Goal: Task Accomplishment & Management: Use online tool/utility

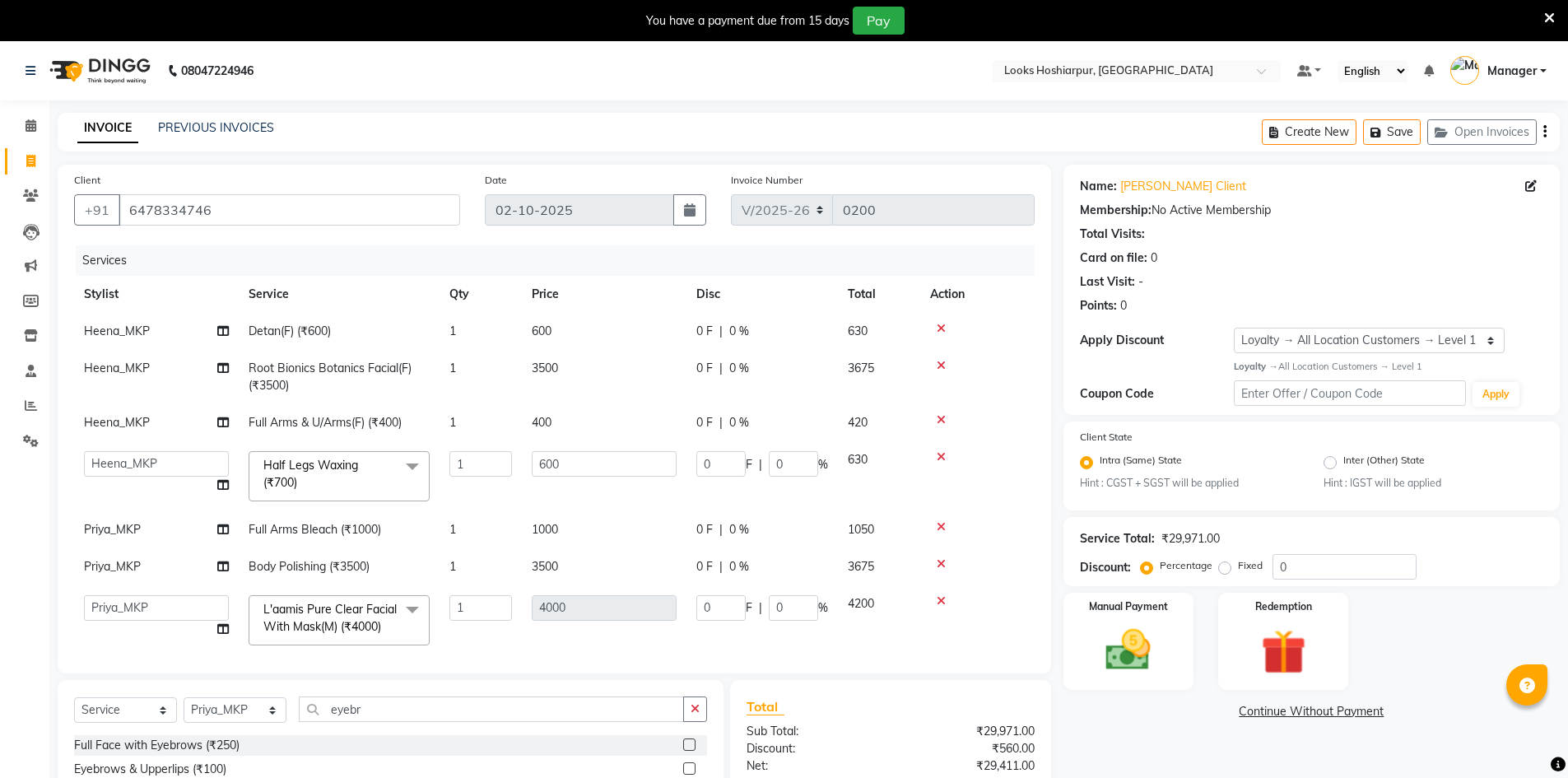
select select "9034"
select select "92387"
select select "92386"
select select "92393"
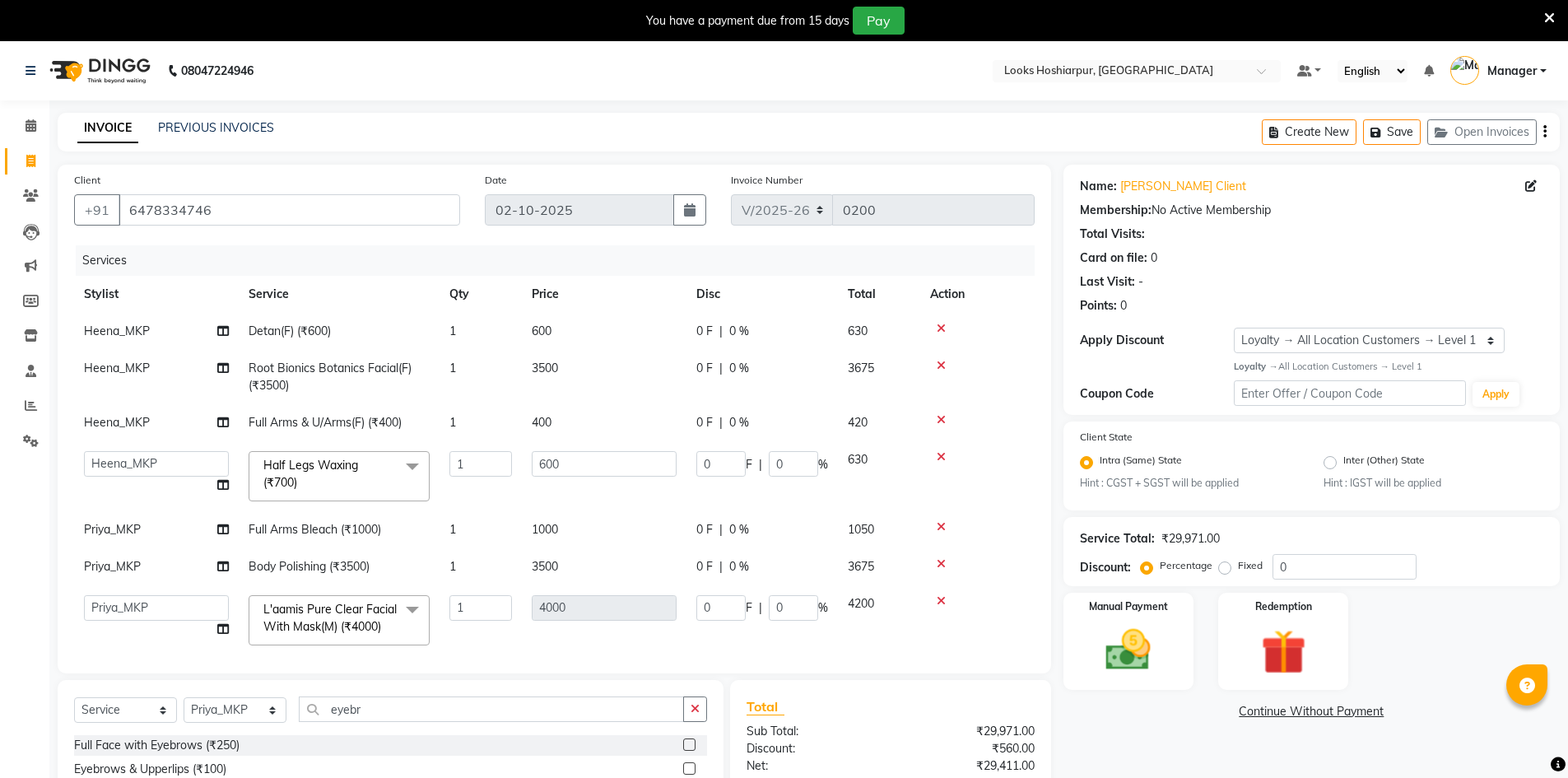
select select "92387"
select select "92393"
select select "92387"
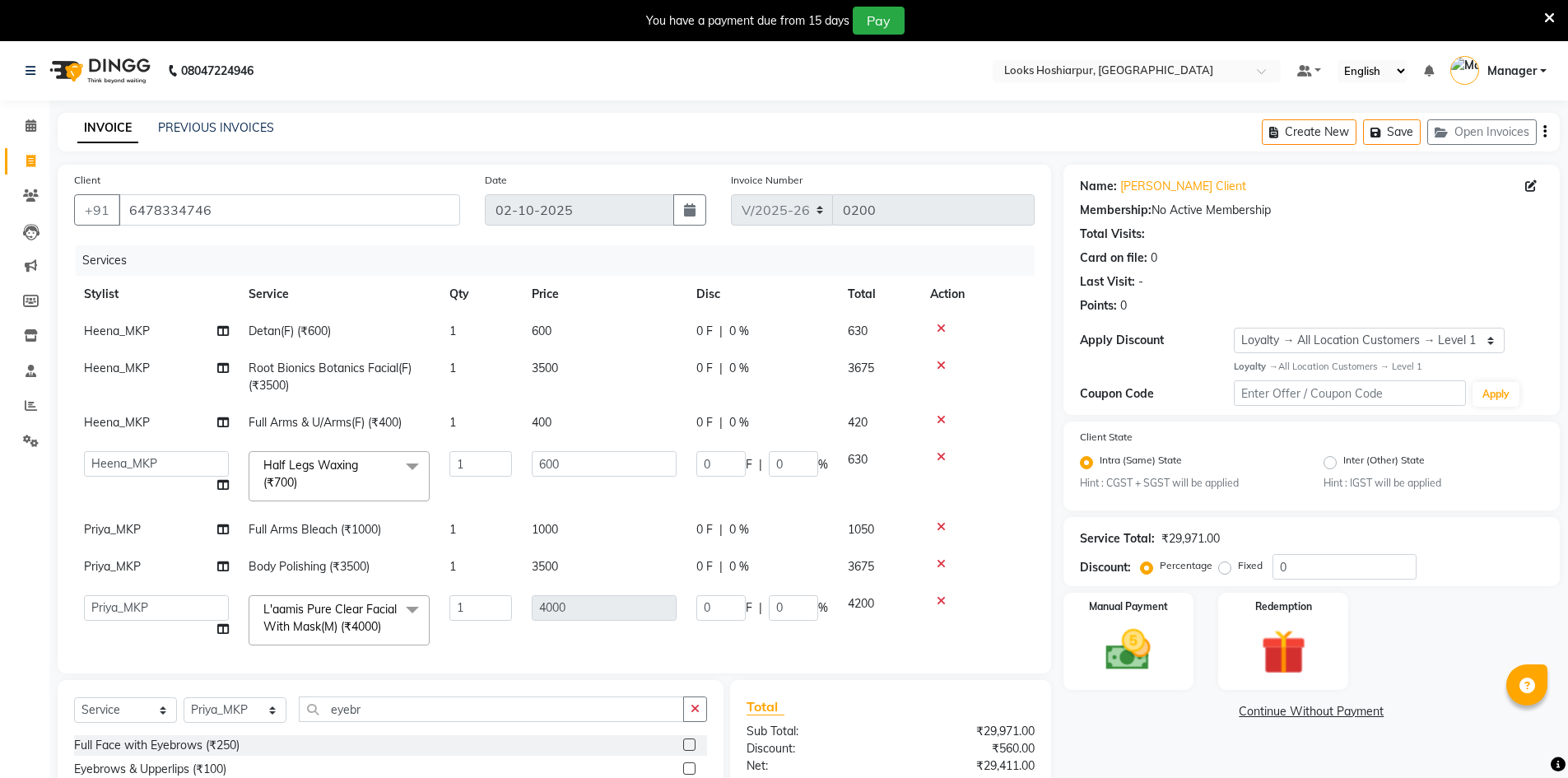
select select "service"
select select "92386"
select select "1: Object"
drag, startPoint x: 456, startPoint y: 718, endPoint x: 462, endPoint y: 711, distance: 9.2
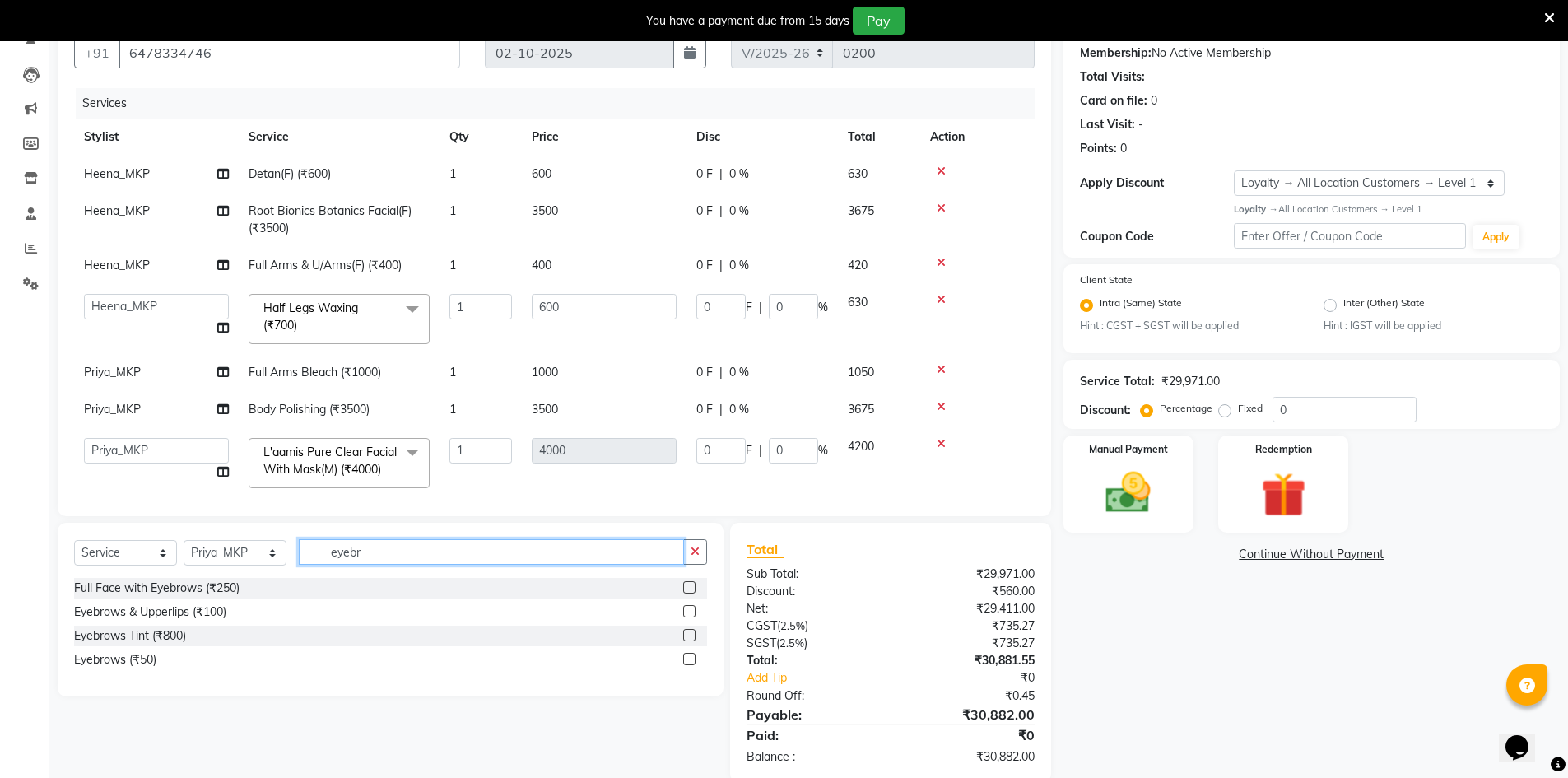
scroll to position [186, 0]
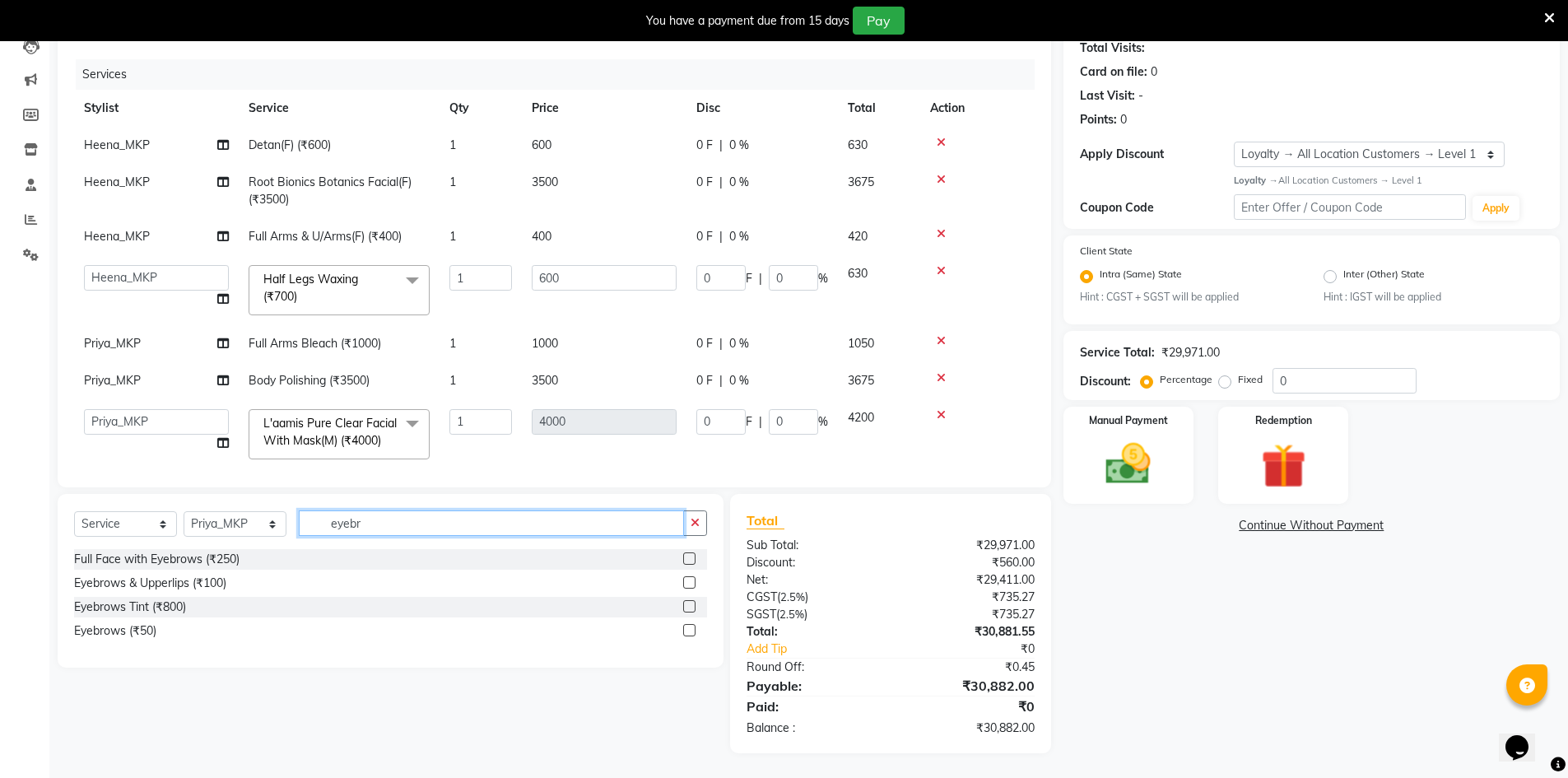
click at [426, 525] on input "eyebr" at bounding box center [491, 523] width 385 height 26
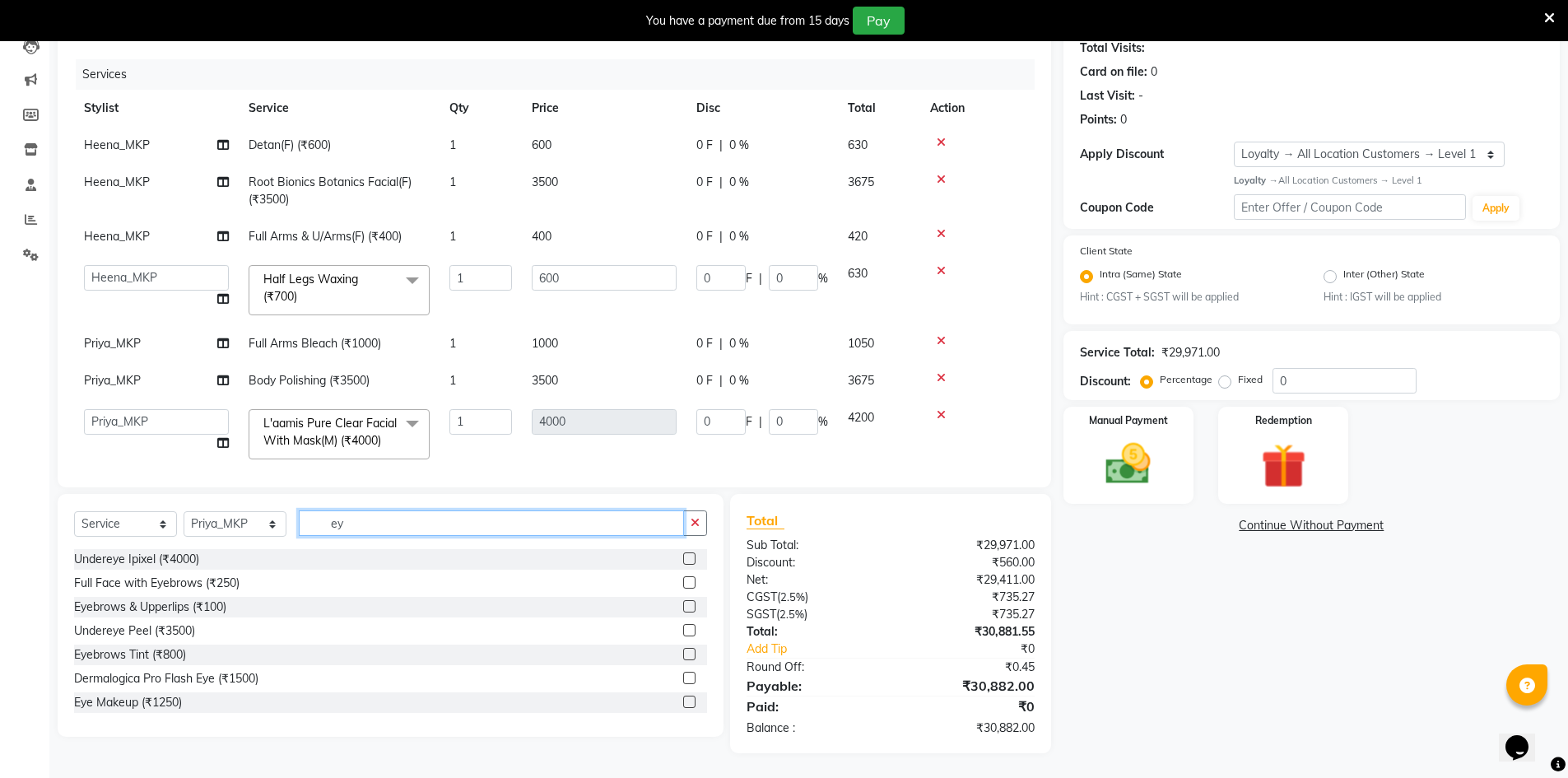
type input "e"
type input "nail"
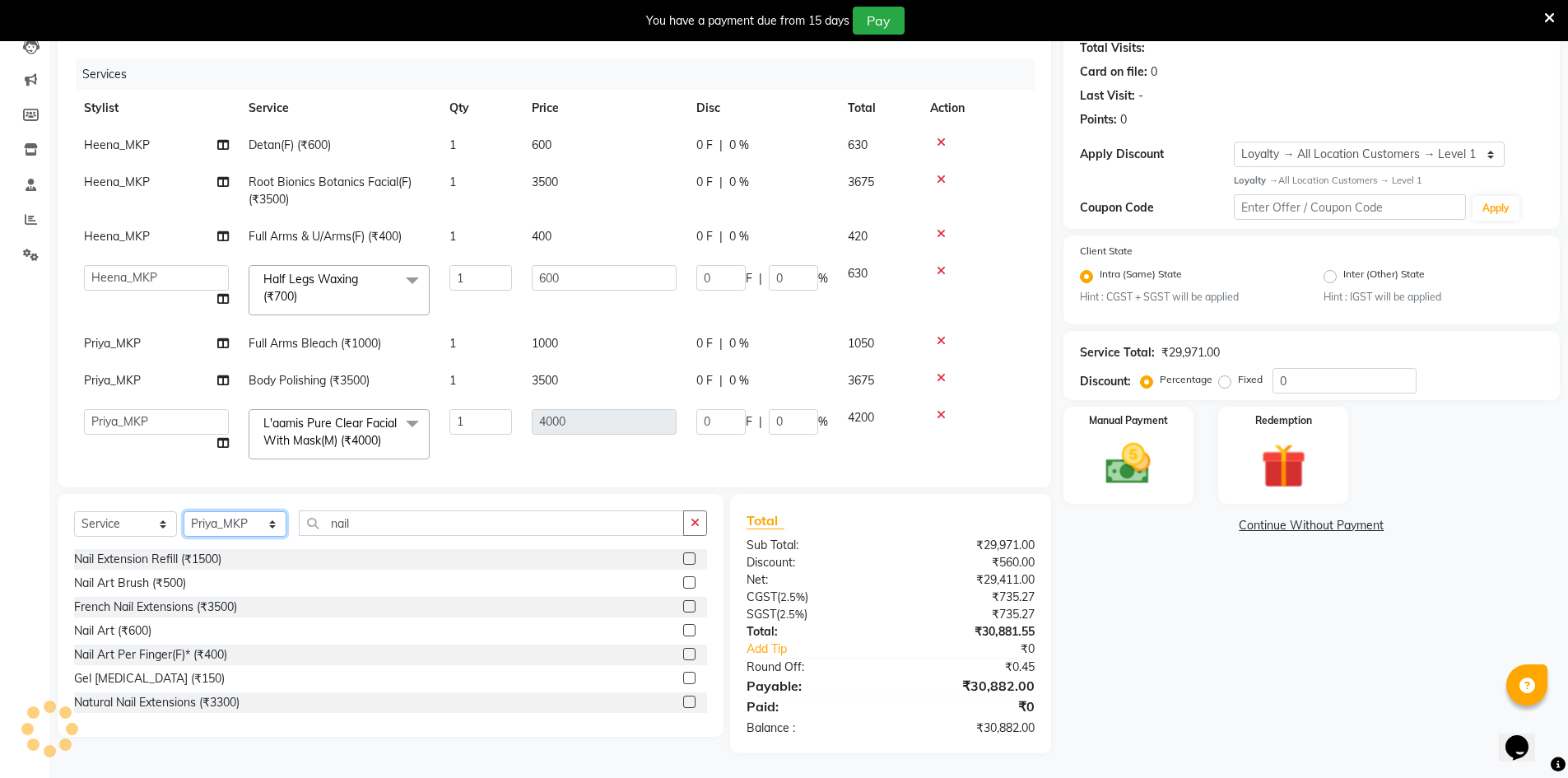
click at [277, 527] on select "Select Stylist ALI Ankush_Pdct Counter_Sales Goldy Heena_MKP Manager Nisha_MKP …" at bounding box center [234, 524] width 103 height 26
select select "92393"
click at [183, 511] on select "Select Stylist ALI Ankush_Pdct Counter_Sales Goldy Heena_MKP Manager Nisha_MKP …" at bounding box center [234, 524] width 103 height 26
click at [442, 484] on div "Client +91 6478334746 Date 02-10-2025 Invoice Number V/2025 V/2025-26 0200 Serv…" at bounding box center [554, 233] width 993 height 509
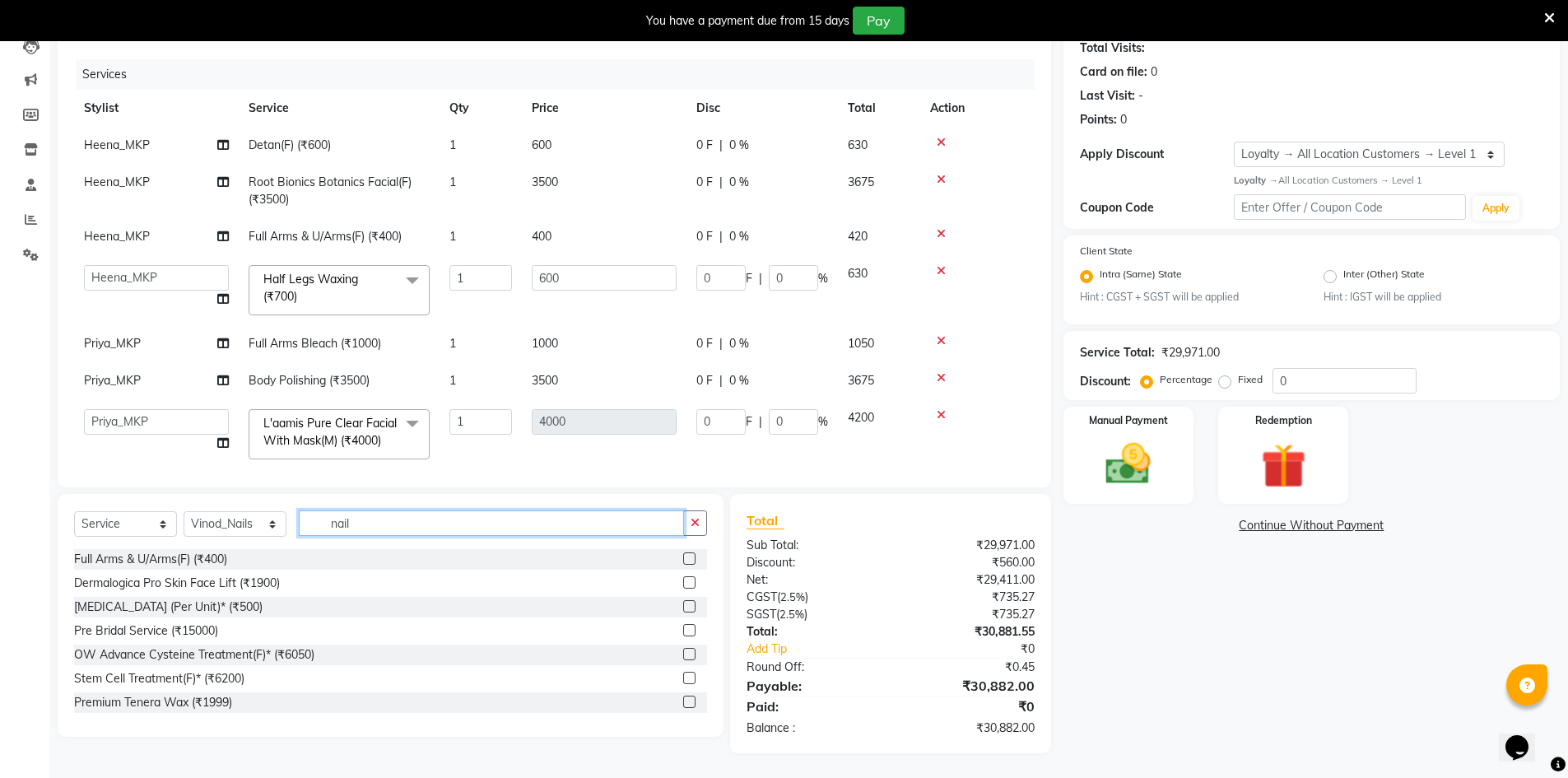
click at [403, 526] on input "nail" at bounding box center [491, 523] width 385 height 26
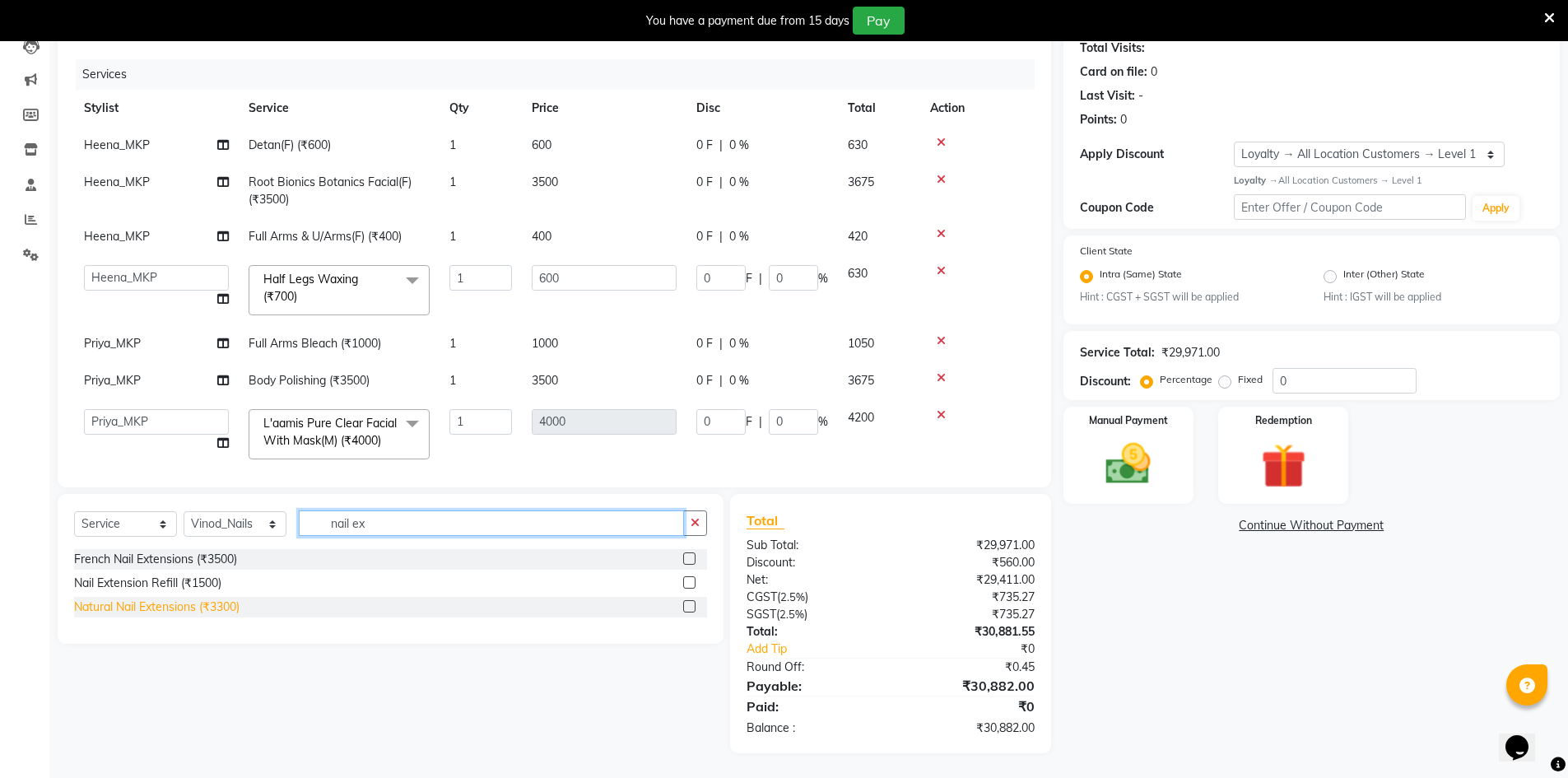
type input "nail ex"
click at [141, 608] on div "Natural Nail Extensions (₹3300)" at bounding box center [157, 607] width 166 height 17
checkbox input "false"
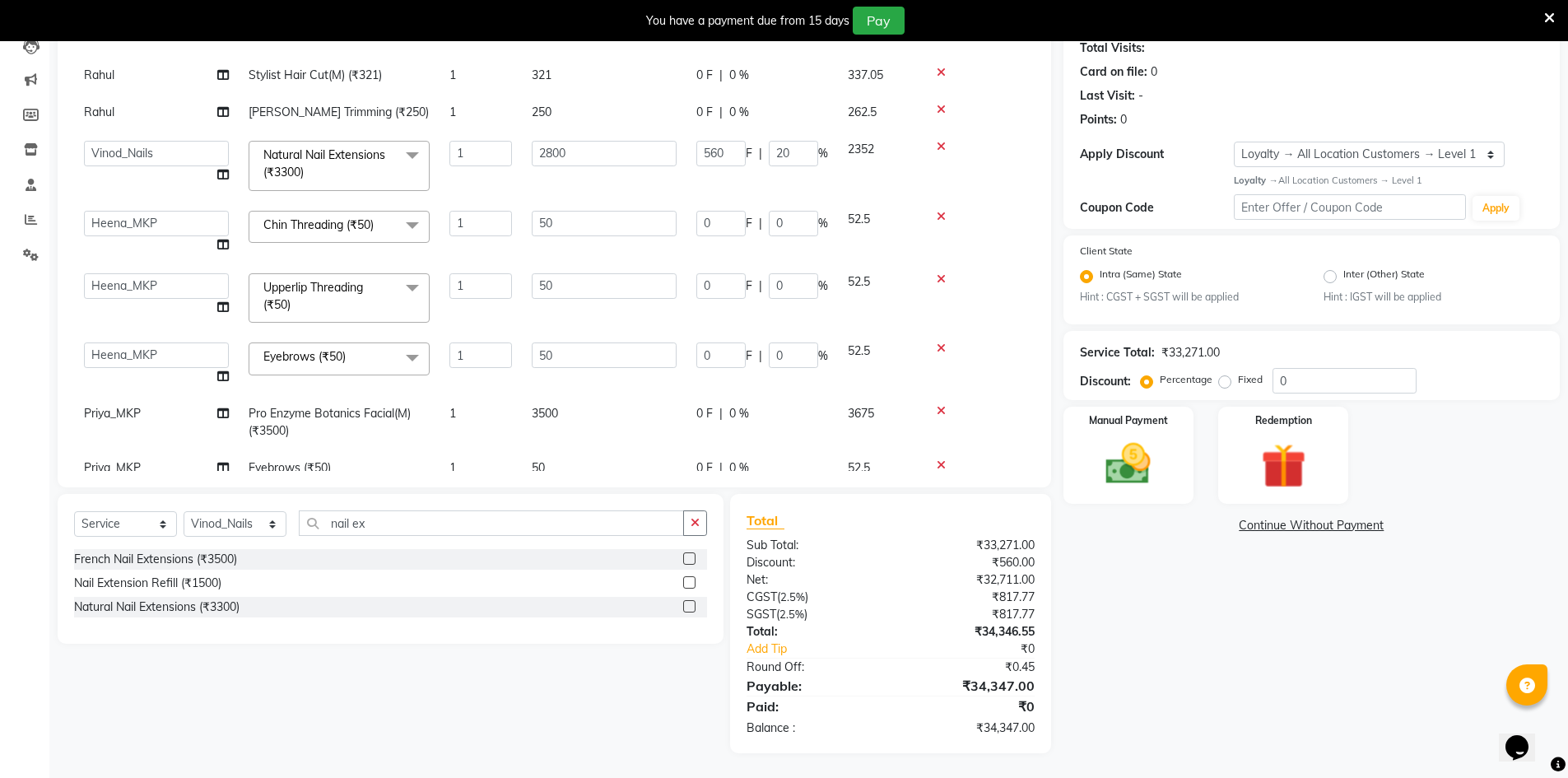
scroll to position [737, 0]
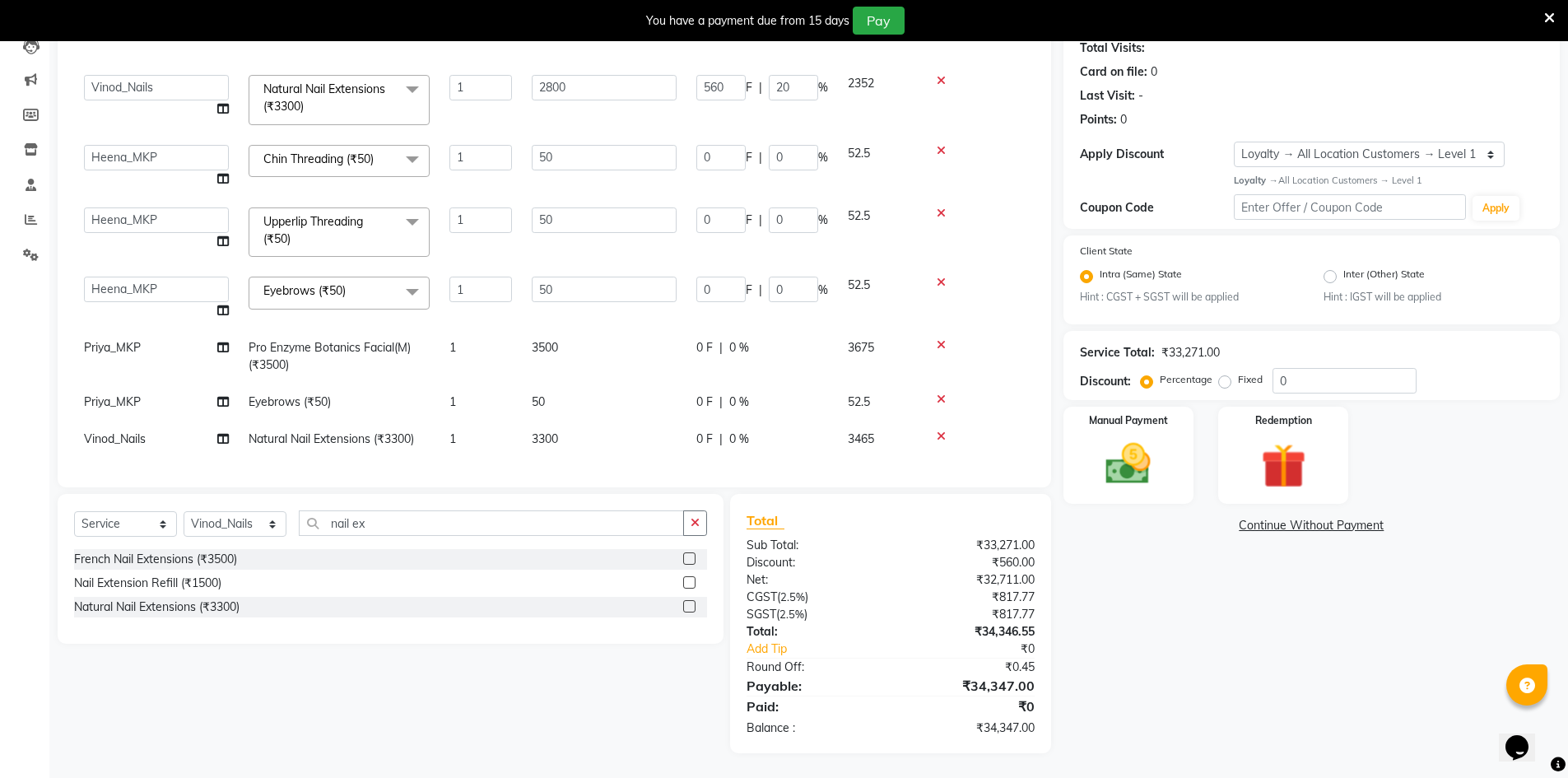
click at [755, 431] on div "0 F | 0 %" at bounding box center [762, 439] width 132 height 17
select select "92393"
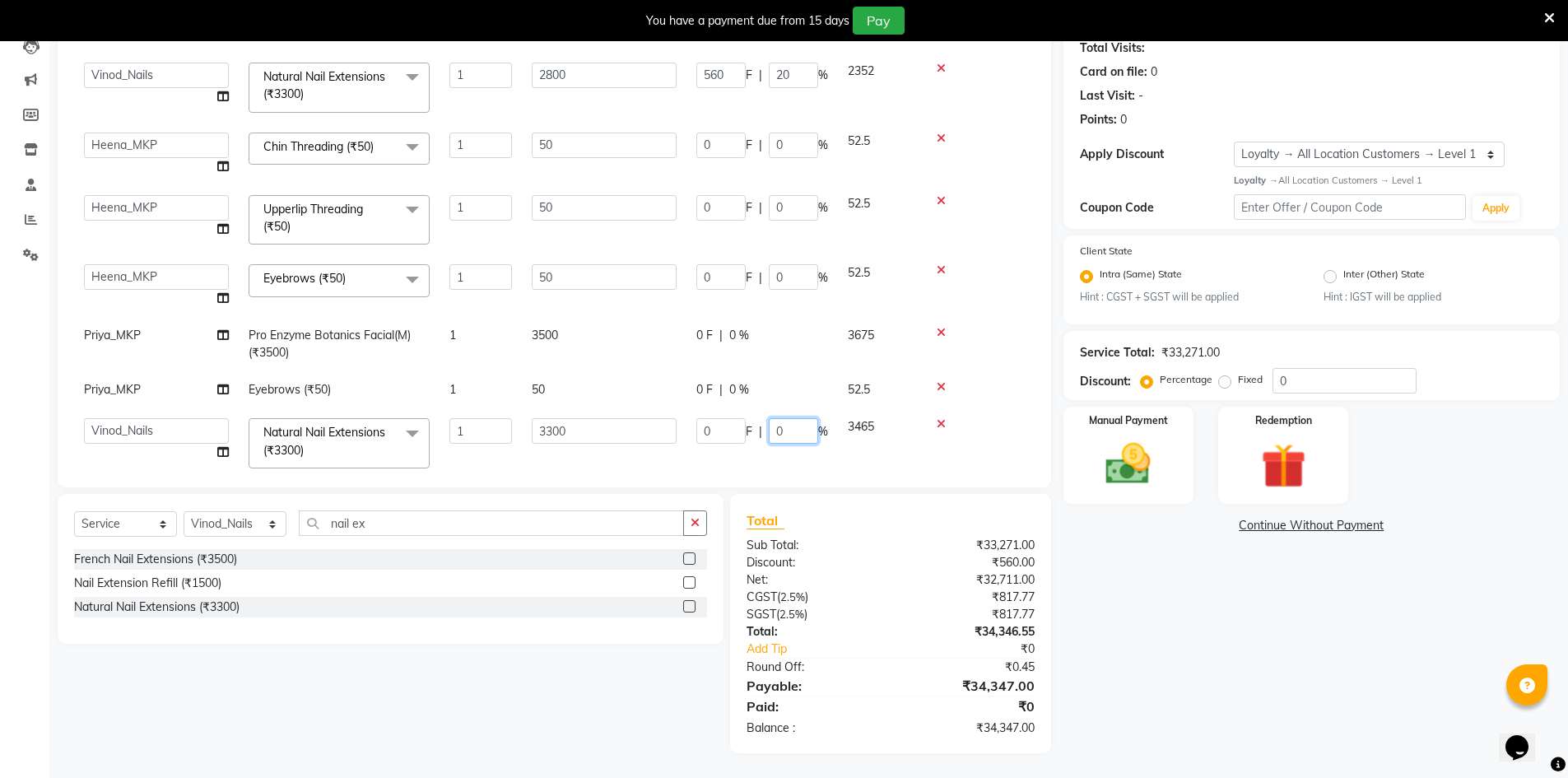
click at [780, 425] on input "0" at bounding box center [793, 431] width 49 height 26
type input "0"
type input "20"
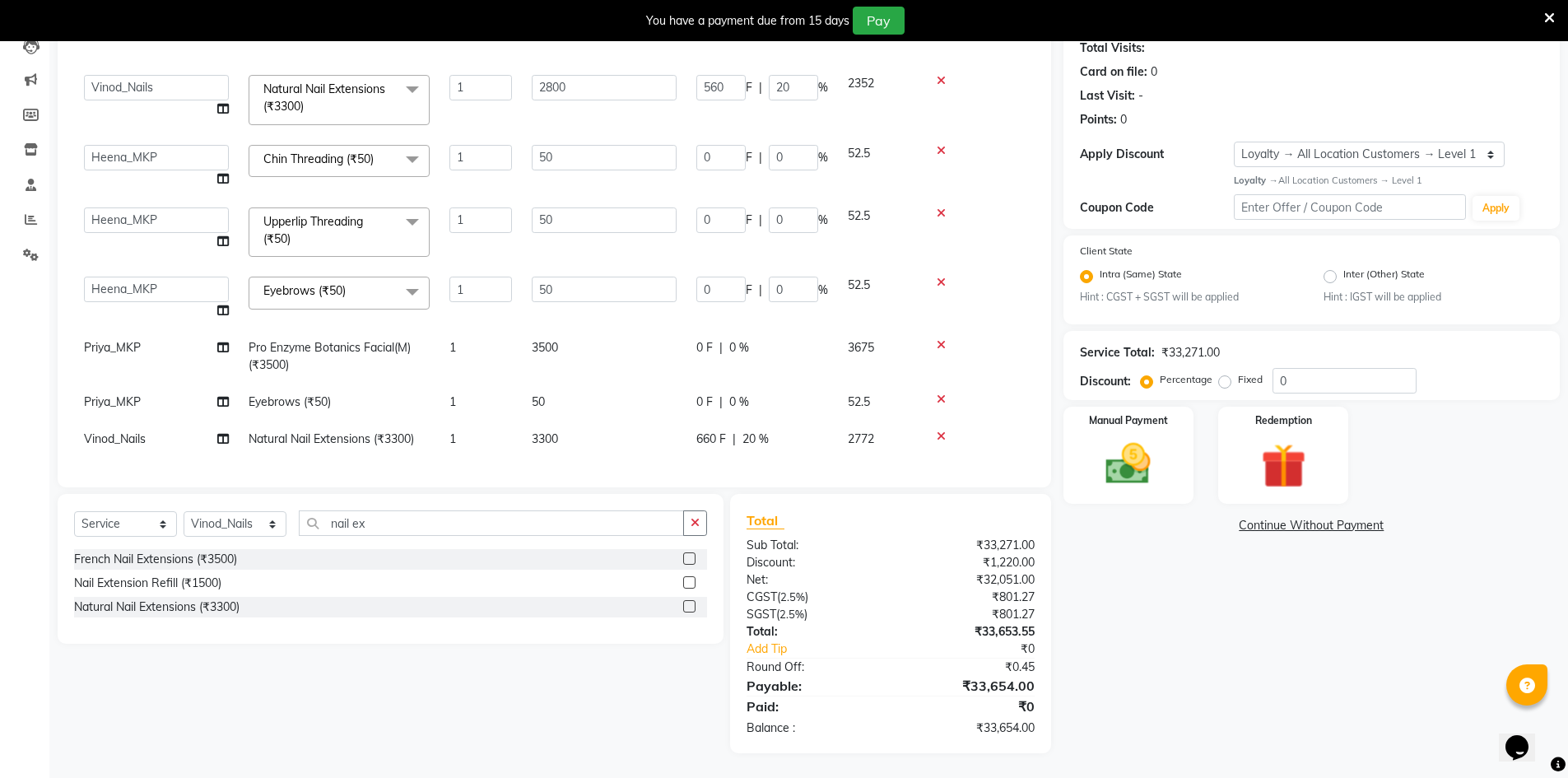
click at [581, 421] on td "3300" at bounding box center [604, 439] width 165 height 37
select select "92393"
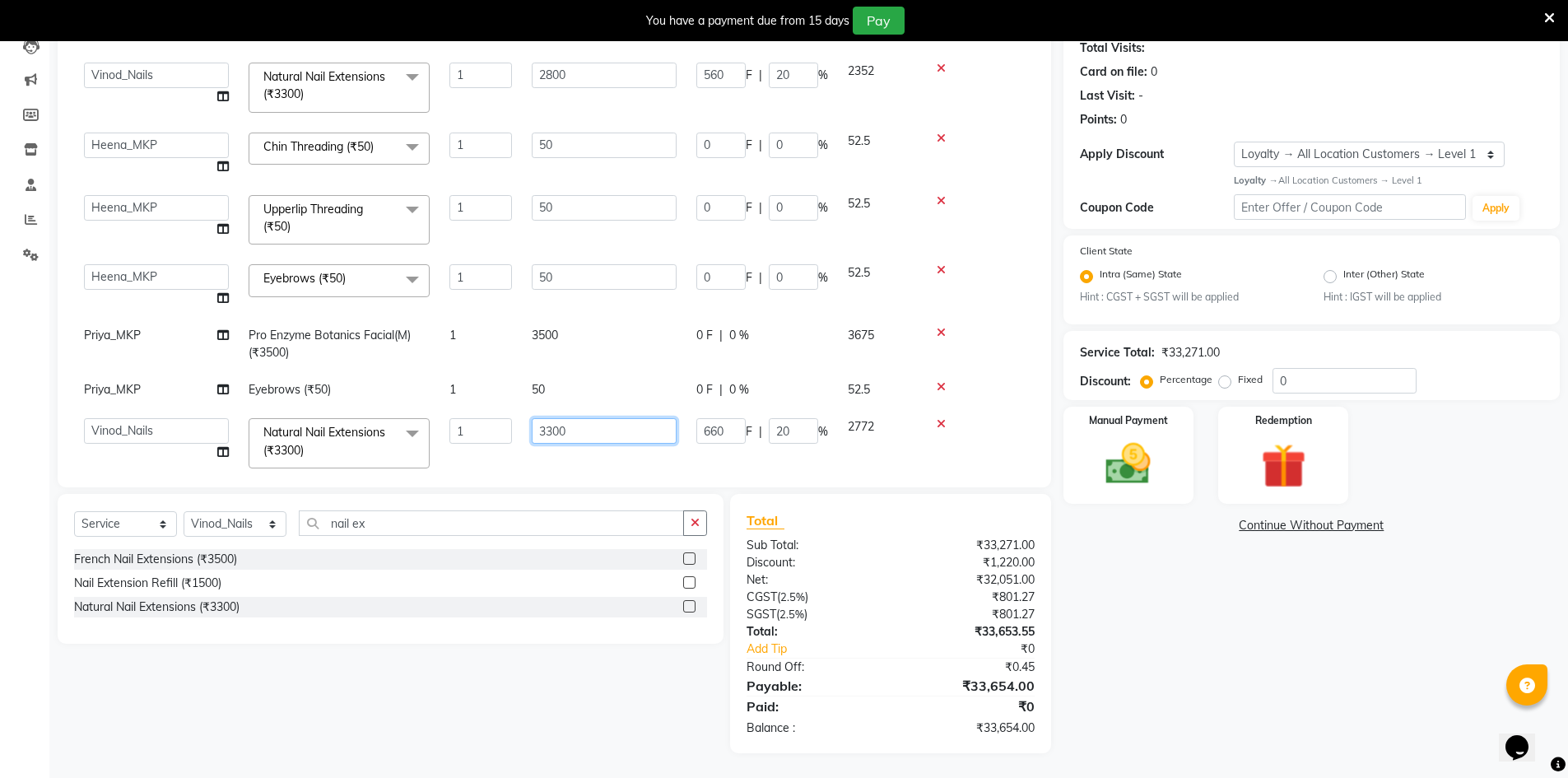
click at [575, 427] on input "3300" at bounding box center [604, 431] width 145 height 26
type input "3000"
click at [868, 564] on div "Discount:" at bounding box center [812, 562] width 157 height 17
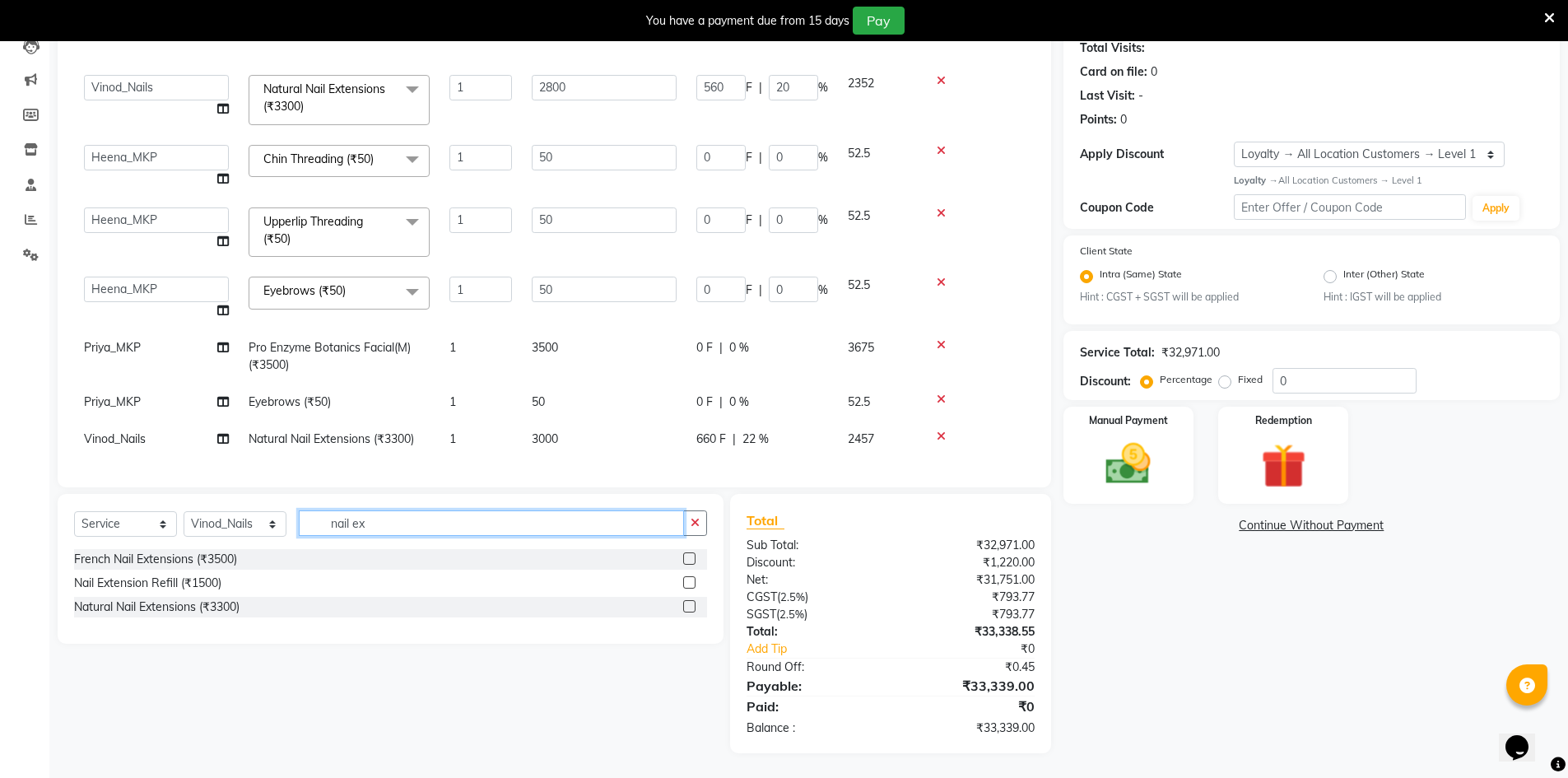
click at [388, 524] on input "nail ex" at bounding box center [491, 523] width 385 height 26
type input "n"
type input "wash"
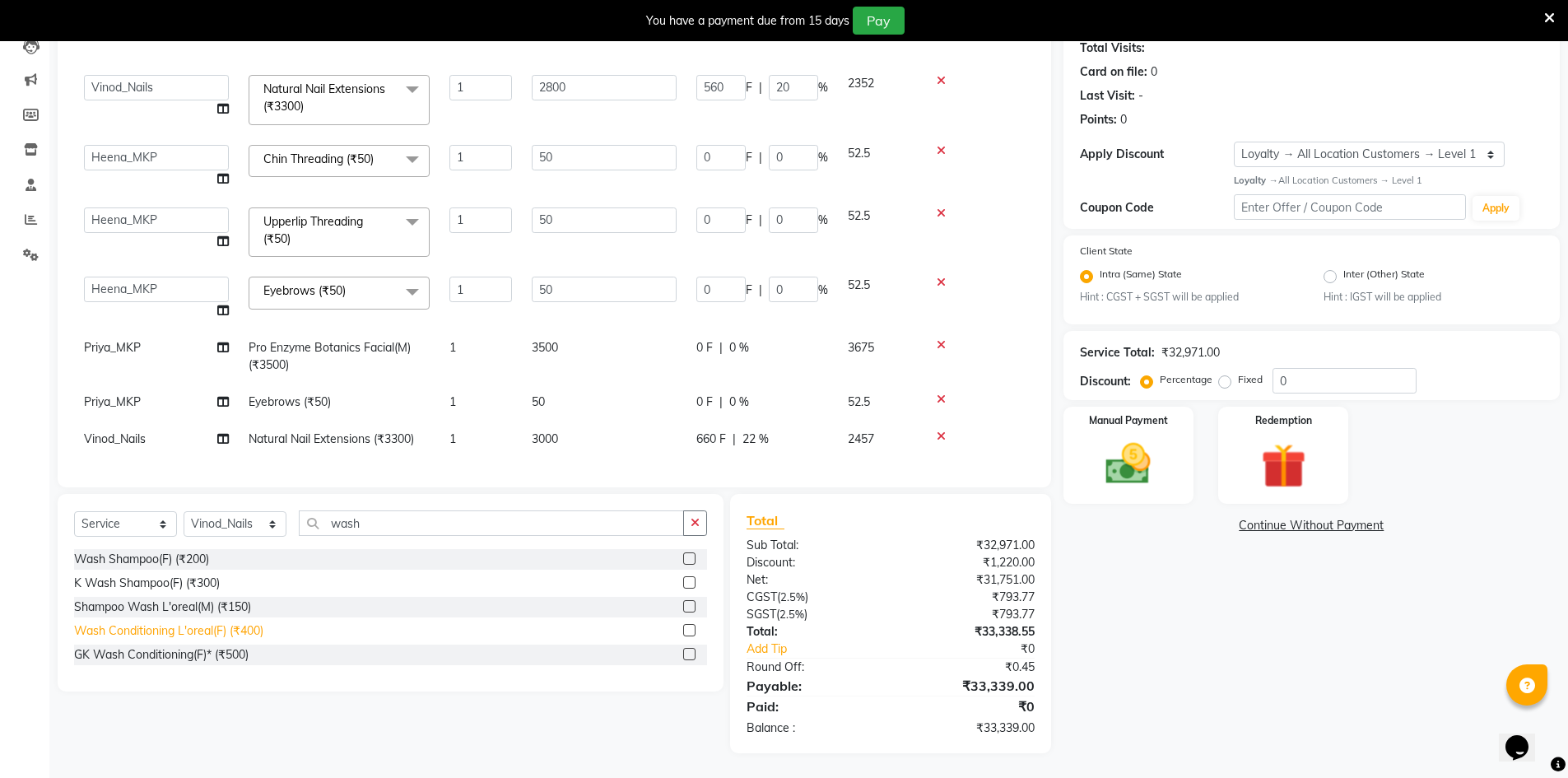
click at [195, 631] on div "Wash Conditioning L'oreal(F) (₹400)" at bounding box center [169, 630] width 190 height 17
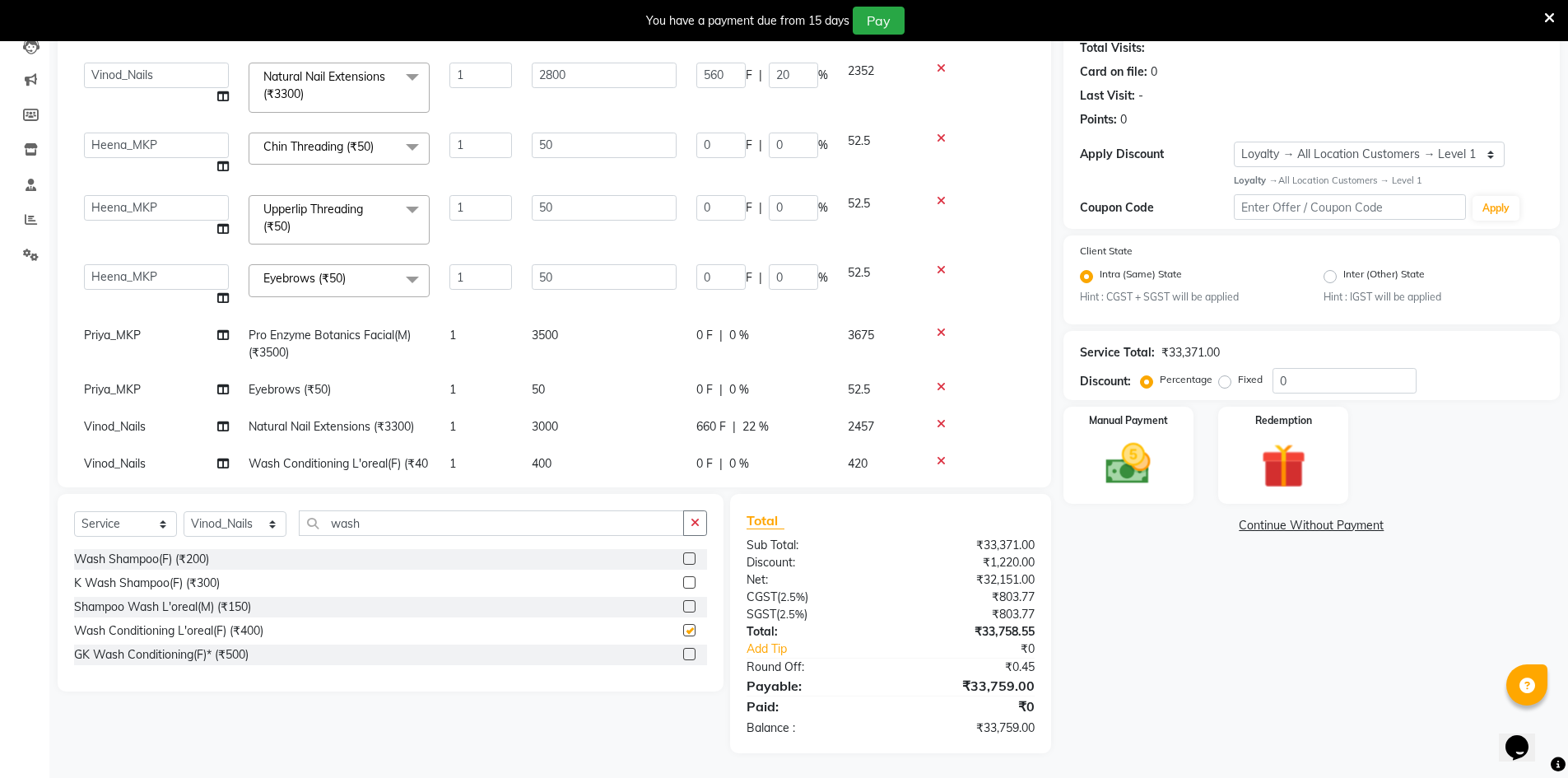
checkbox input "false"
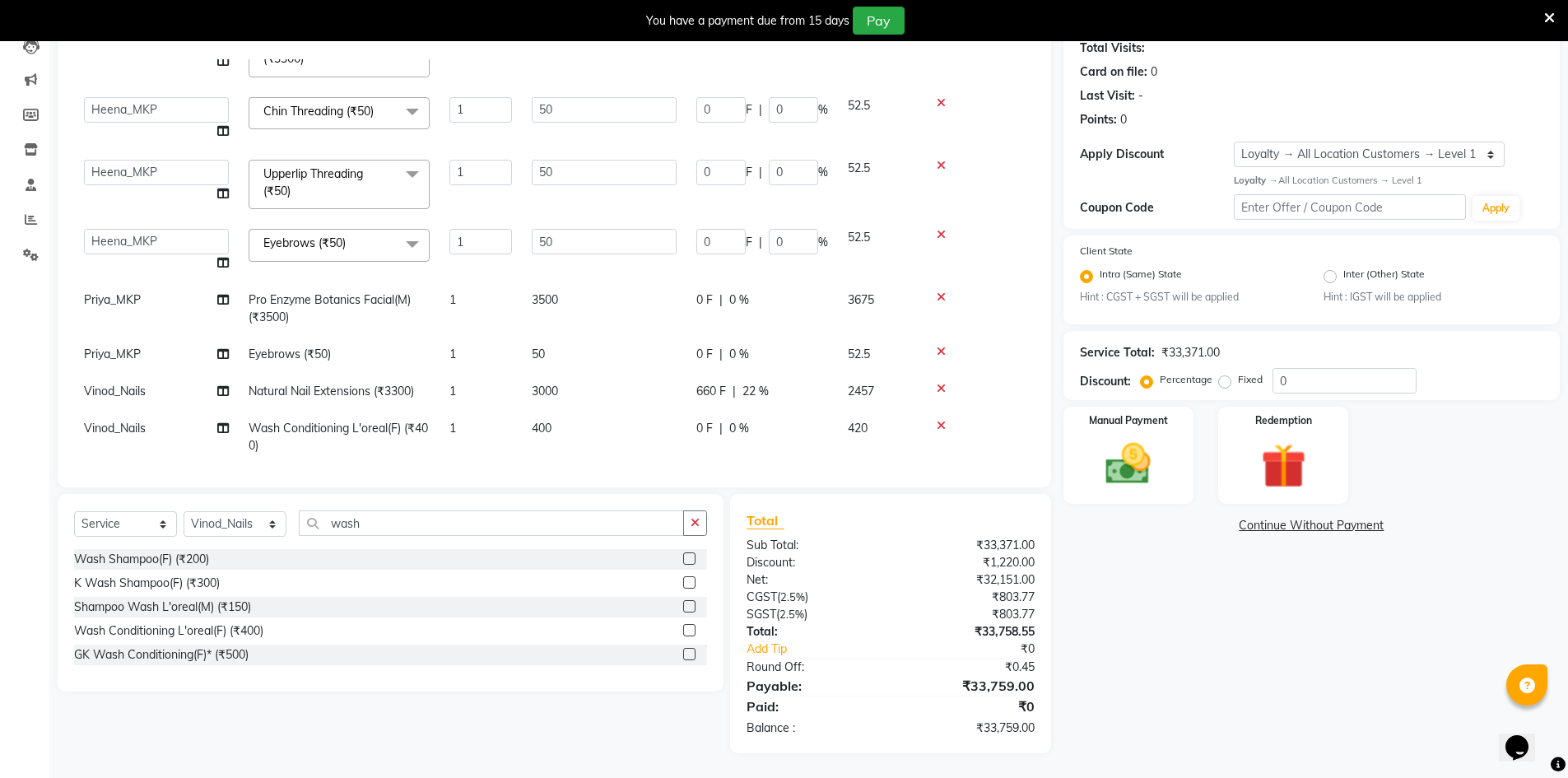
scroll to position [791, 0]
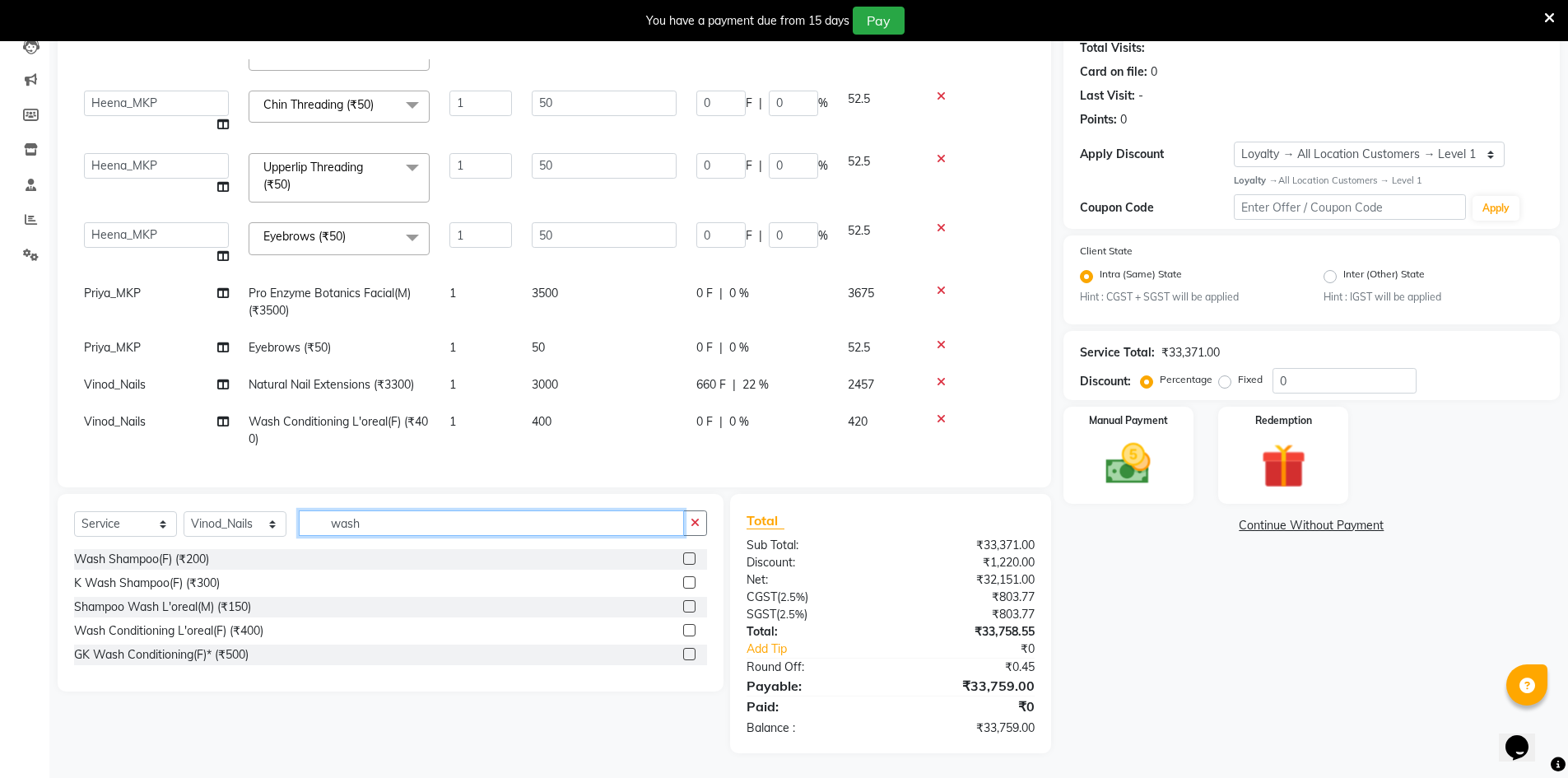
click at [404, 526] on input "wash" at bounding box center [491, 523] width 385 height 26
type input "w"
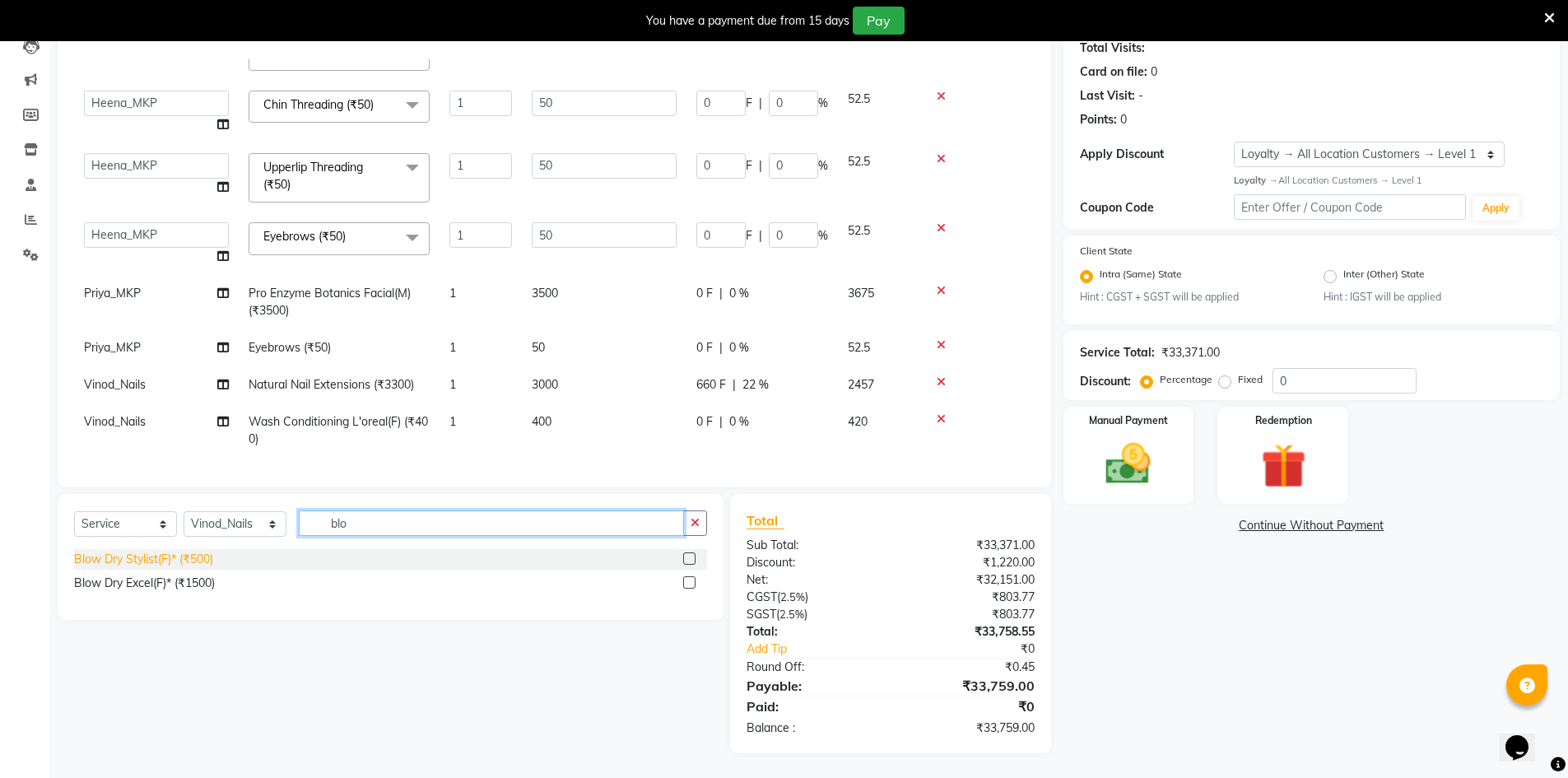
type input "blo"
click at [175, 561] on div "Blow Dry Stylist(F)* (₹500)" at bounding box center [143, 559] width 139 height 17
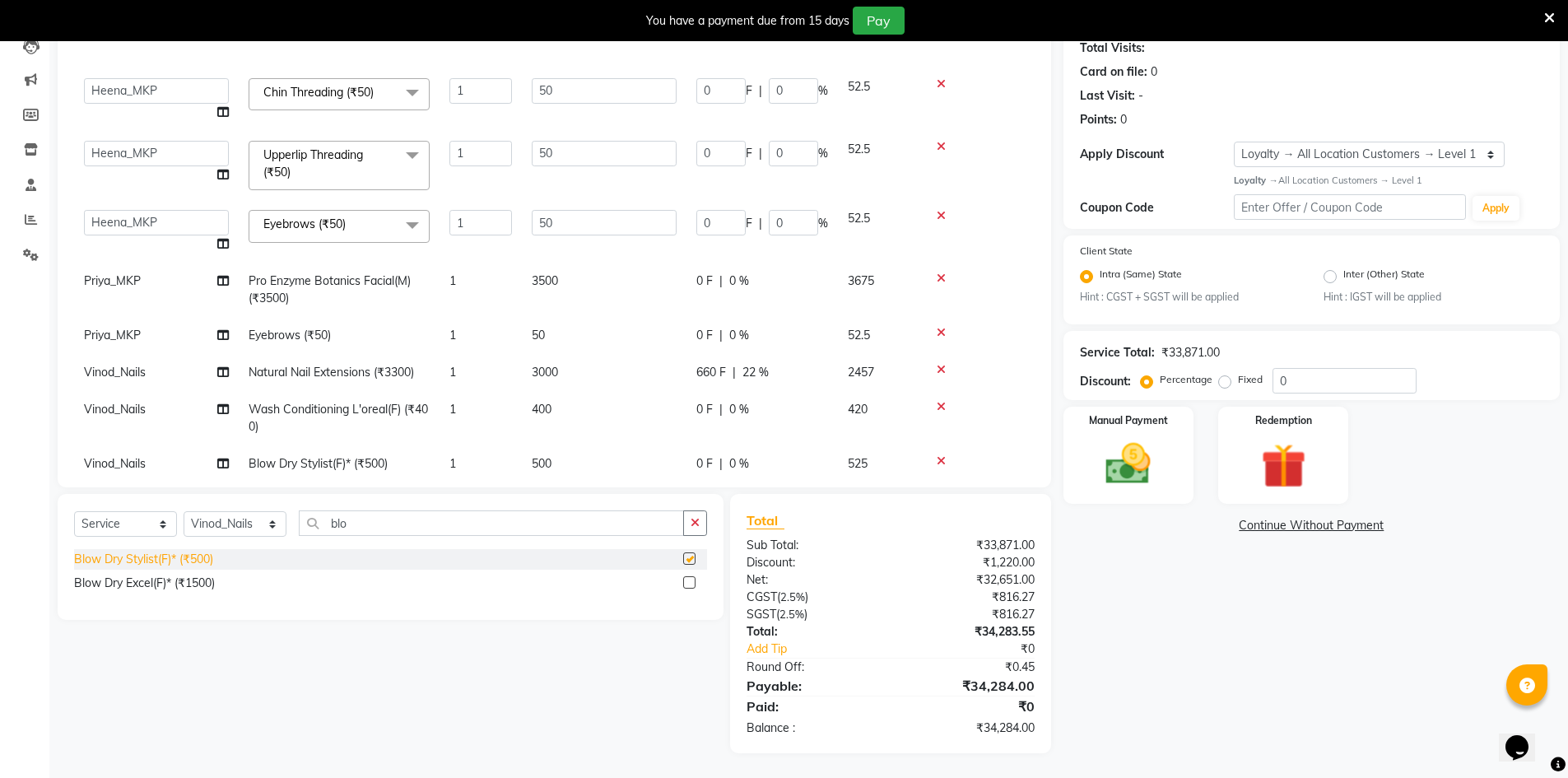
checkbox input "false"
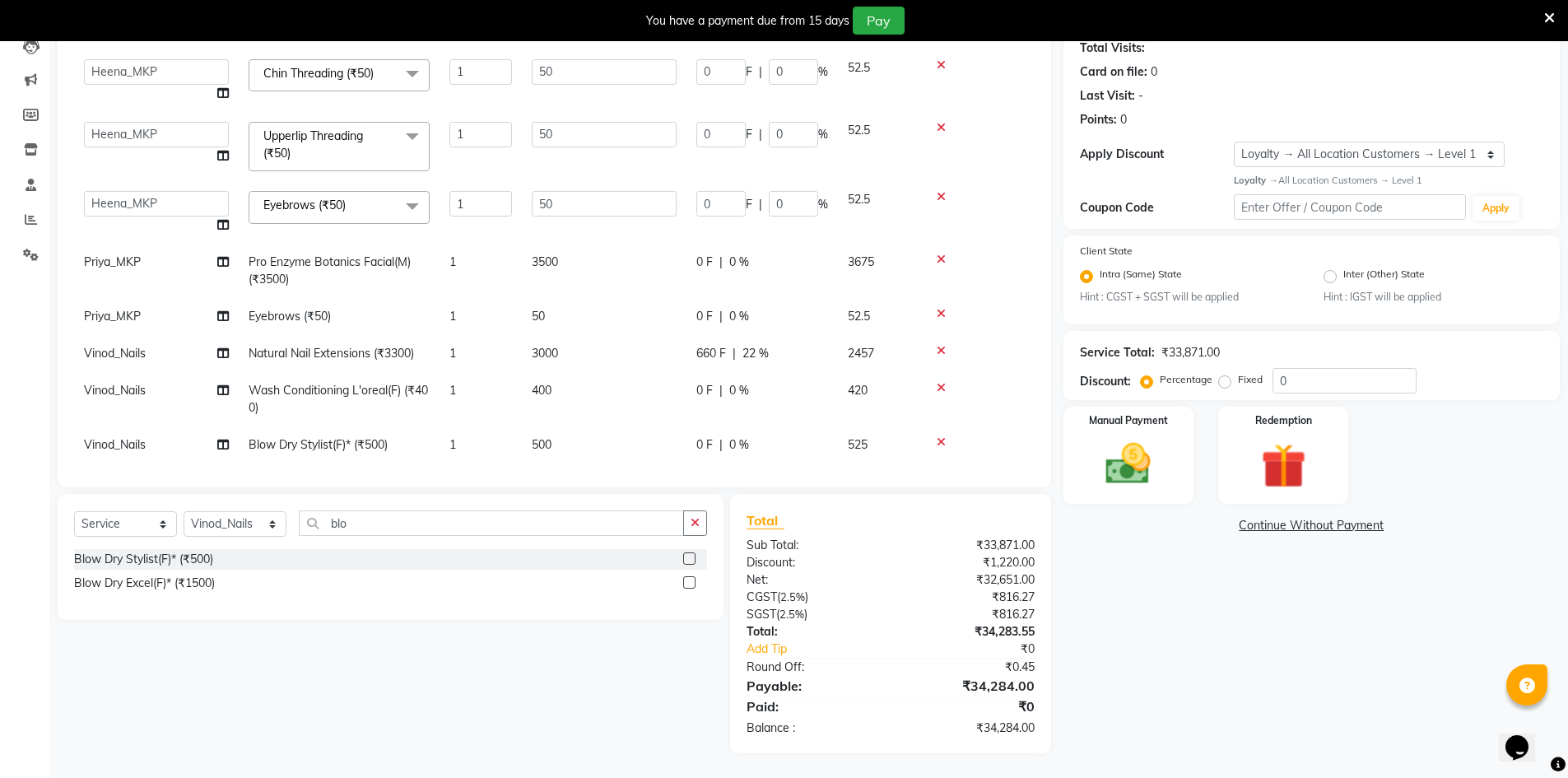
scroll to position [828, 0]
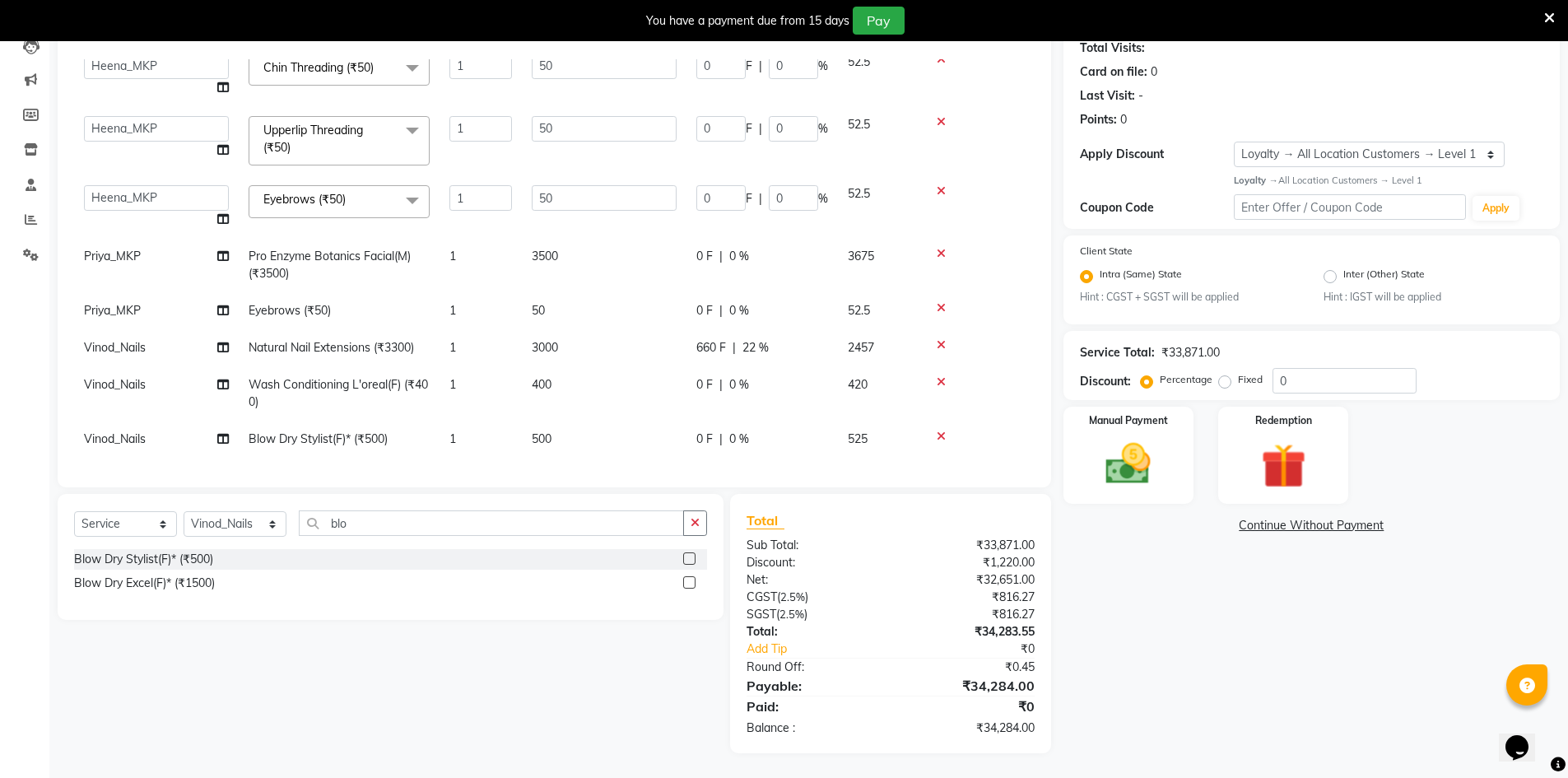
click at [863, 536] on div "Total Sub Total: ₹33,871.00 Discount: ₹1,220.00 Net: ₹32,651.00 CGST ( 2.5% ) ₹…" at bounding box center [890, 623] width 287 height 227
click at [771, 329] on td "660 F | 22 %" at bounding box center [762, 347] width 151 height 37
select select "92393"
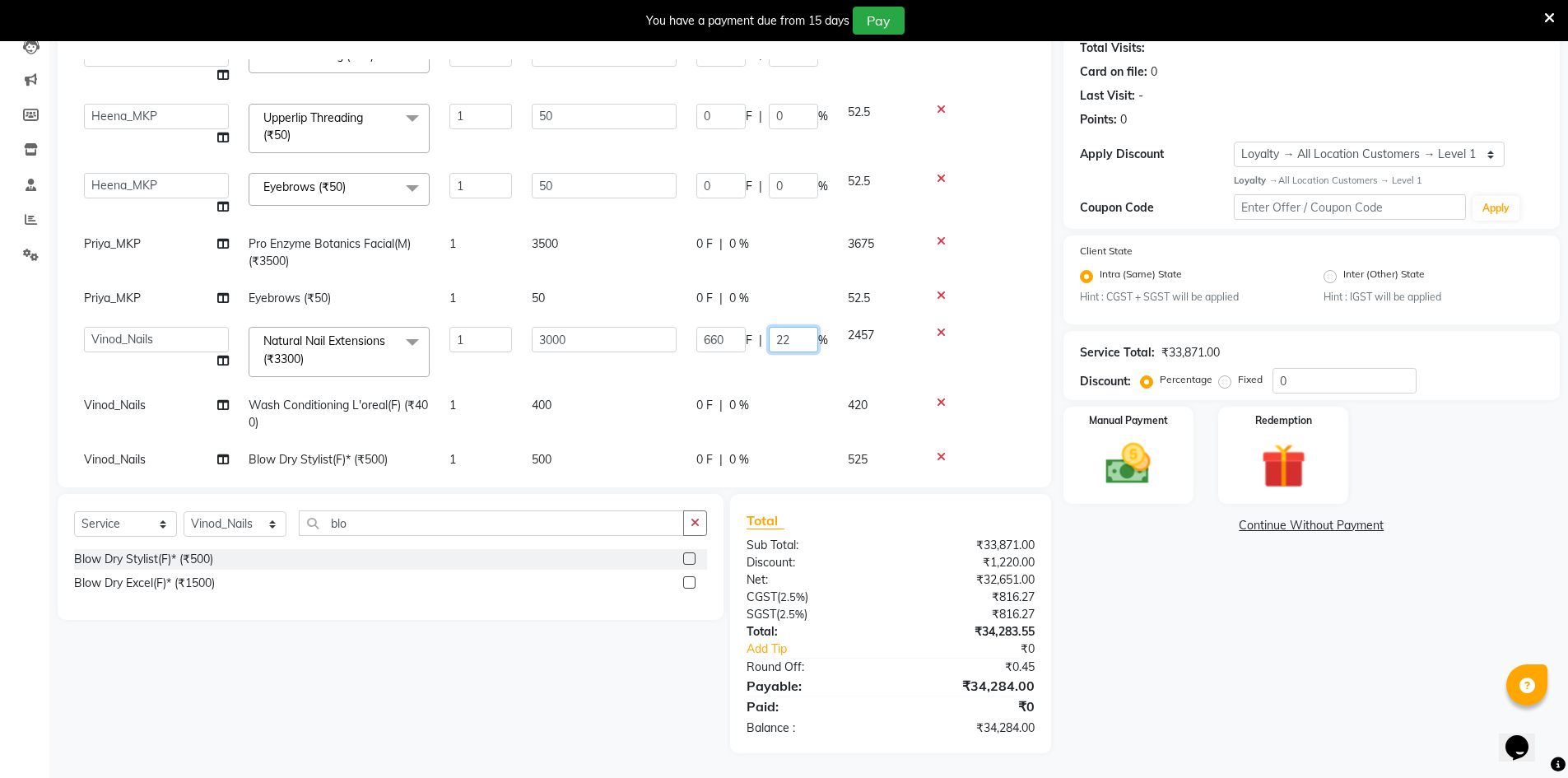
click at [801, 338] on input "22" at bounding box center [793, 339] width 49 height 26
type input "20"
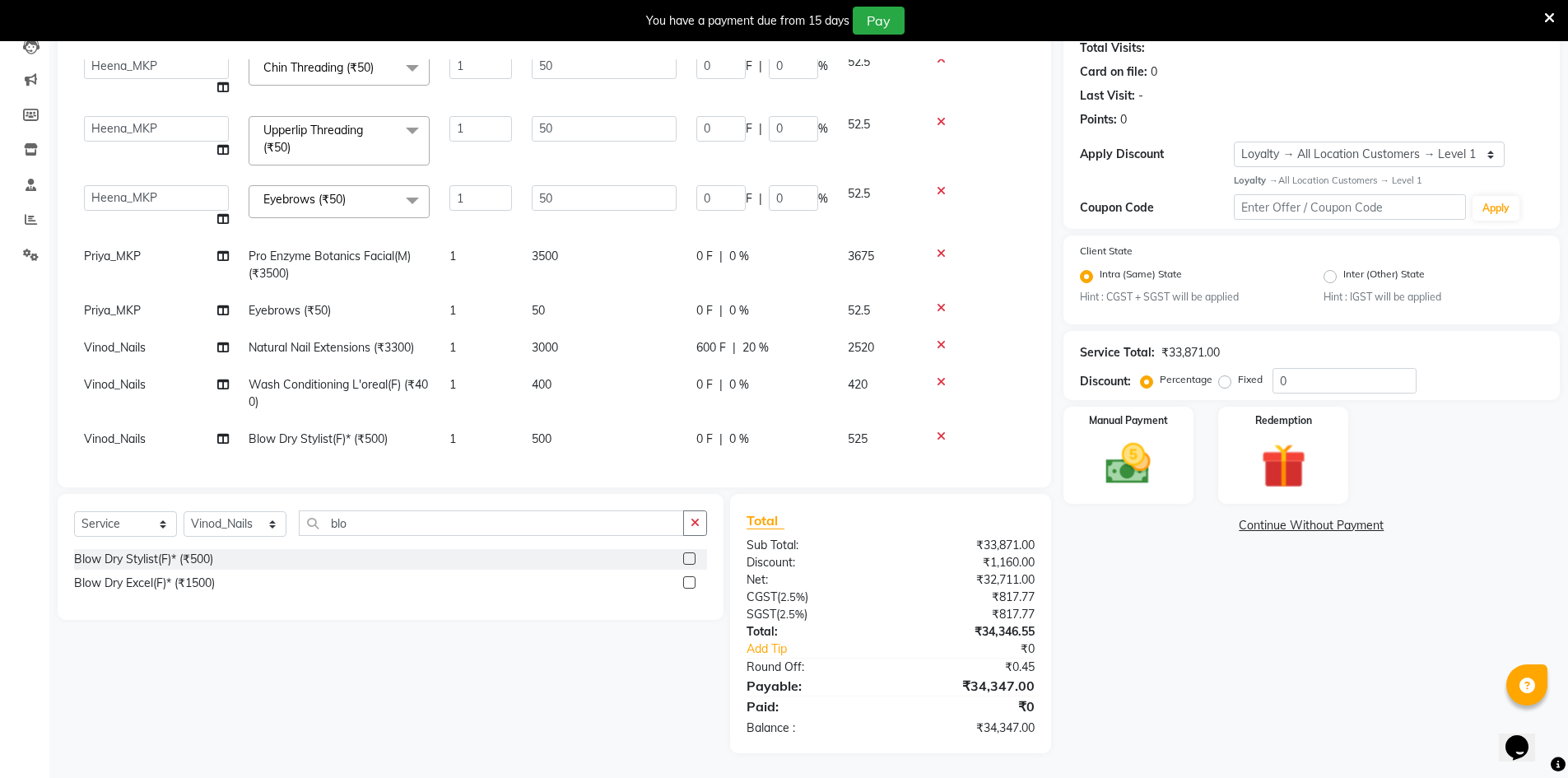
click at [888, 565] on div "Discount:" at bounding box center [812, 562] width 157 height 17
click at [1165, 447] on img at bounding box center [1128, 464] width 76 height 54
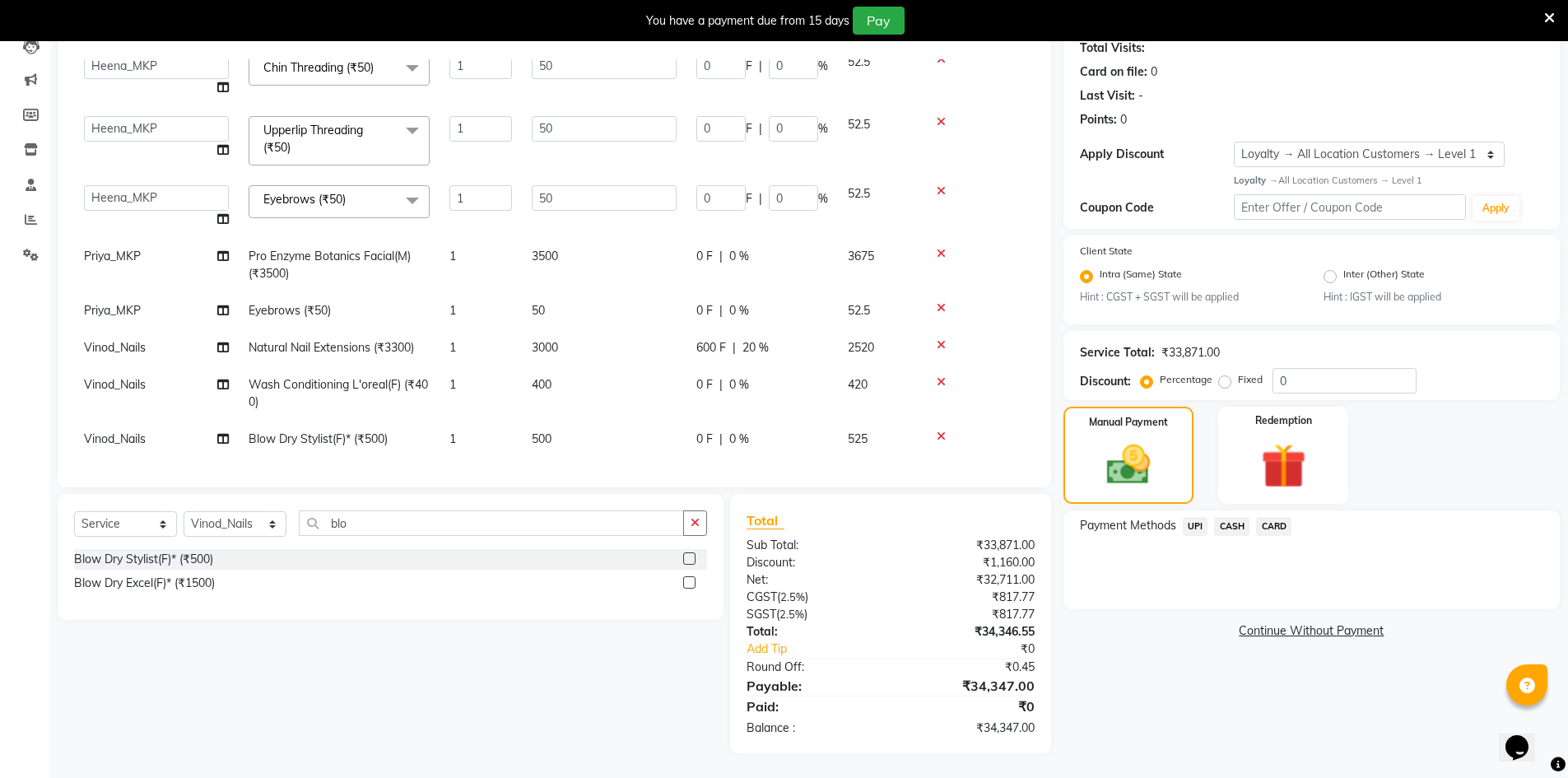
click at [1275, 524] on span "CARD" at bounding box center [1274, 526] width 36 height 19
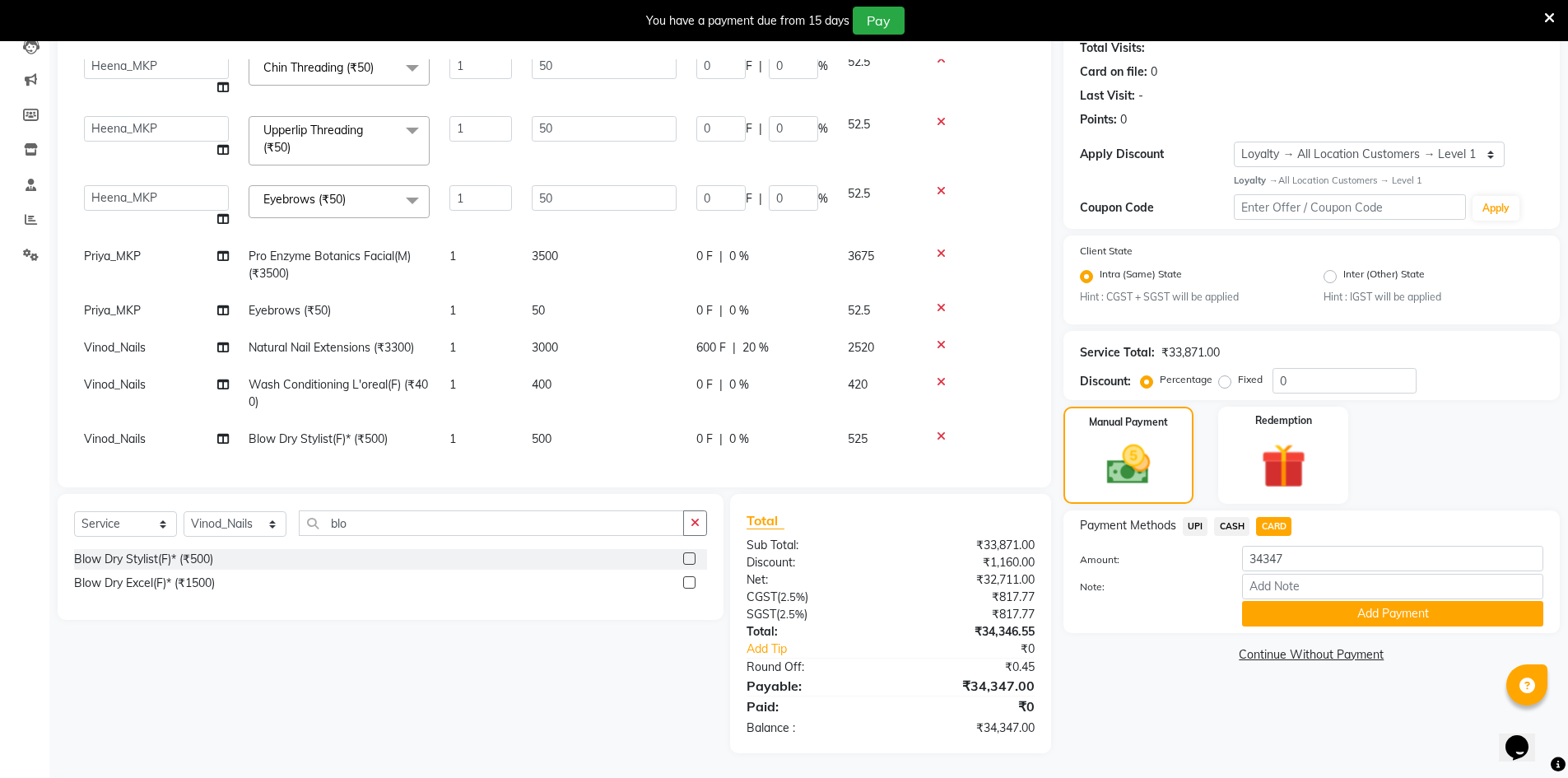
click at [916, 628] on div "₹34,346.55" at bounding box center [968, 631] width 157 height 17
click at [1347, 388] on input "0" at bounding box center [1344, 380] width 144 height 26
type input "0"
type input "18"
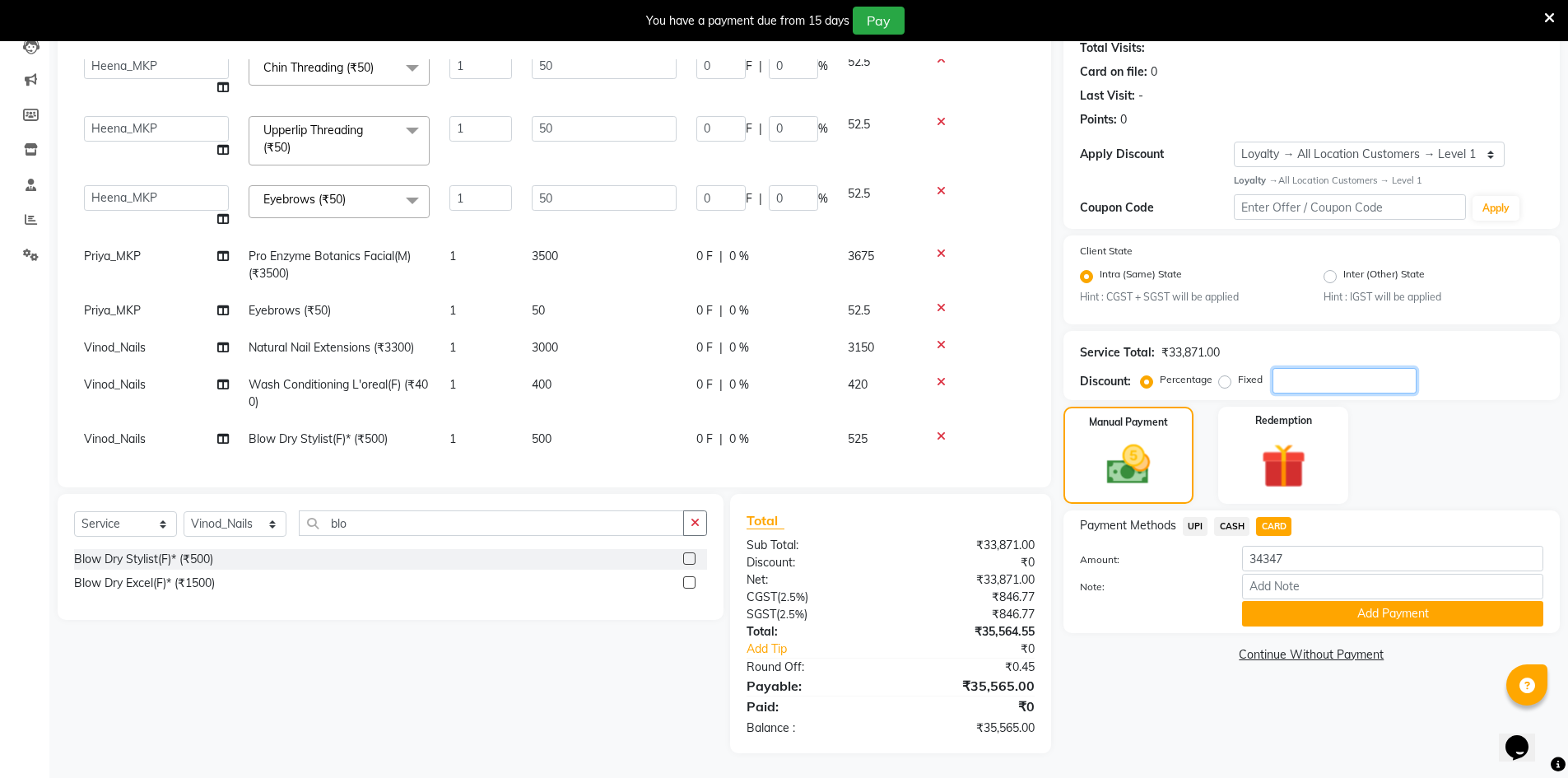
type input "3"
type input "120"
type input "3"
type input "15"
type input "3"
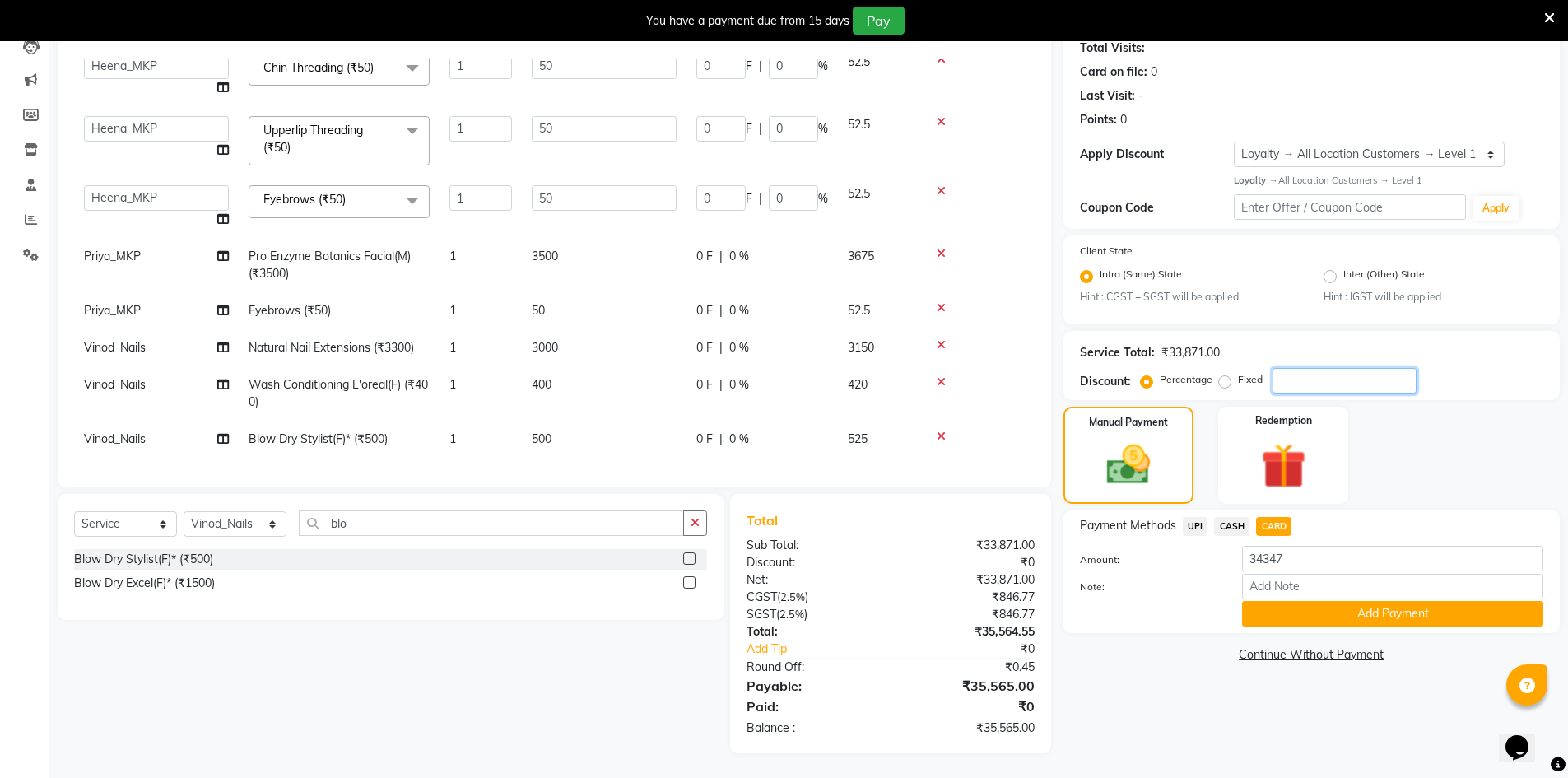
type input "51"
type input "3"
type input "84"
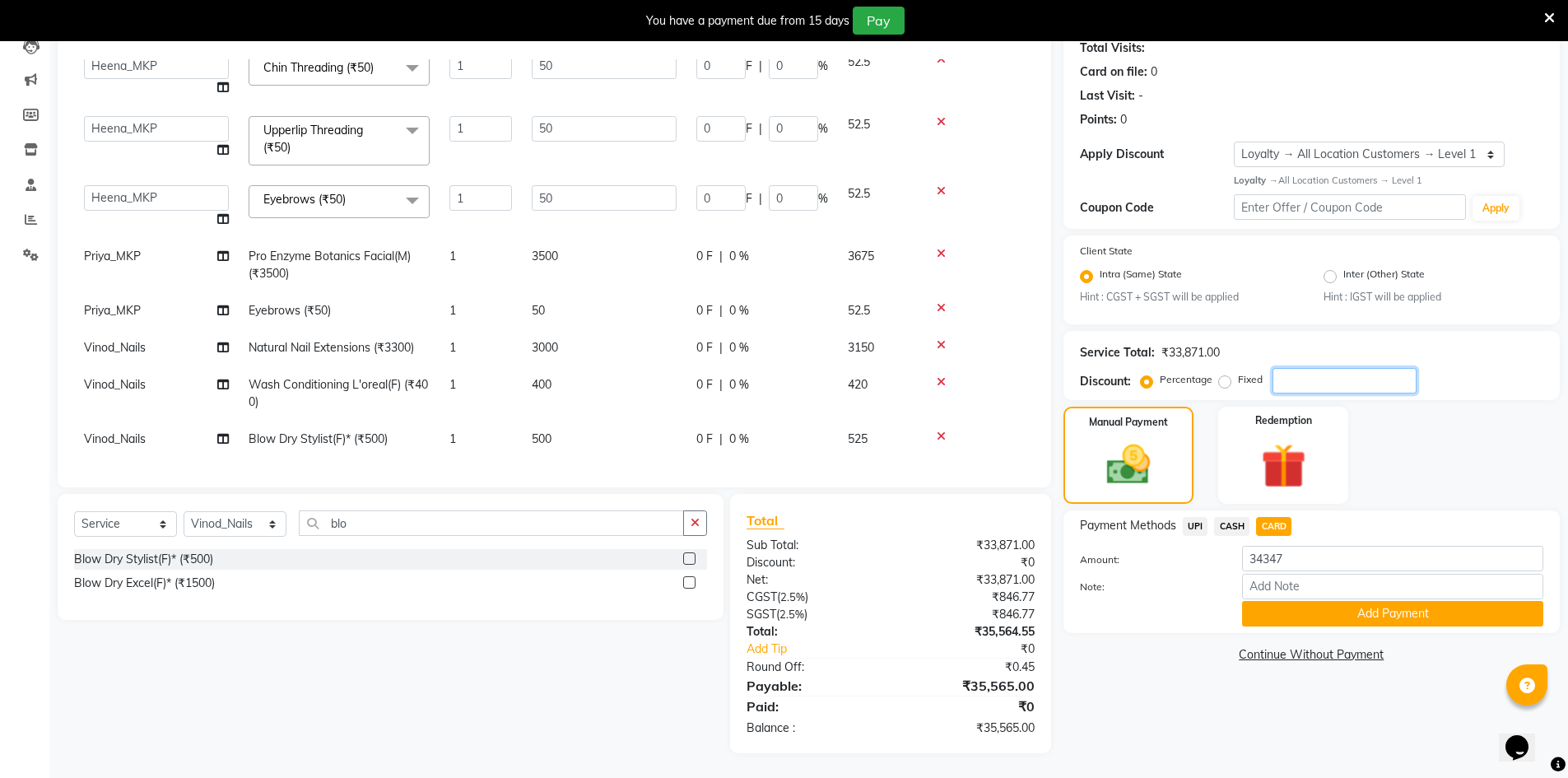
type input "3"
type input "1.5"
type input "3"
type input "1.5"
type input "3"
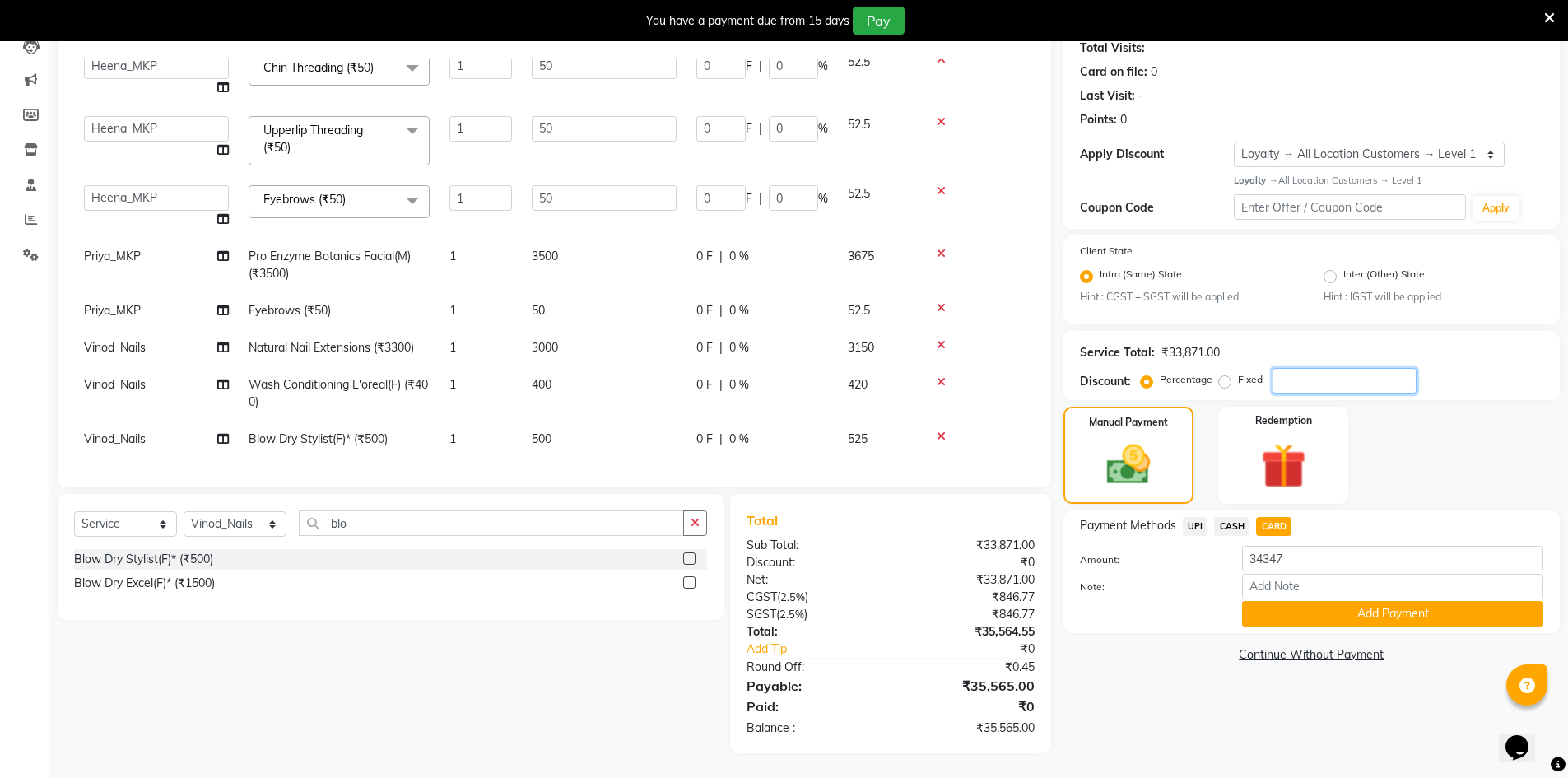
type input "1.5"
type input "3"
type input "216"
type input "36"
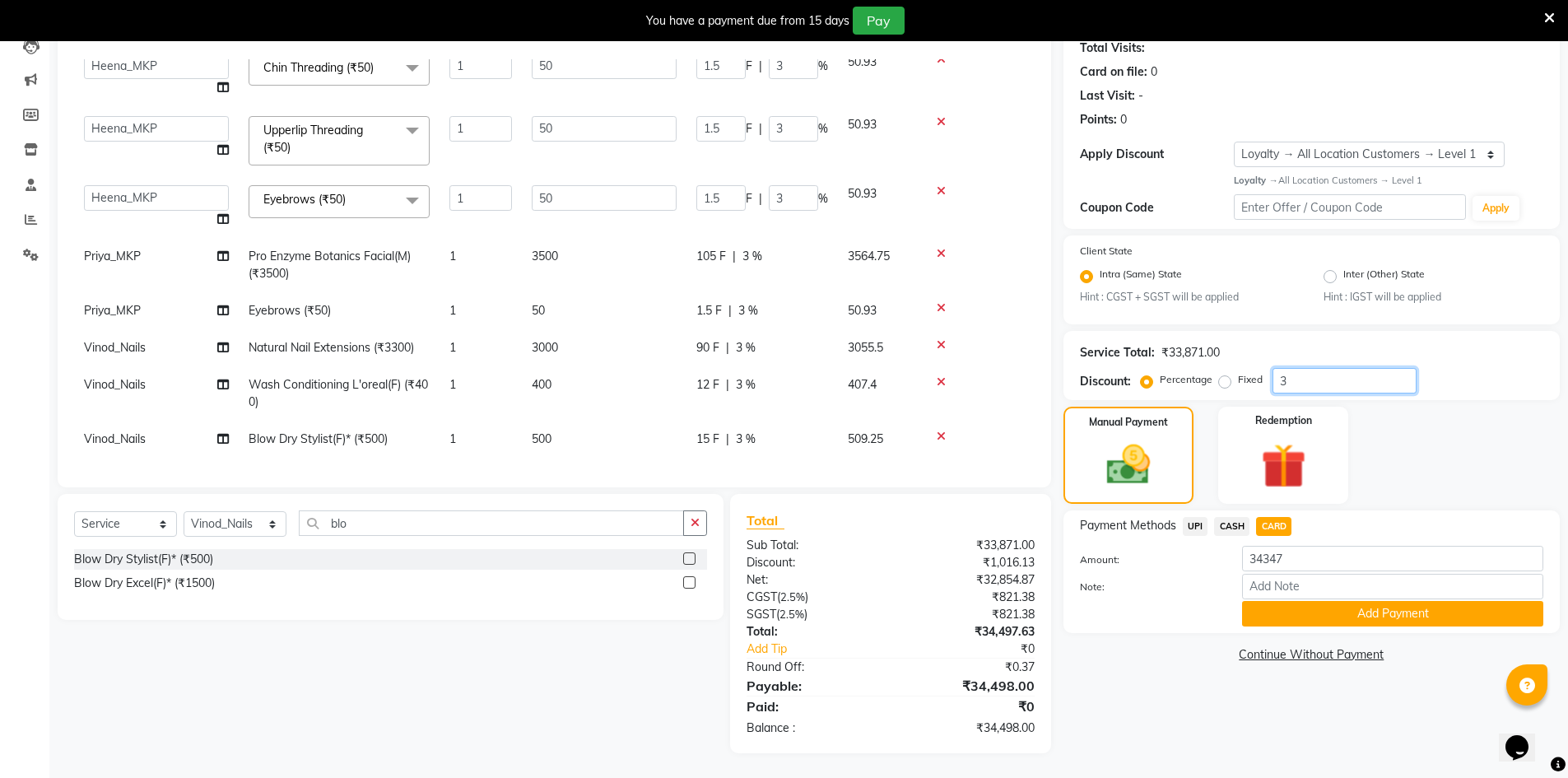
type input "1440"
type input "36"
type input "180"
type input "36"
type input "612"
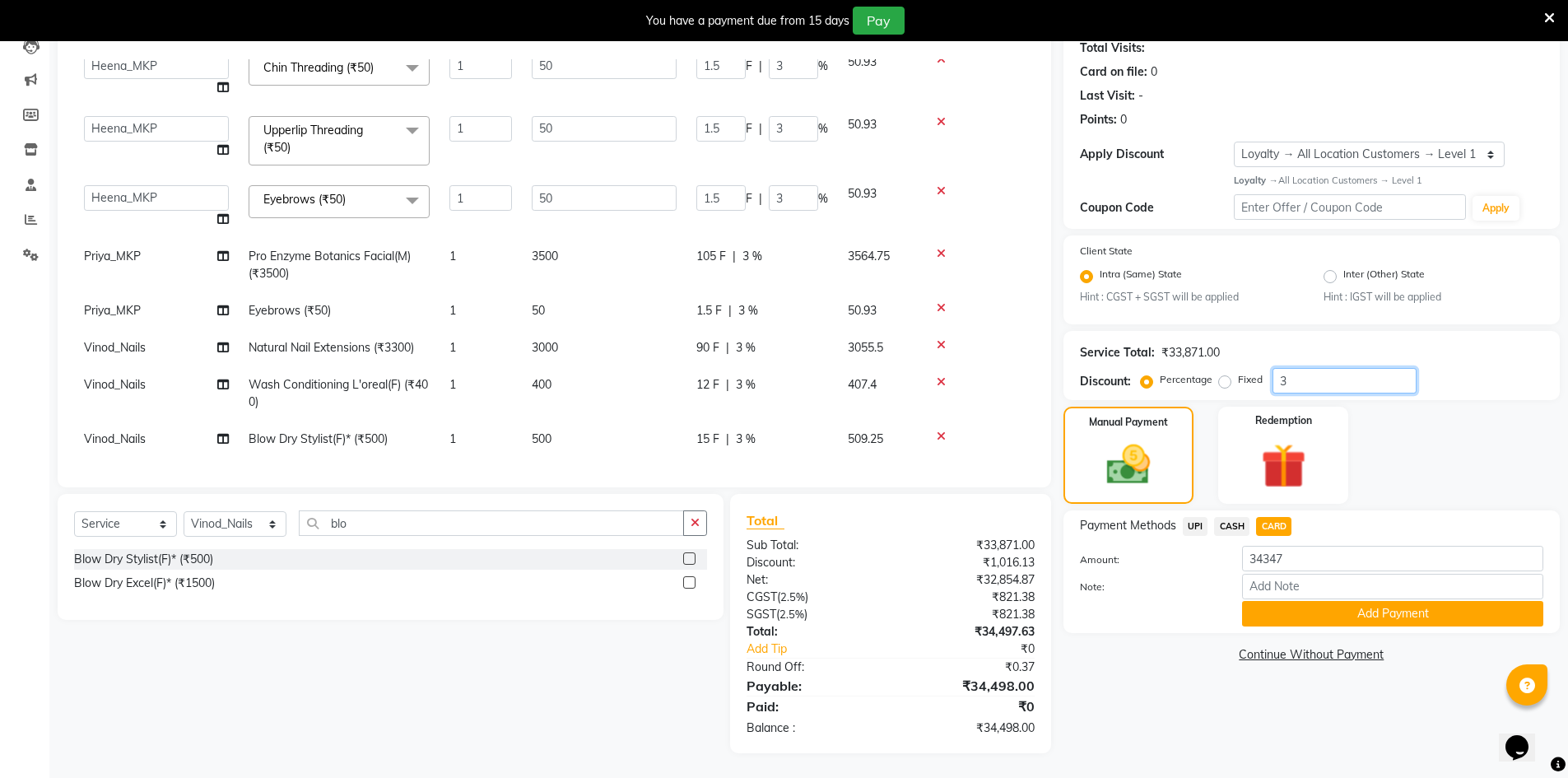
type input "36"
type input "1008"
type input "36"
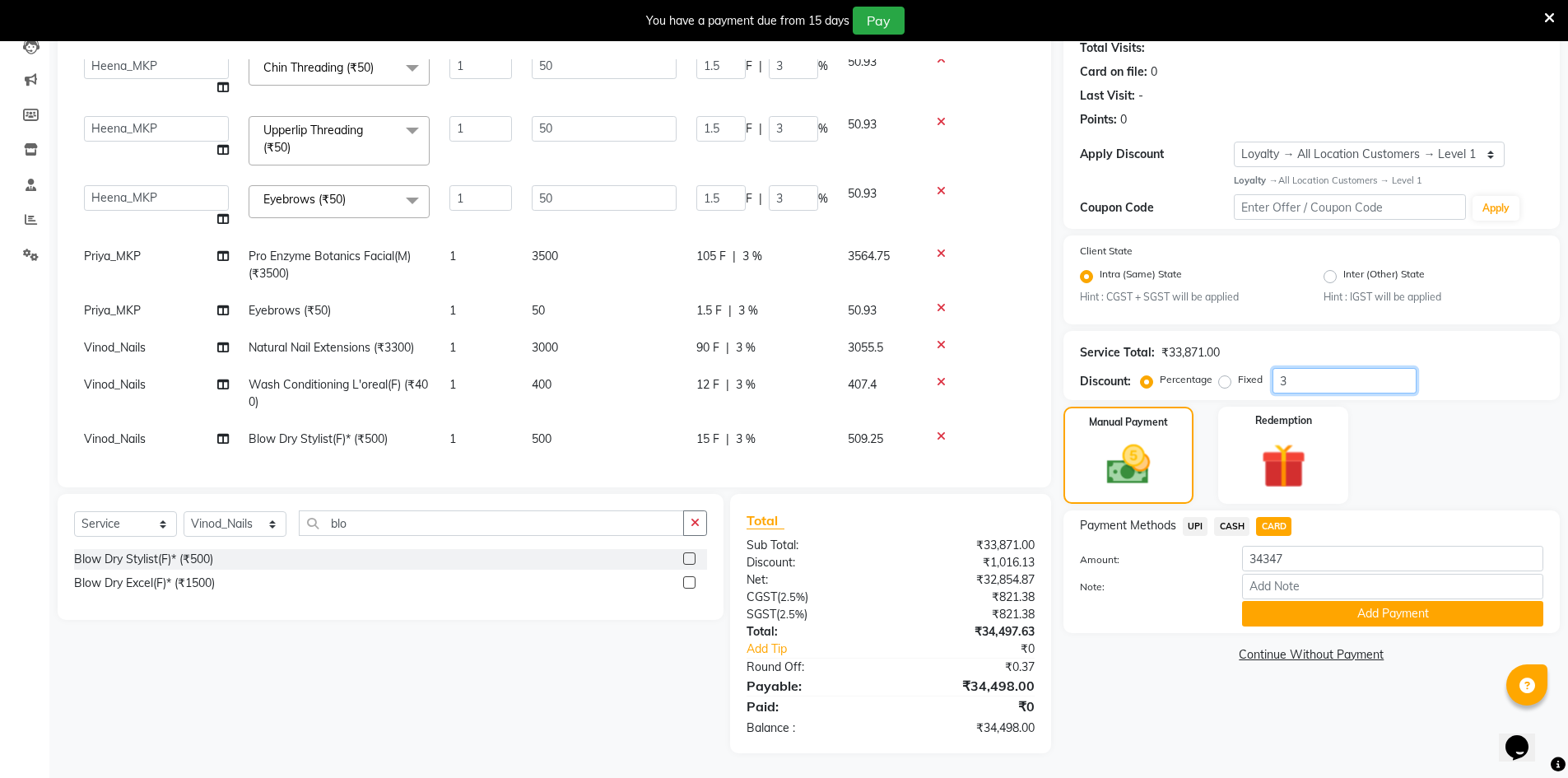
type input "18"
type input "36"
type input "18"
type input "36"
type input "18"
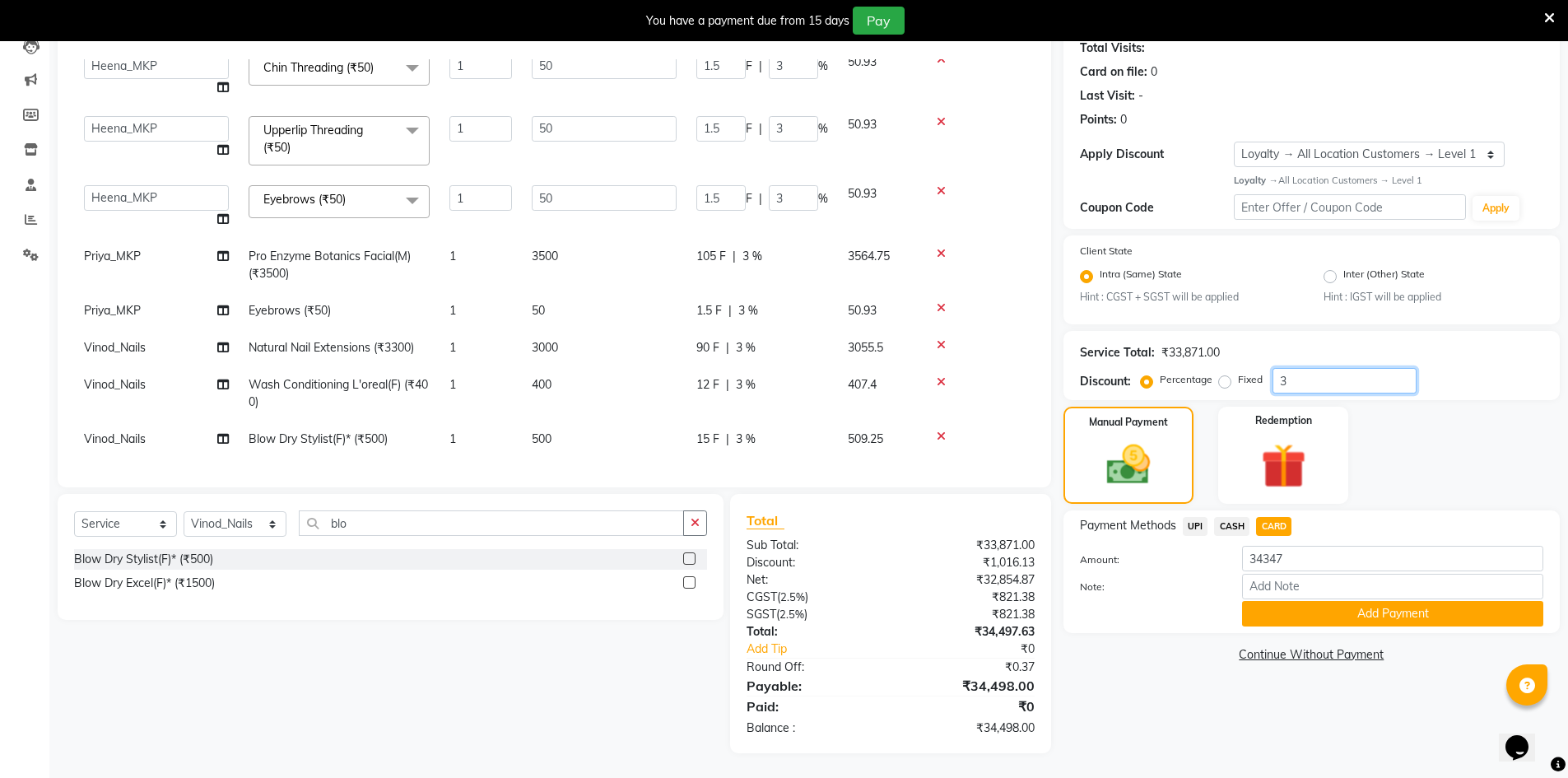
type input "36"
click at [865, 530] on div "Total Sub Total: ₹33,871.00 Discount: ₹12,193.56 Net: ₹21,677.44 CGST ( 2.5% ) …" at bounding box center [890, 623] width 287 height 227
click at [1311, 611] on button "Add Payment" at bounding box center [1393, 613] width 302 height 26
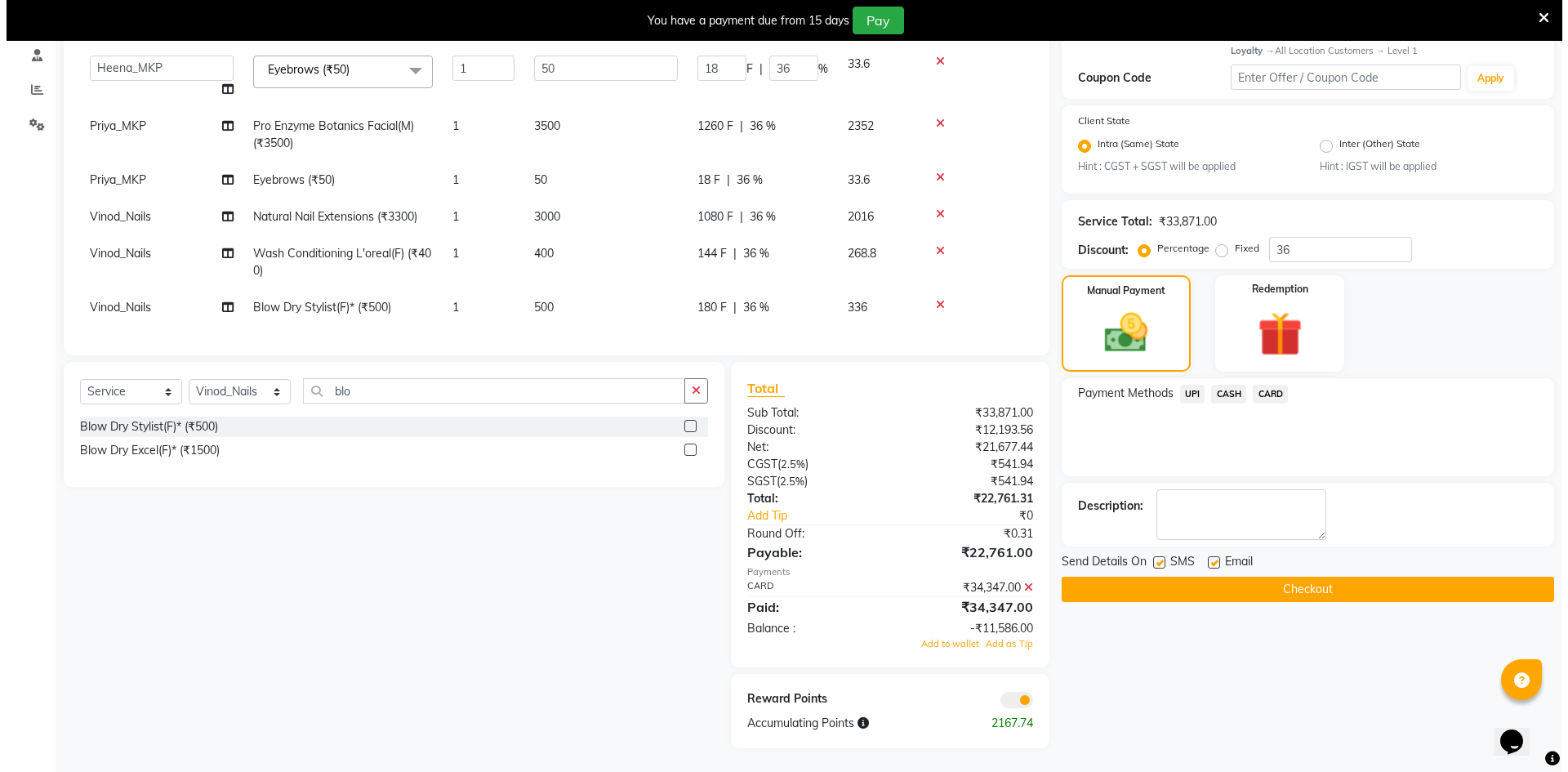
scroll to position [314, 0]
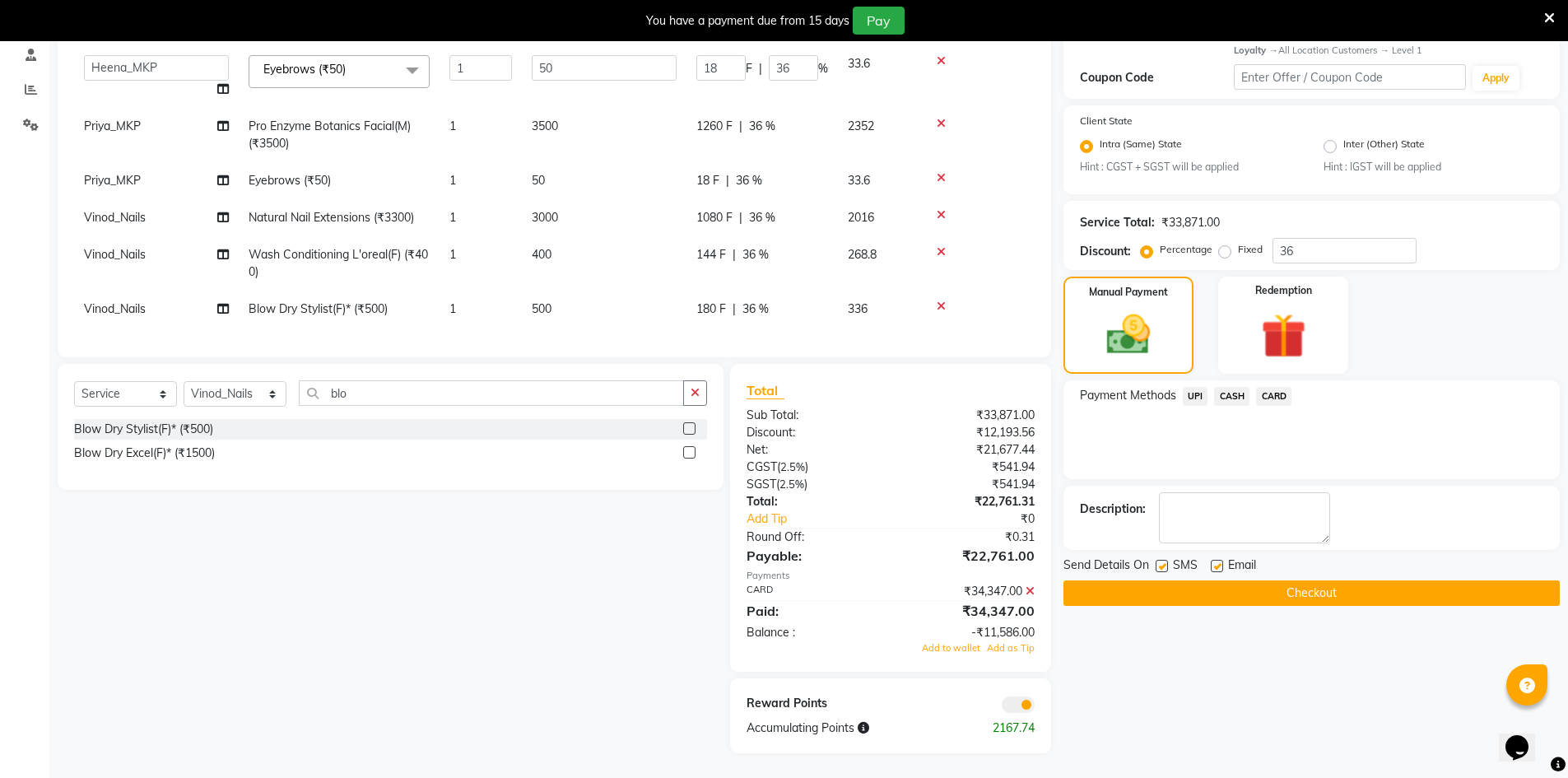
click at [1005, 704] on span at bounding box center [1018, 705] width 33 height 16
click at [1035, 707] on input "checkbox" at bounding box center [1035, 707] width 0 height 0
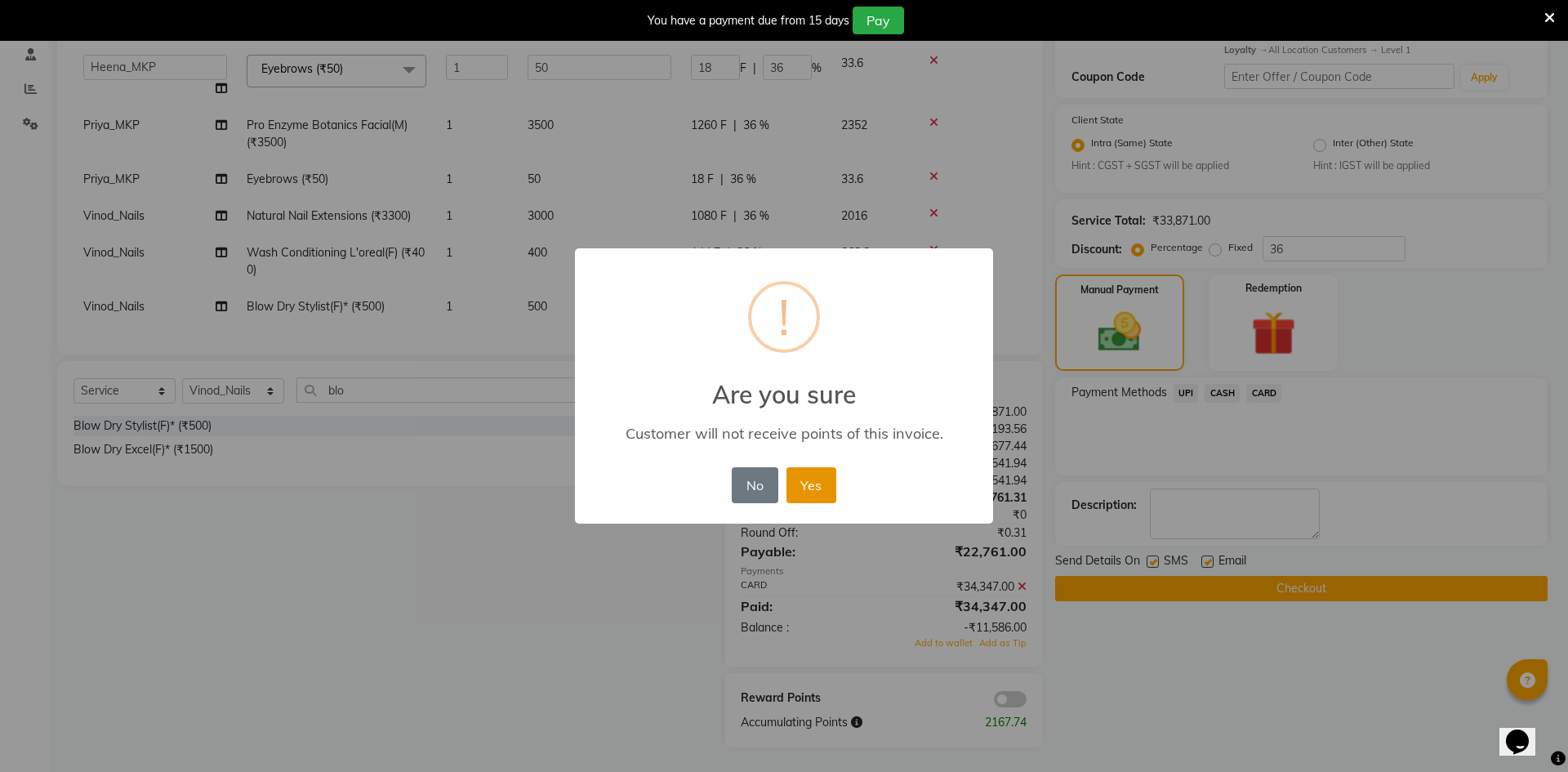
click at [816, 488] on button "Yes" at bounding box center [812, 485] width 50 height 36
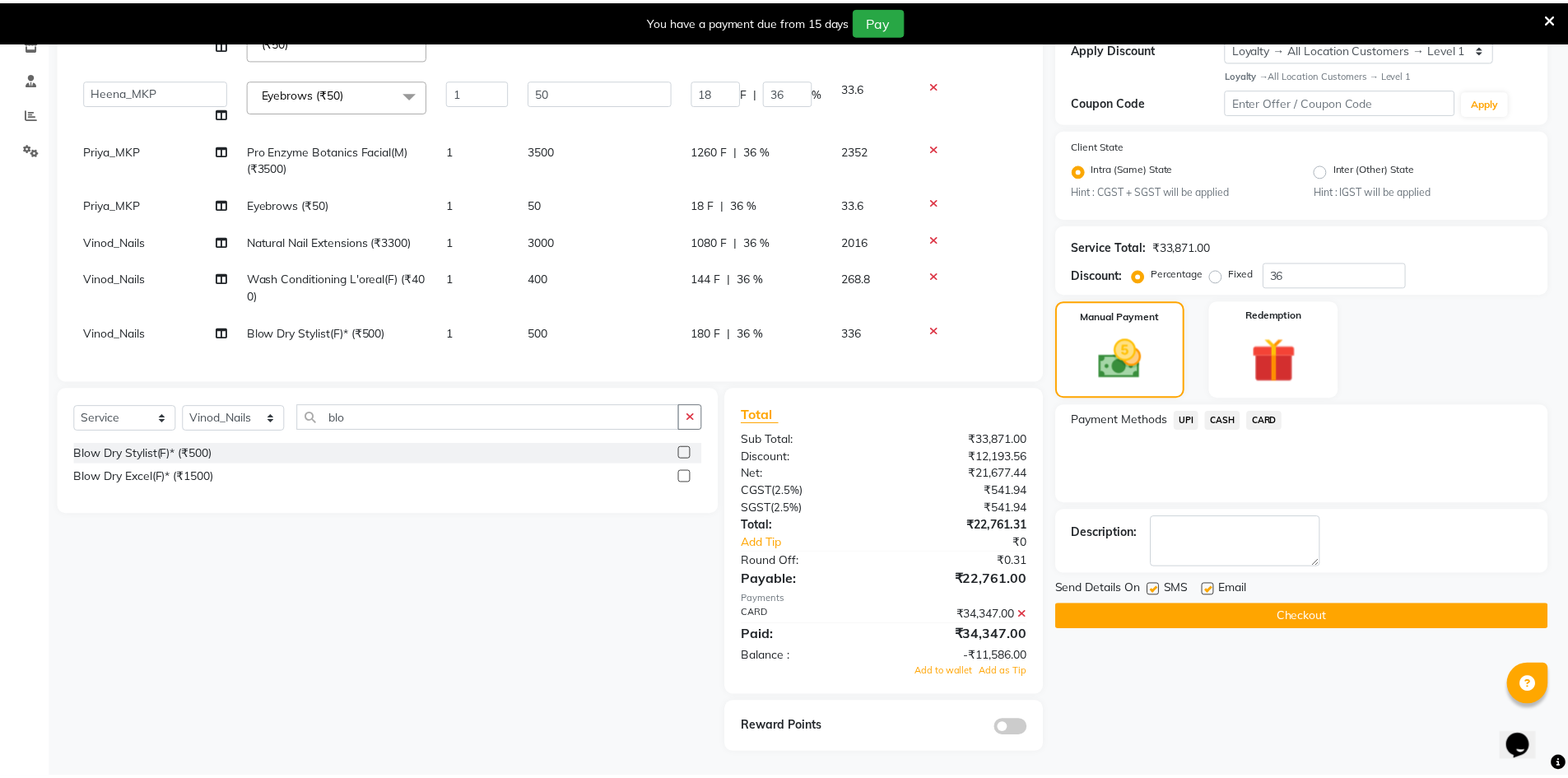
scroll to position [292, 0]
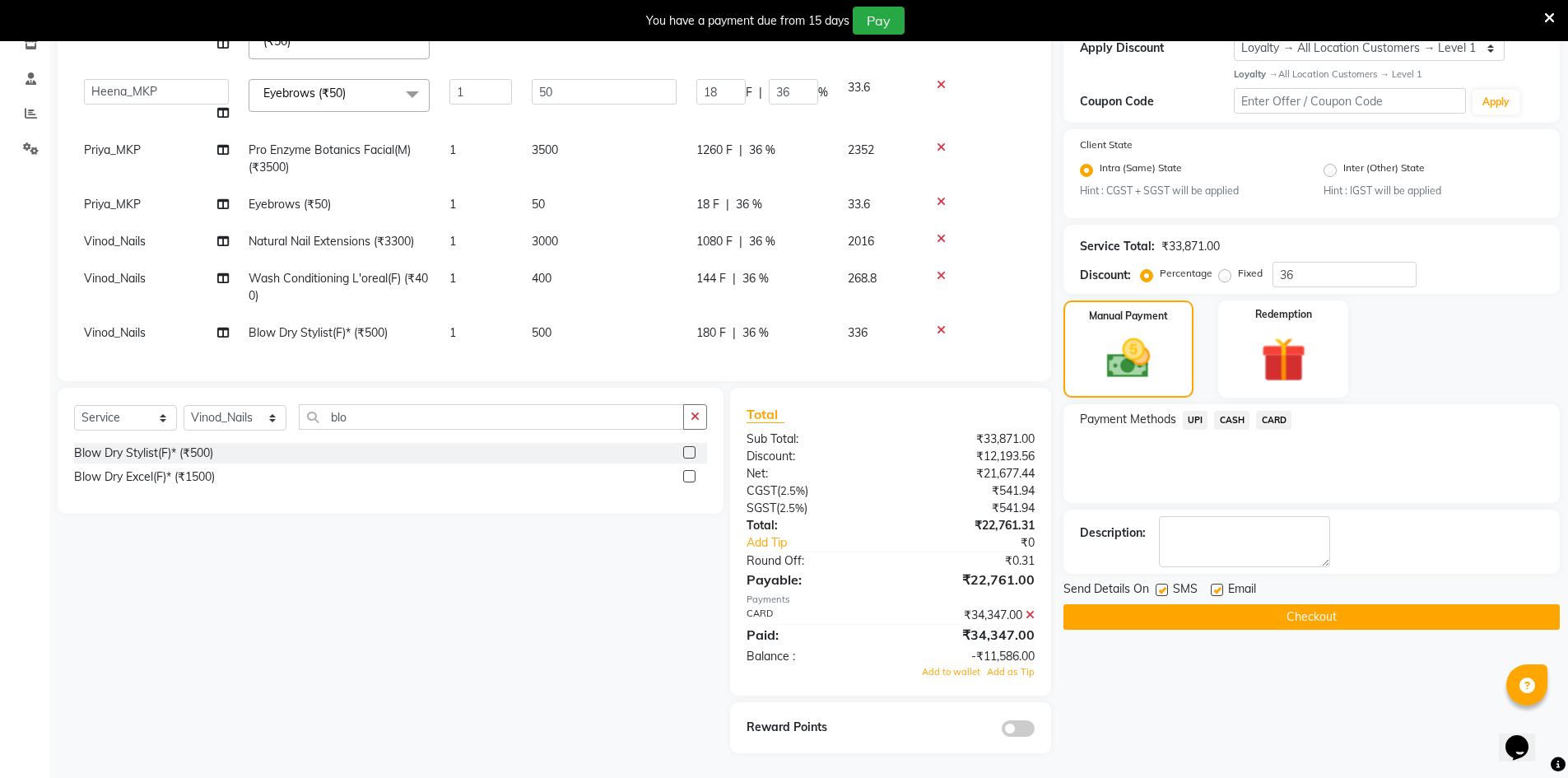
click at [1129, 621] on button "Checkout" at bounding box center [1311, 617] width 497 height 26
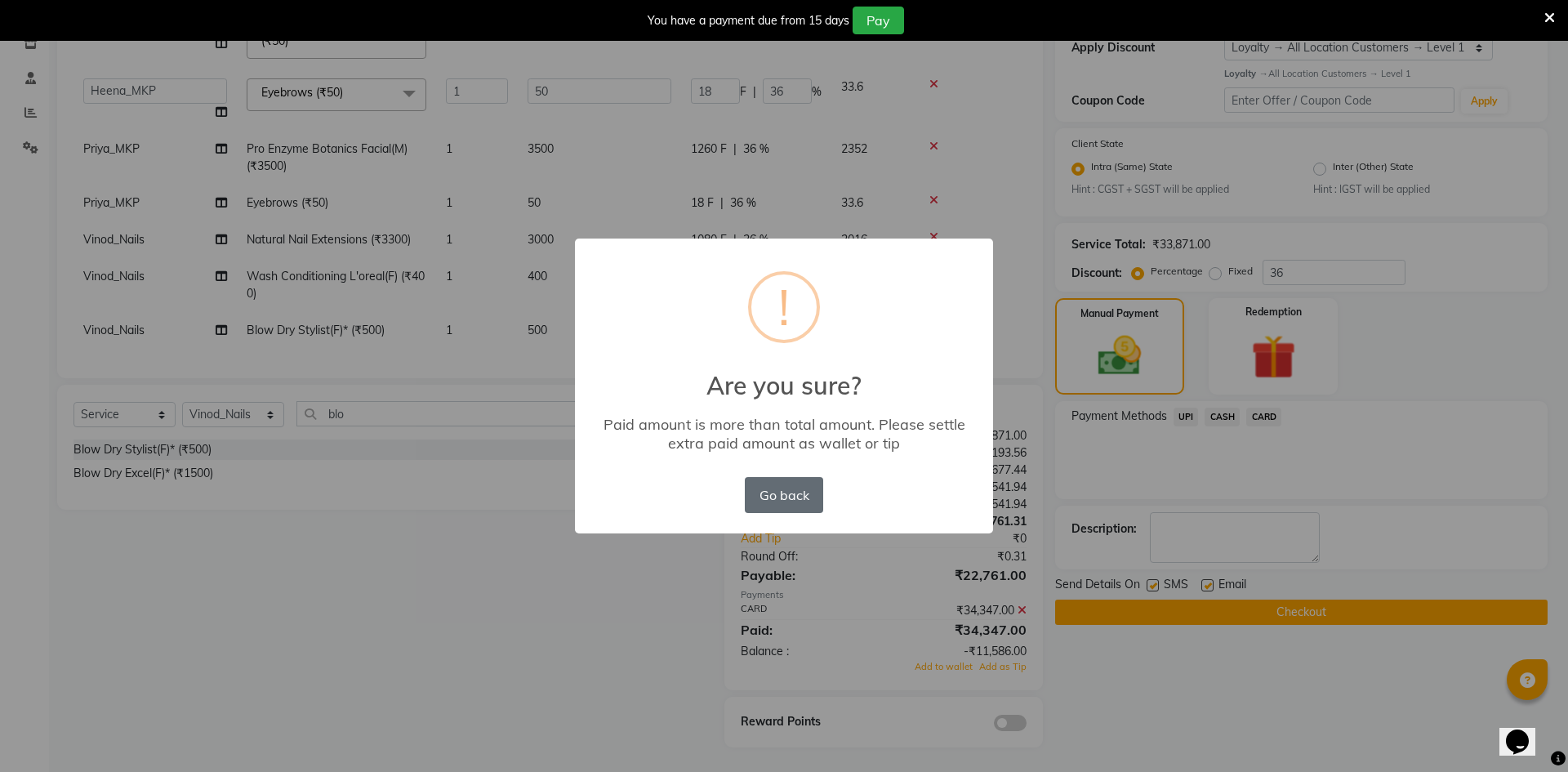
click at [772, 499] on button "Go back" at bounding box center [784, 495] width 78 height 36
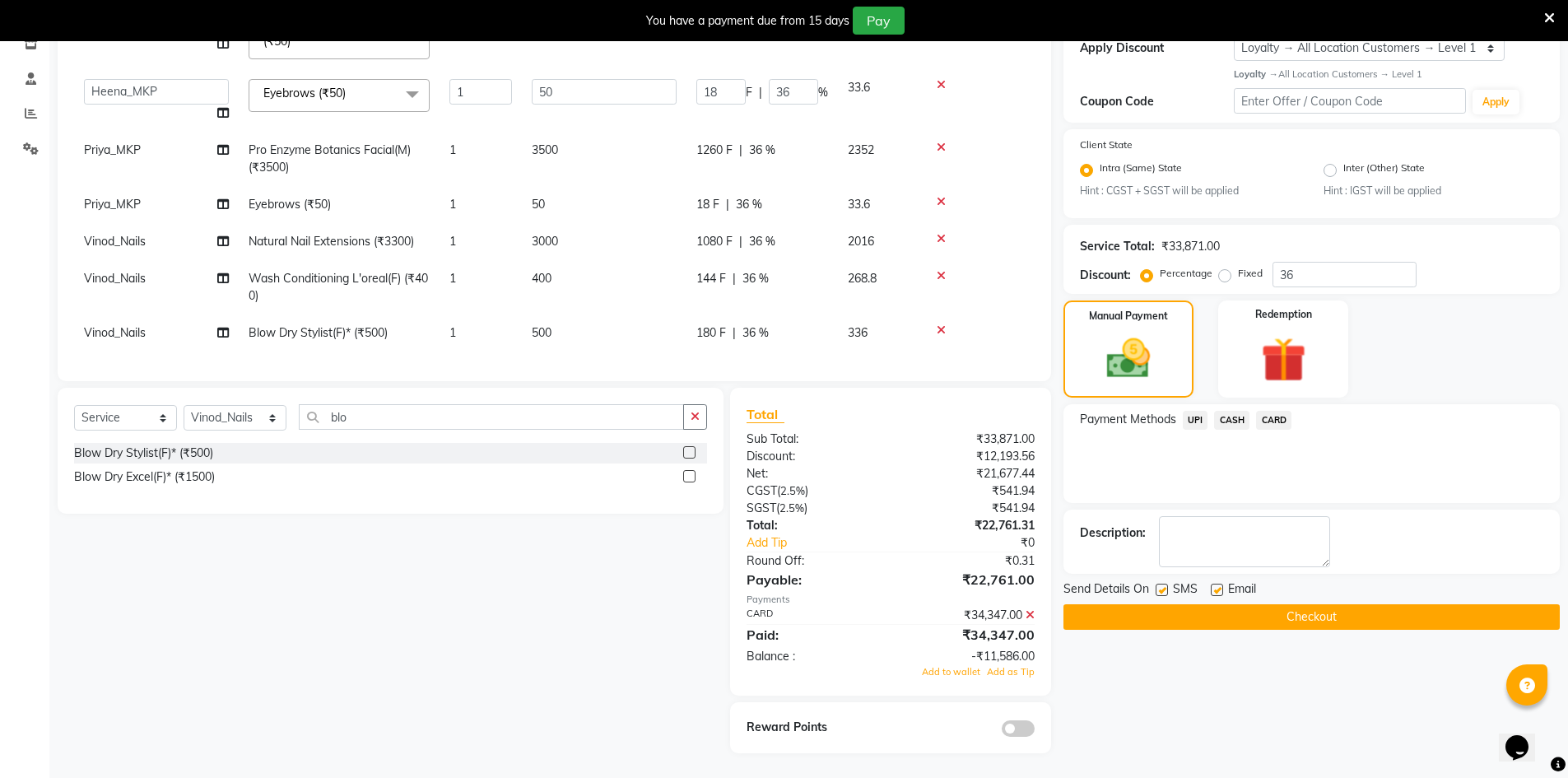
click at [1119, 620] on button "Checkout" at bounding box center [1311, 617] width 497 height 26
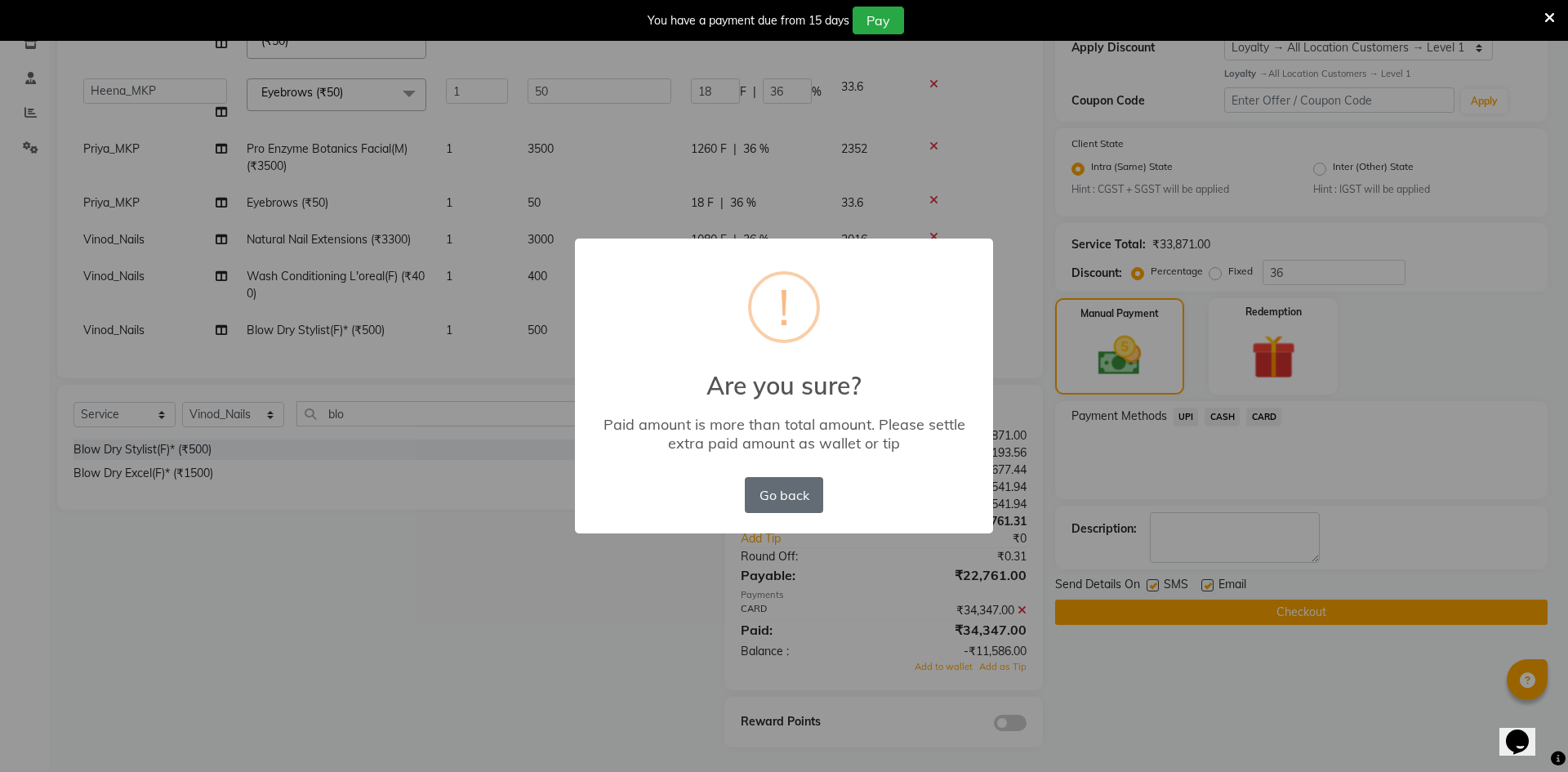
click at [788, 506] on button "Go back" at bounding box center [784, 495] width 78 height 36
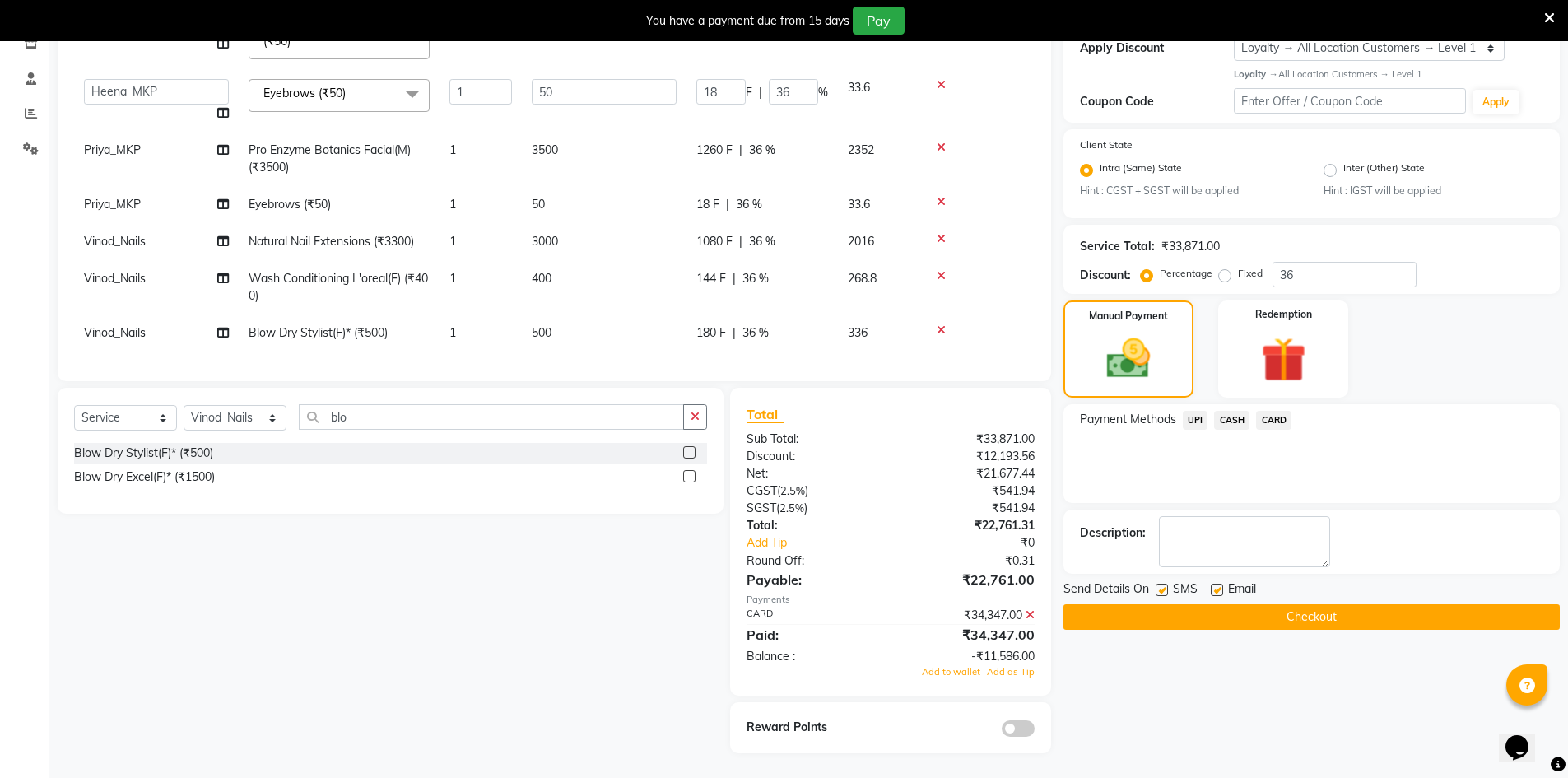
click at [1162, 626] on button "Checkout" at bounding box center [1311, 617] width 497 height 26
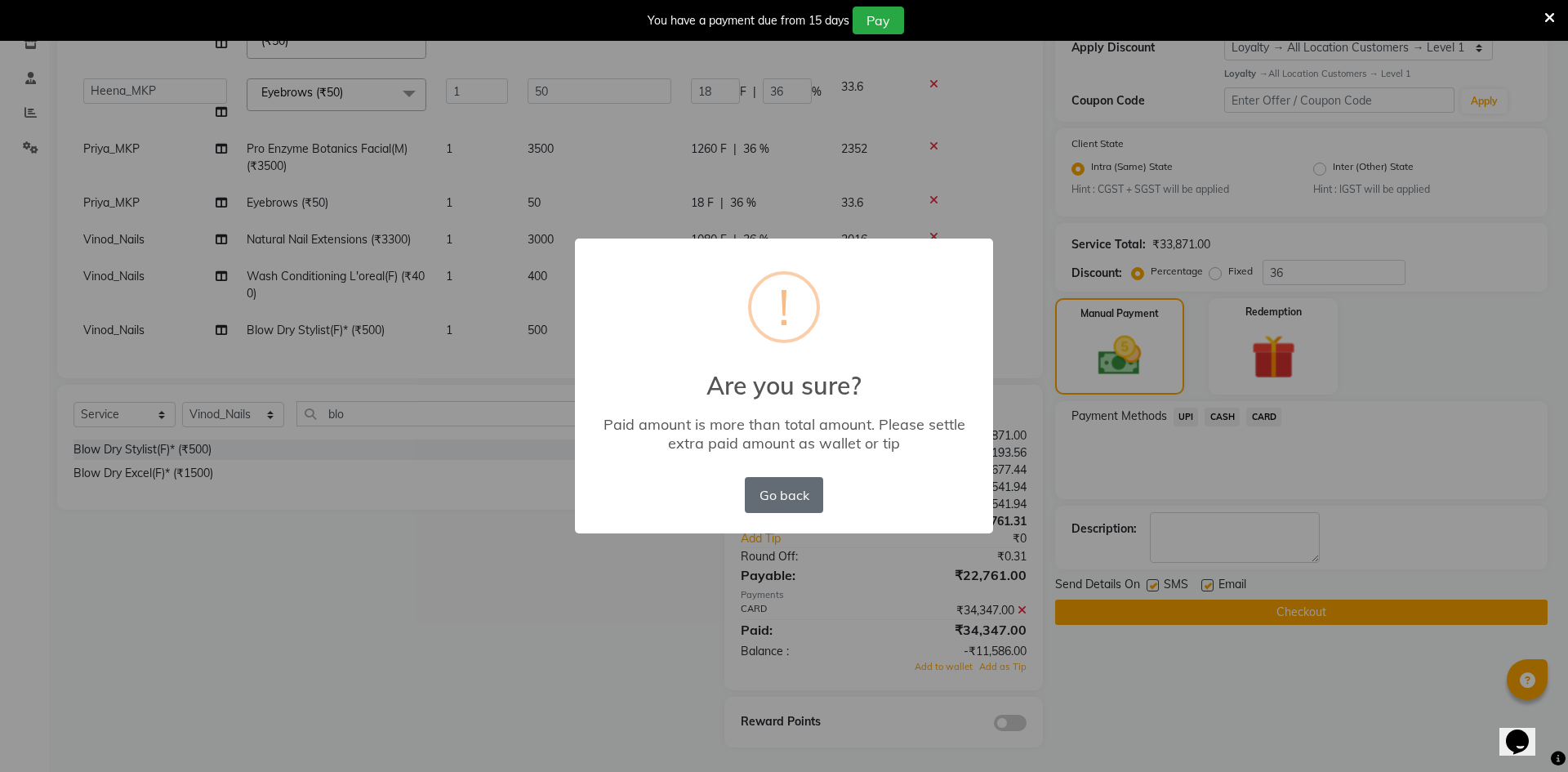
click at [783, 496] on button "Go back" at bounding box center [784, 495] width 78 height 36
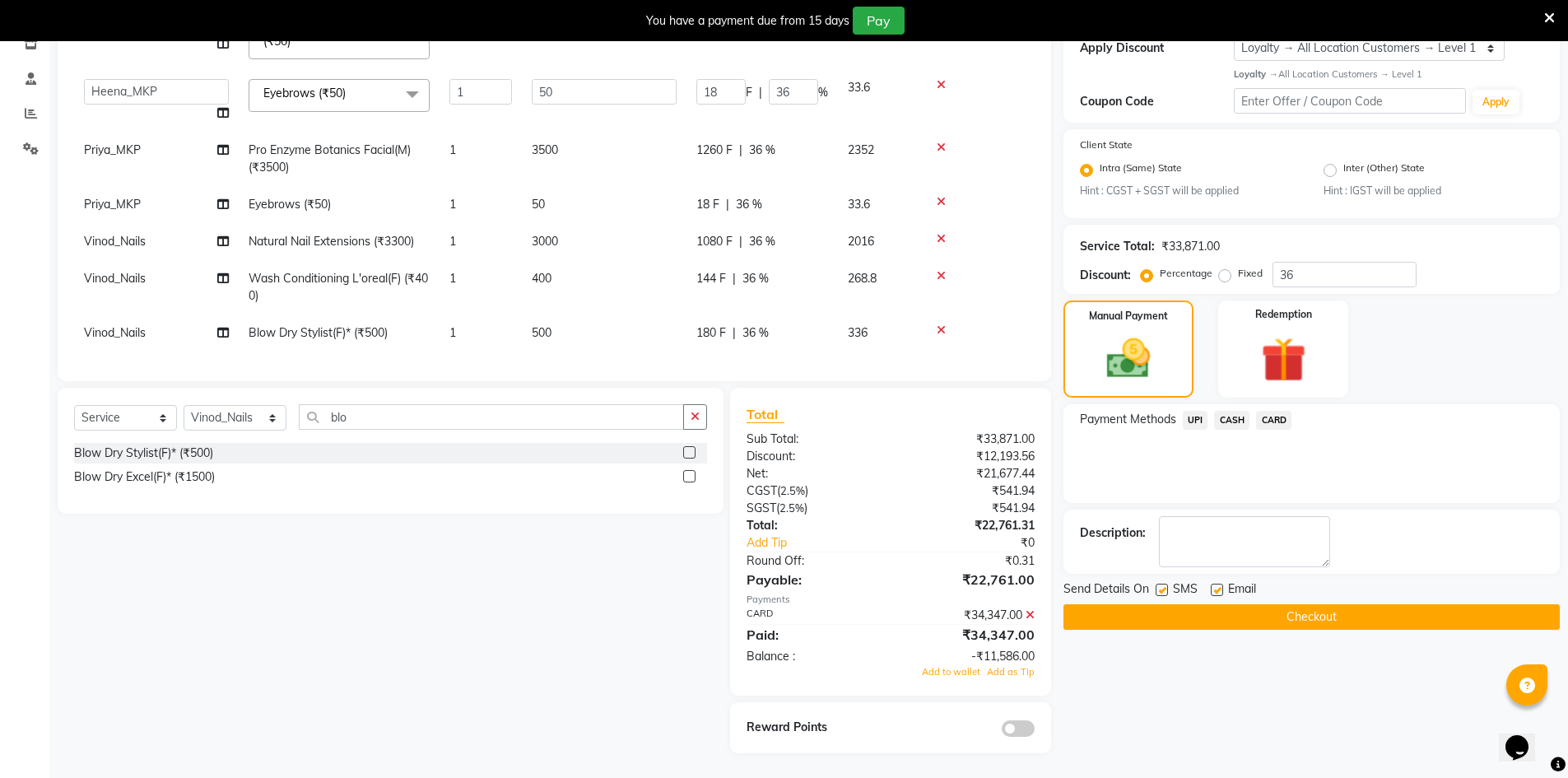
click at [1269, 422] on span "CARD" at bounding box center [1274, 420] width 36 height 19
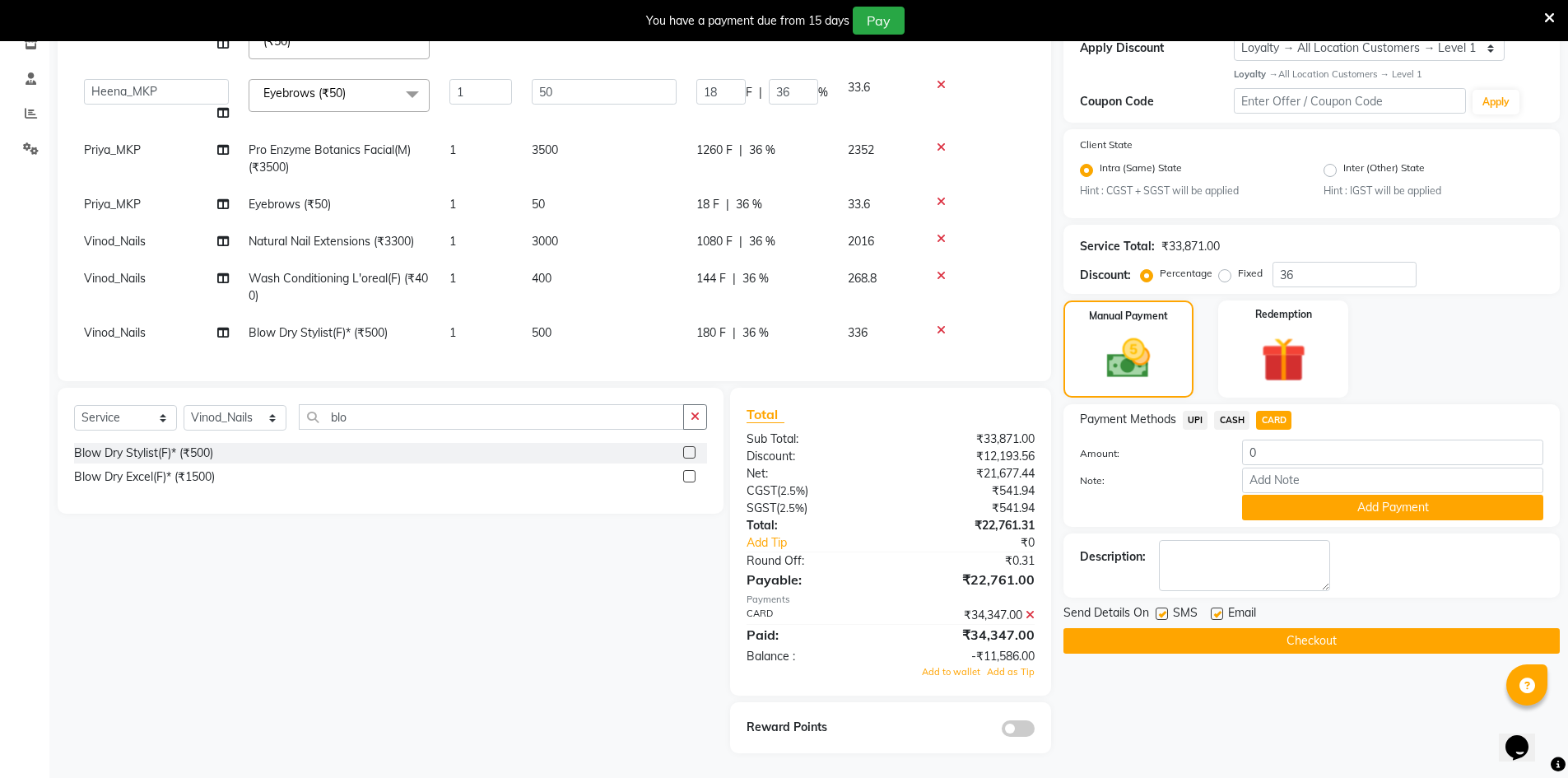
click at [1030, 613] on icon at bounding box center [1030, 615] width 9 height 12
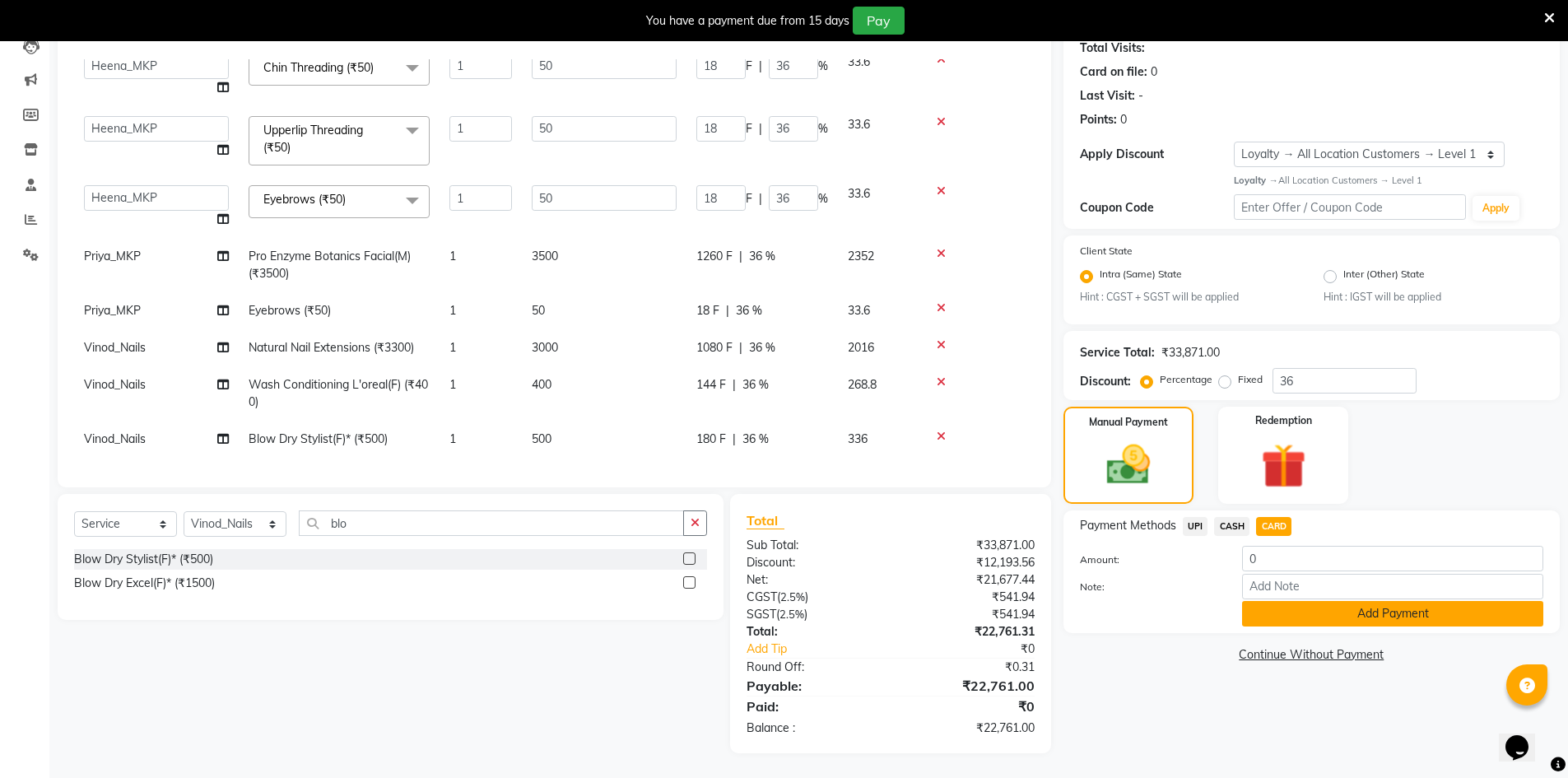
click at [1303, 617] on button "Add Payment" at bounding box center [1393, 613] width 302 height 26
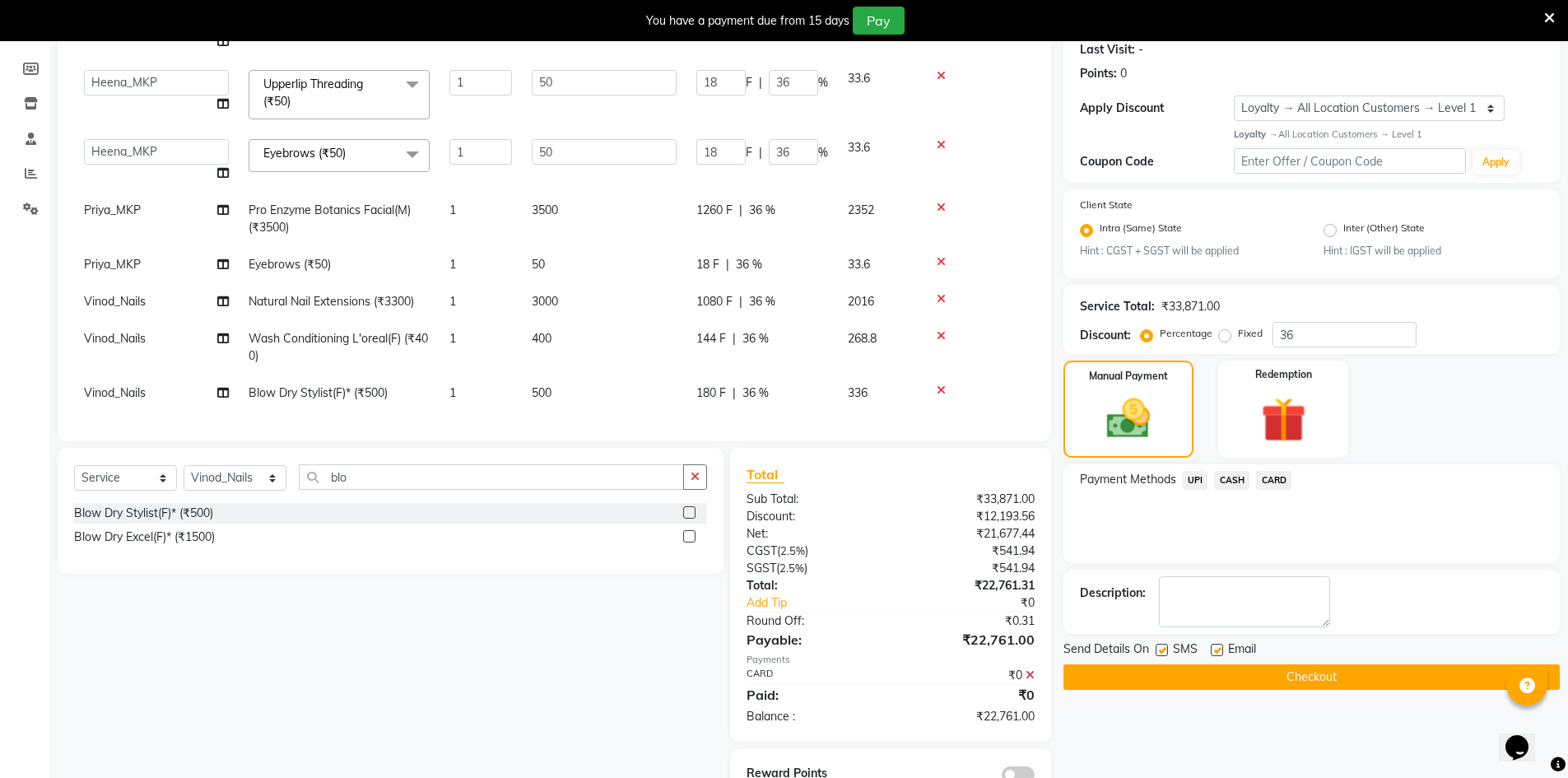
scroll to position [278, 0]
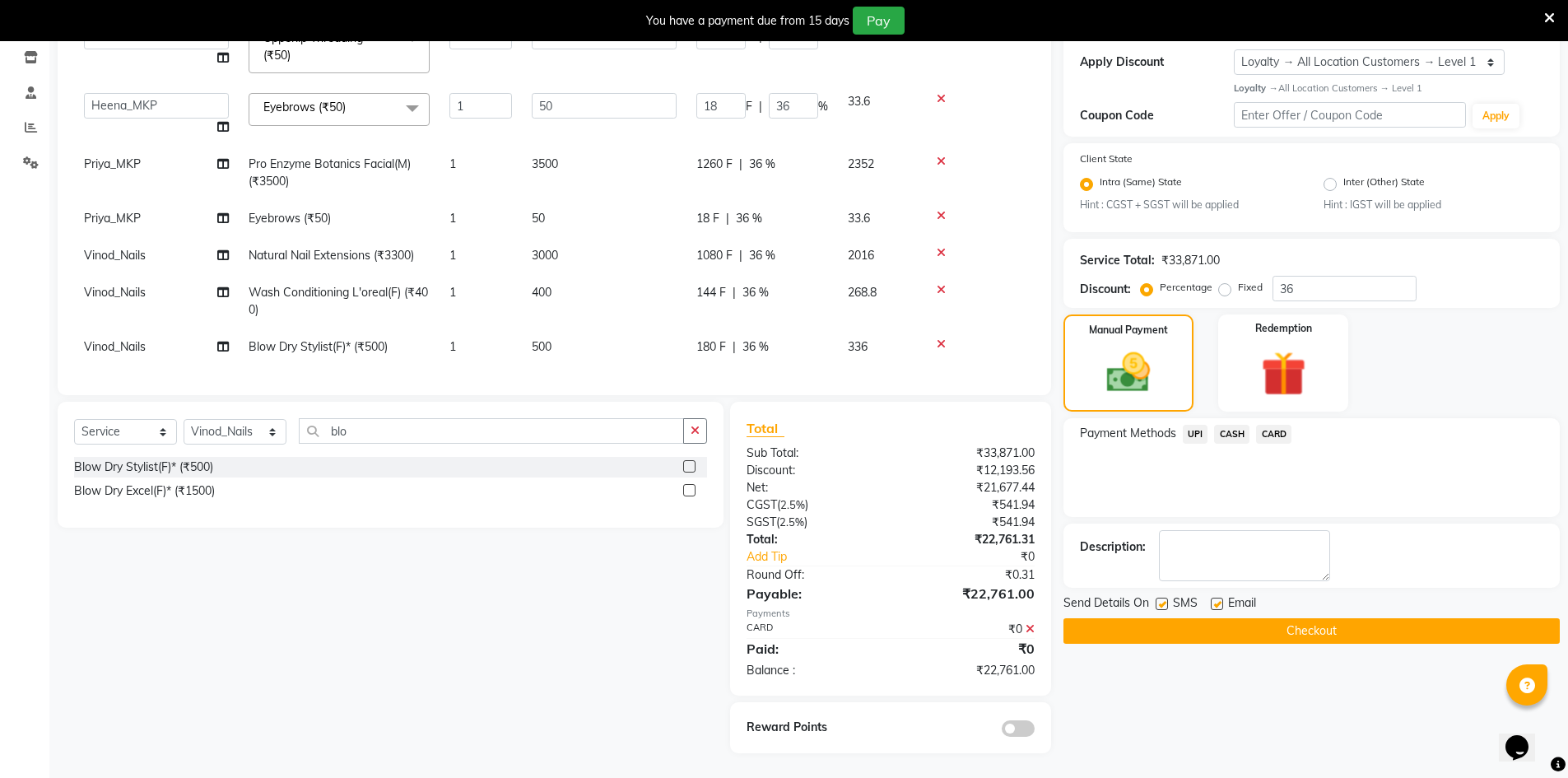
click at [1230, 634] on button "Checkout" at bounding box center [1311, 631] width 497 height 26
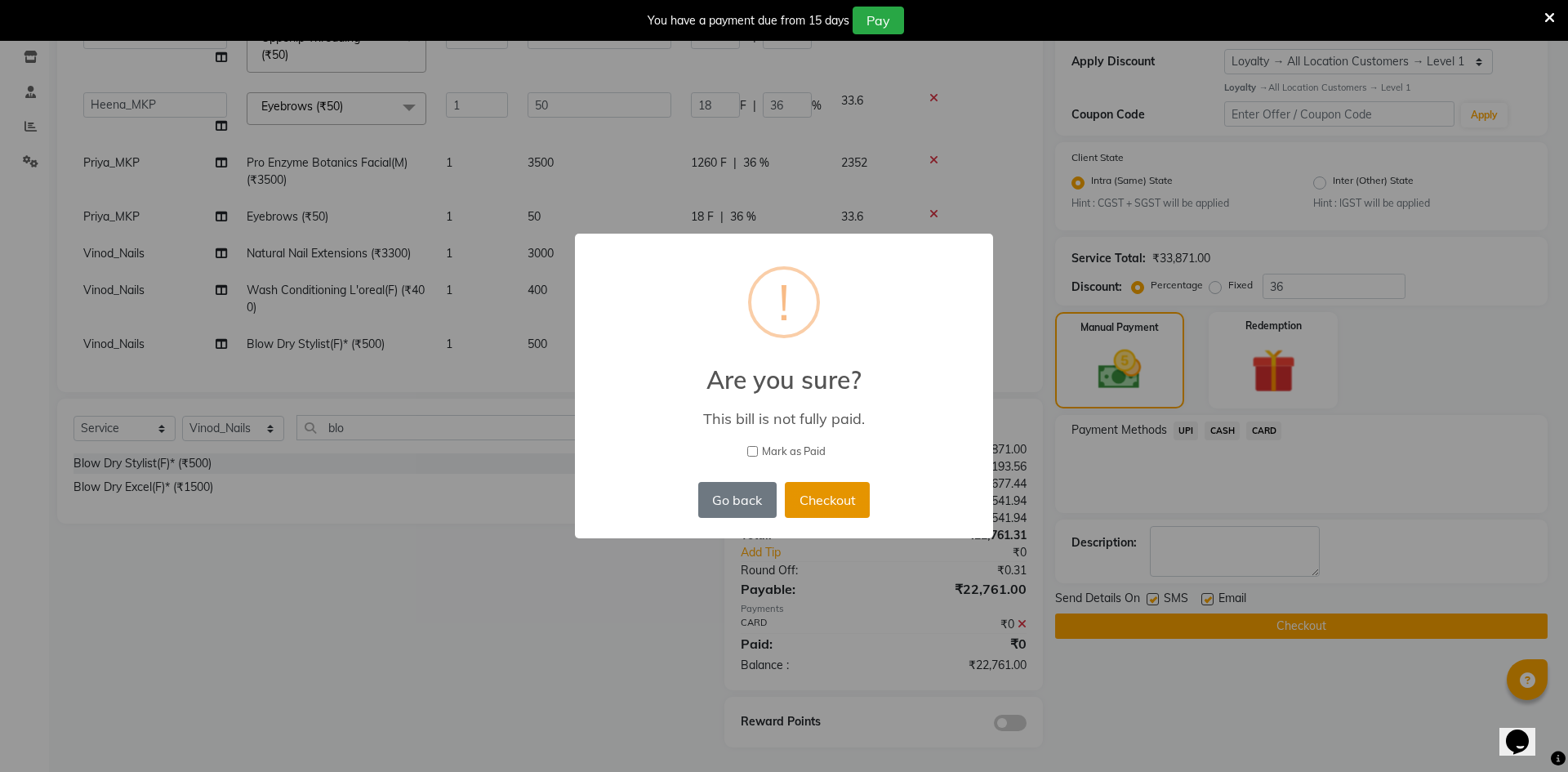
click at [834, 500] on button "Checkout" at bounding box center [828, 500] width 85 height 36
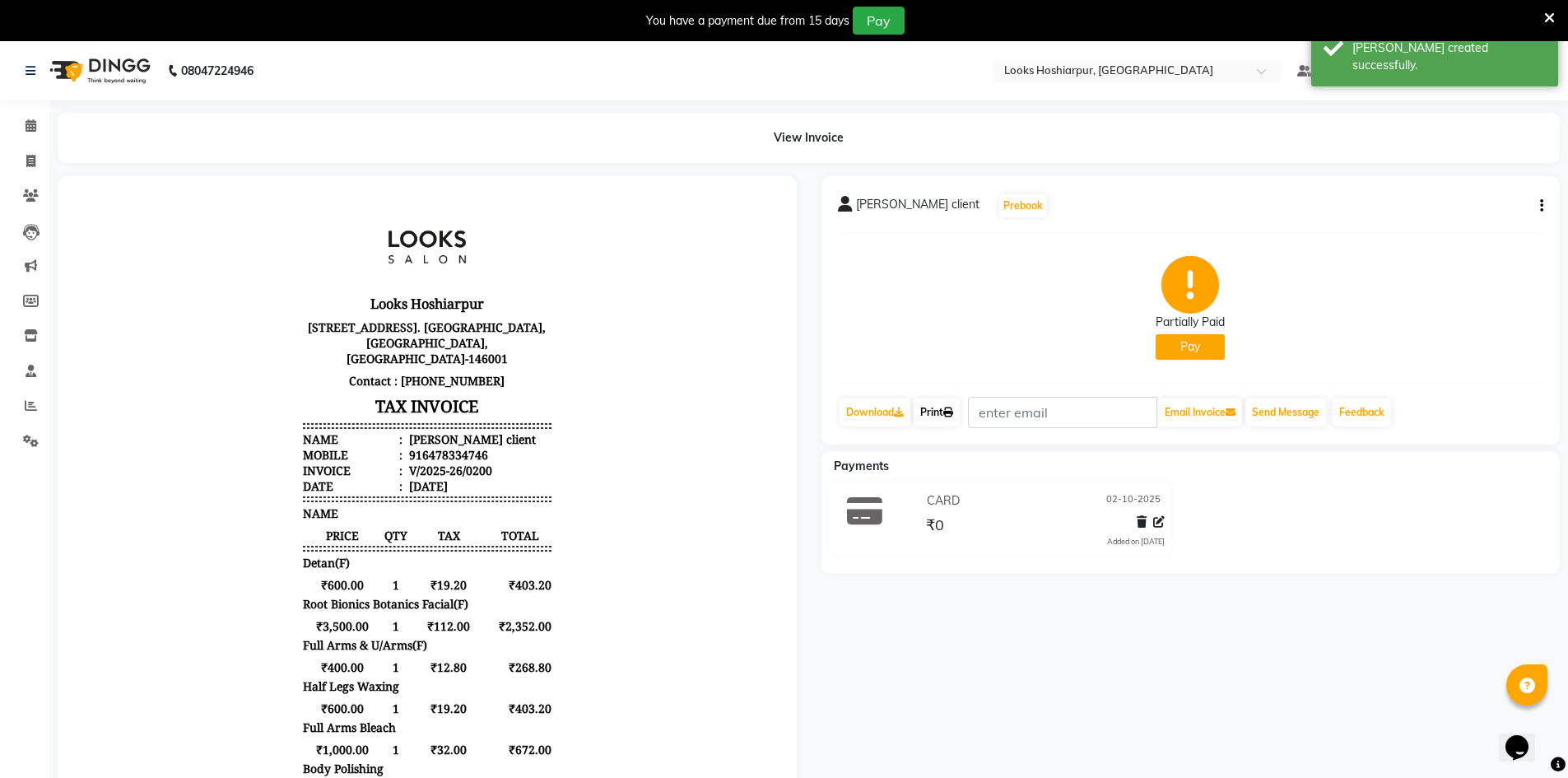
click at [933, 412] on link "Print" at bounding box center [936, 412] width 46 height 28
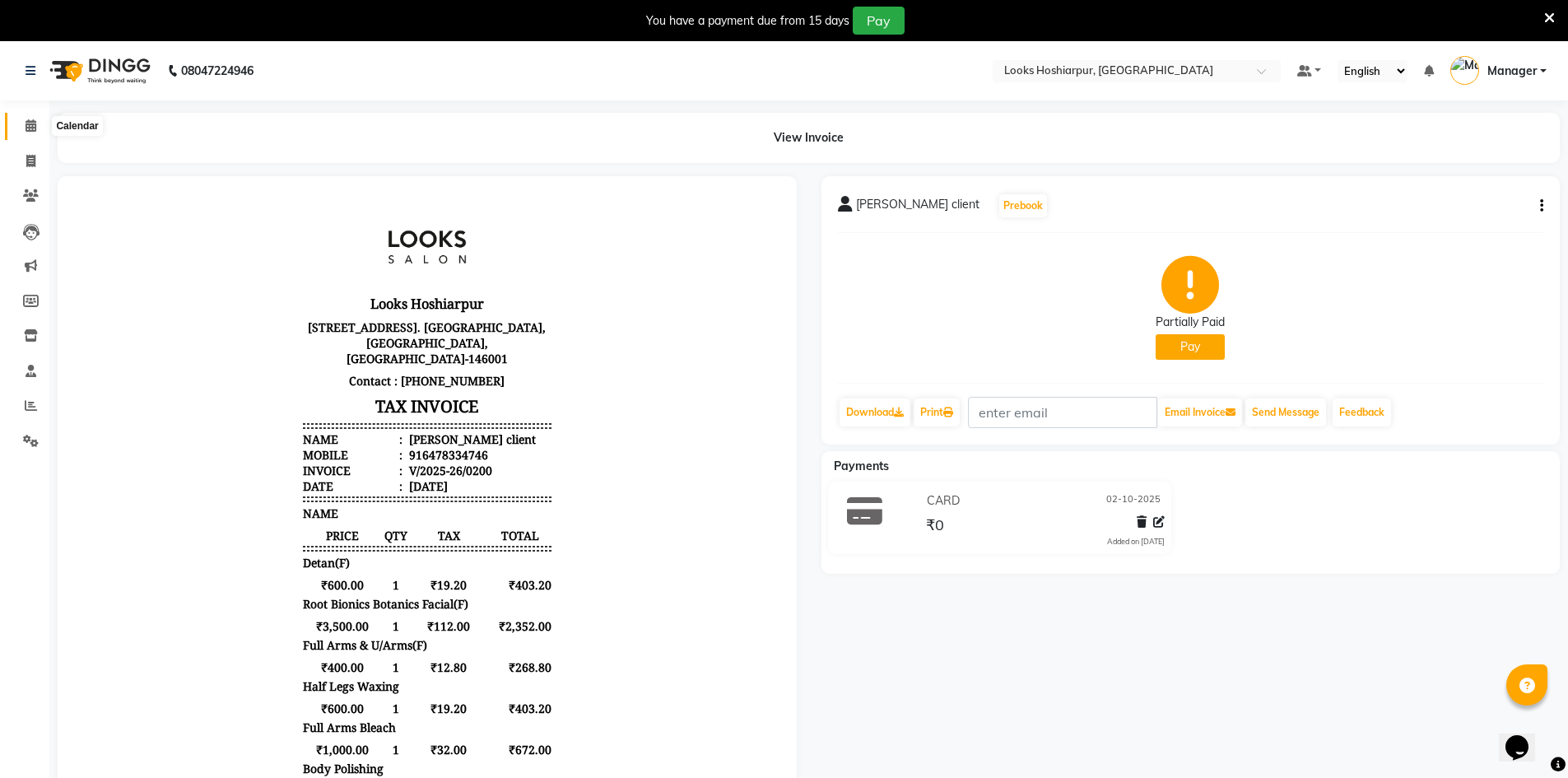
click at [30, 127] on icon at bounding box center [31, 125] width 11 height 13
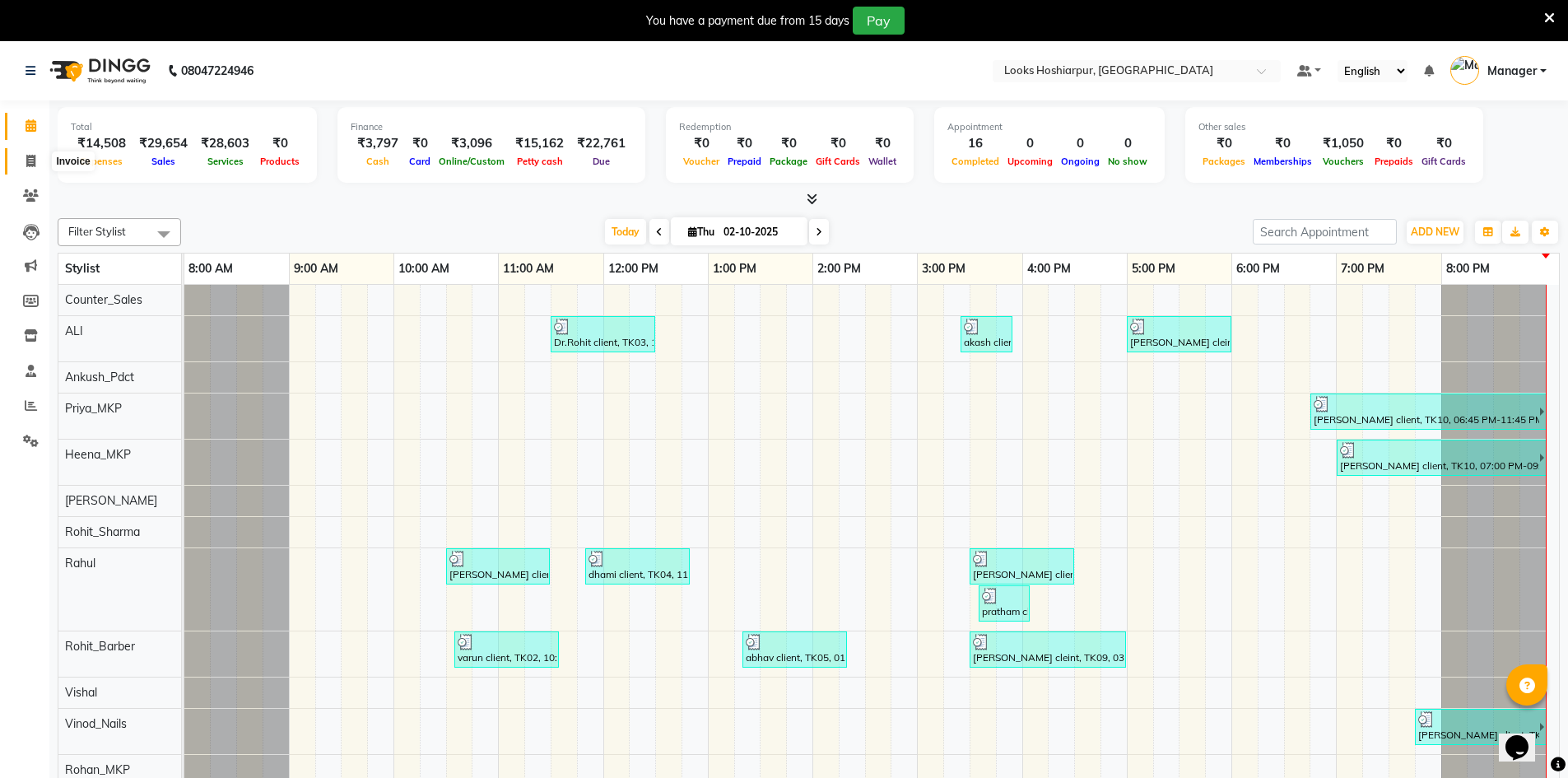
click at [26, 164] on icon at bounding box center [30, 161] width 9 height 13
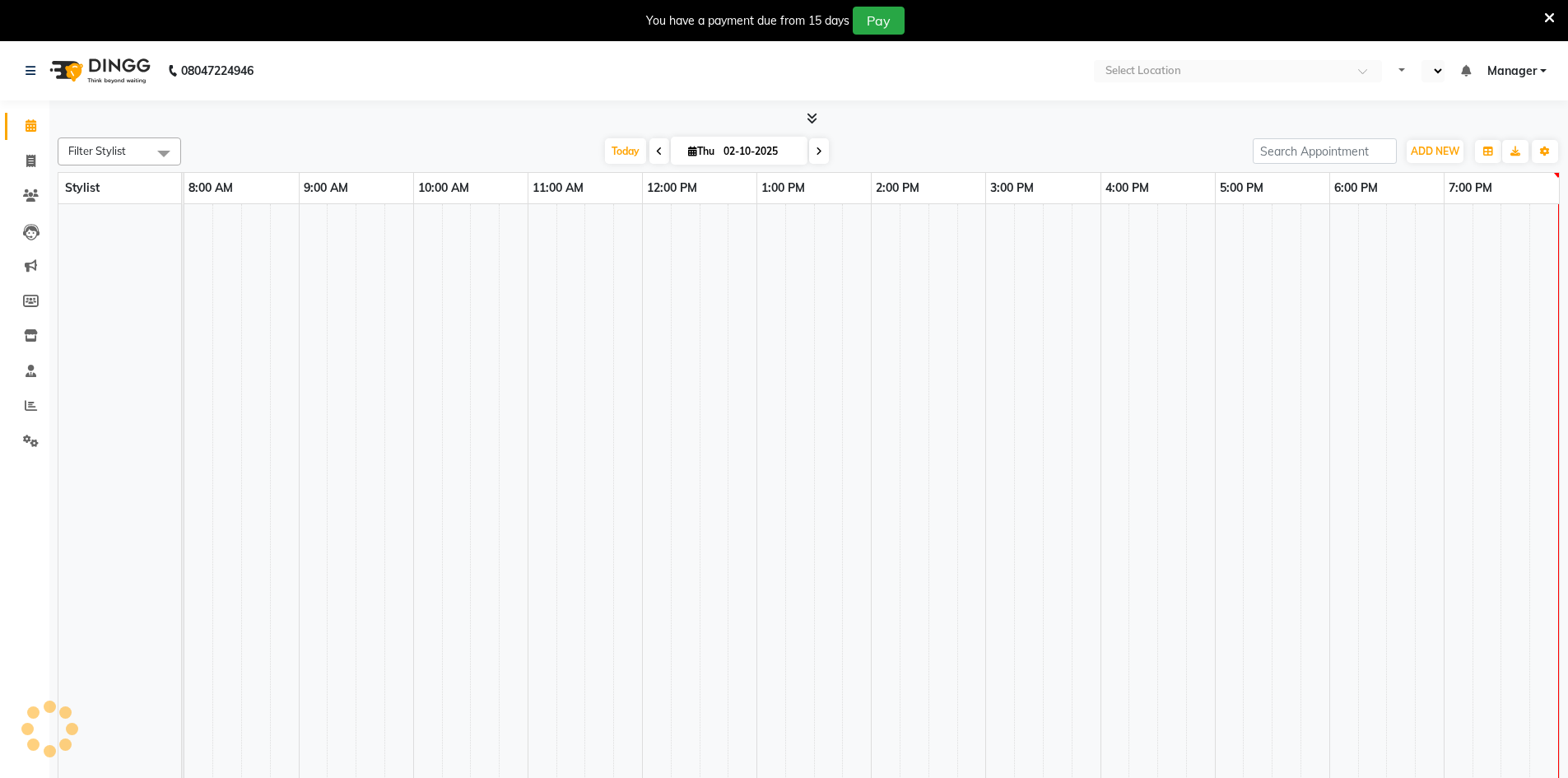
select select "en"
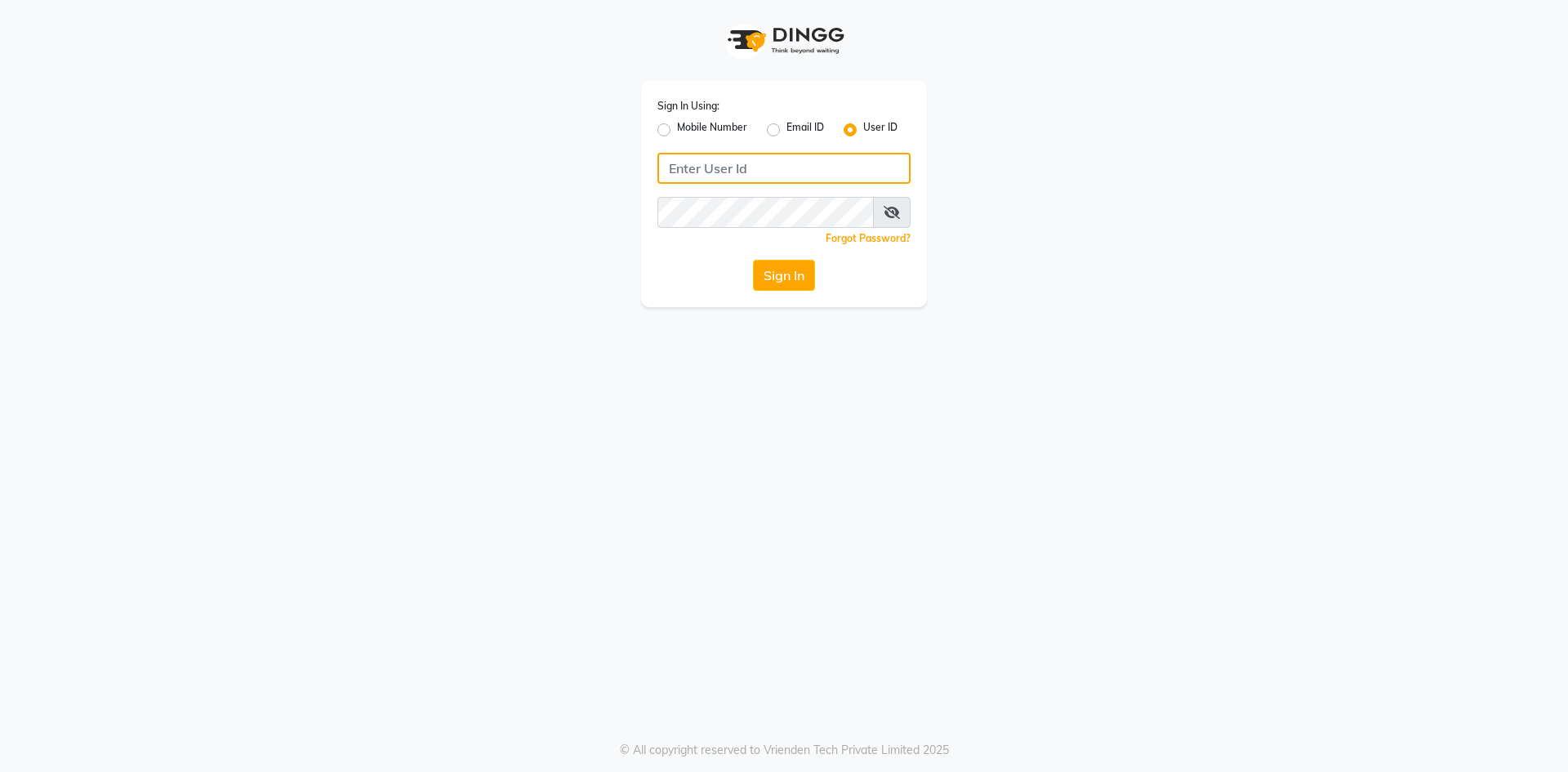
type input "e3960-01"
click at [789, 168] on input "e3960-01" at bounding box center [783, 168] width 253 height 31
click at [786, 280] on button "Sign In" at bounding box center [784, 275] width 62 height 31
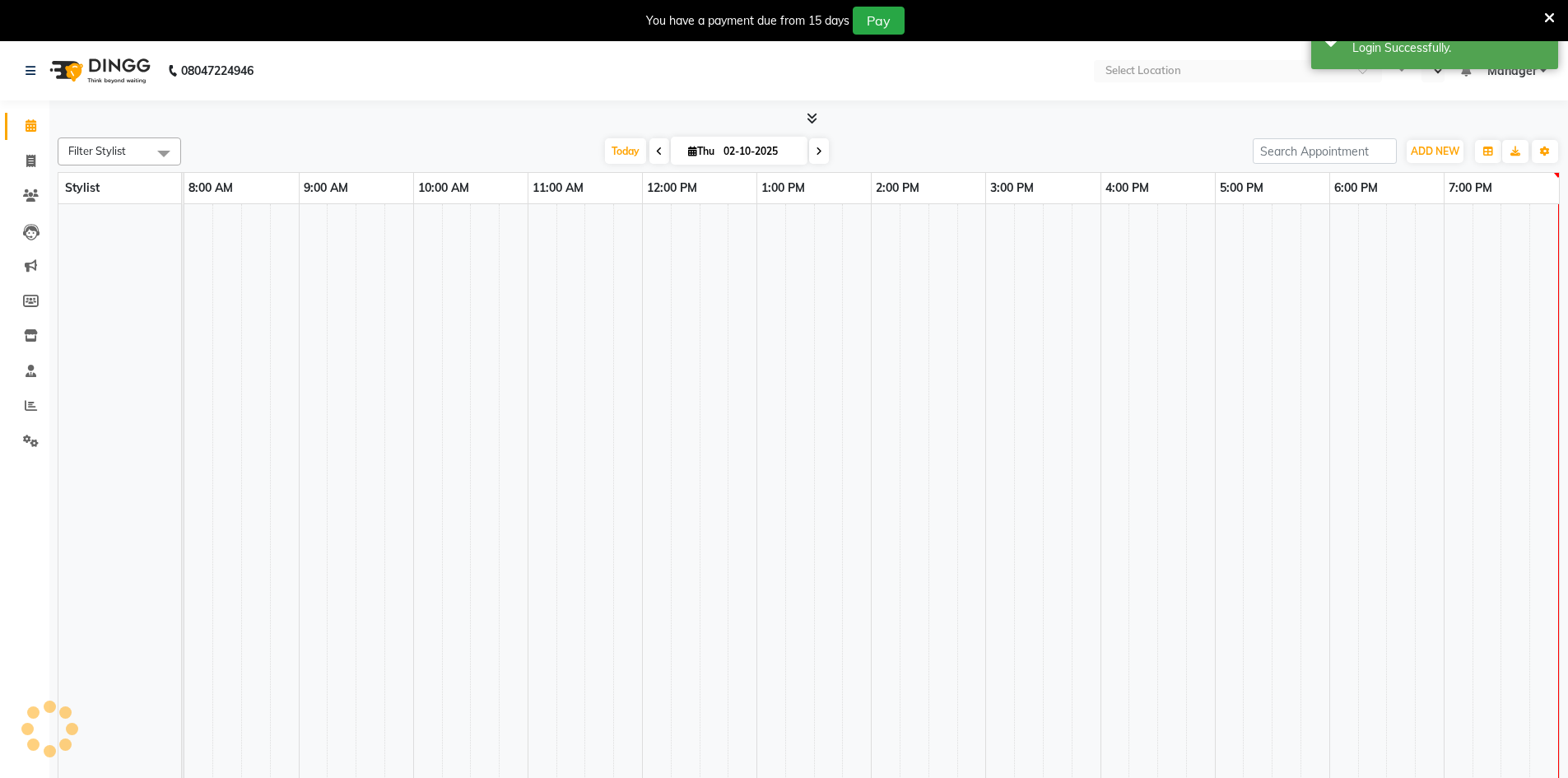
select select "en"
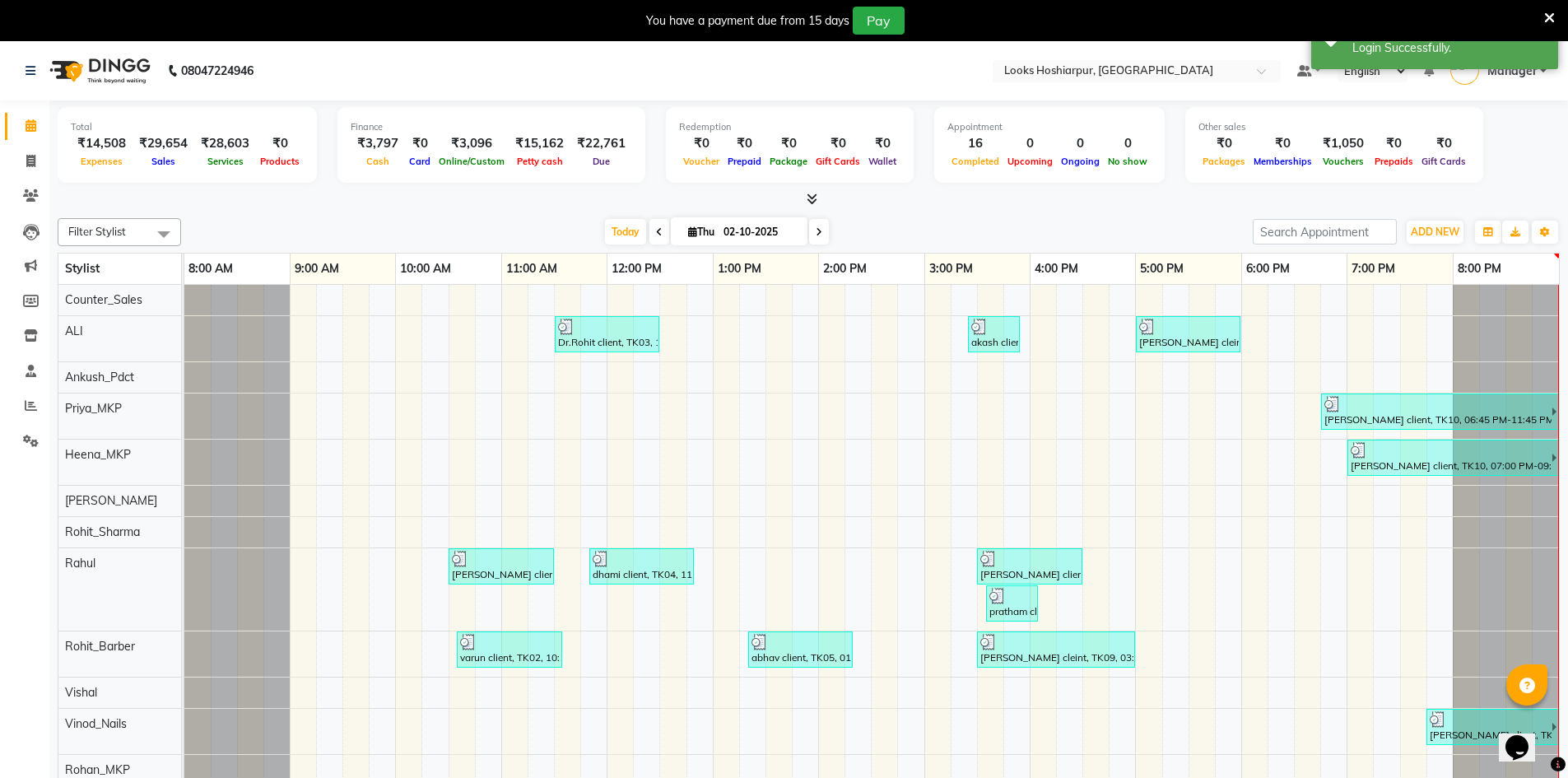
click at [378, 205] on div at bounding box center [808, 199] width 1502 height 17
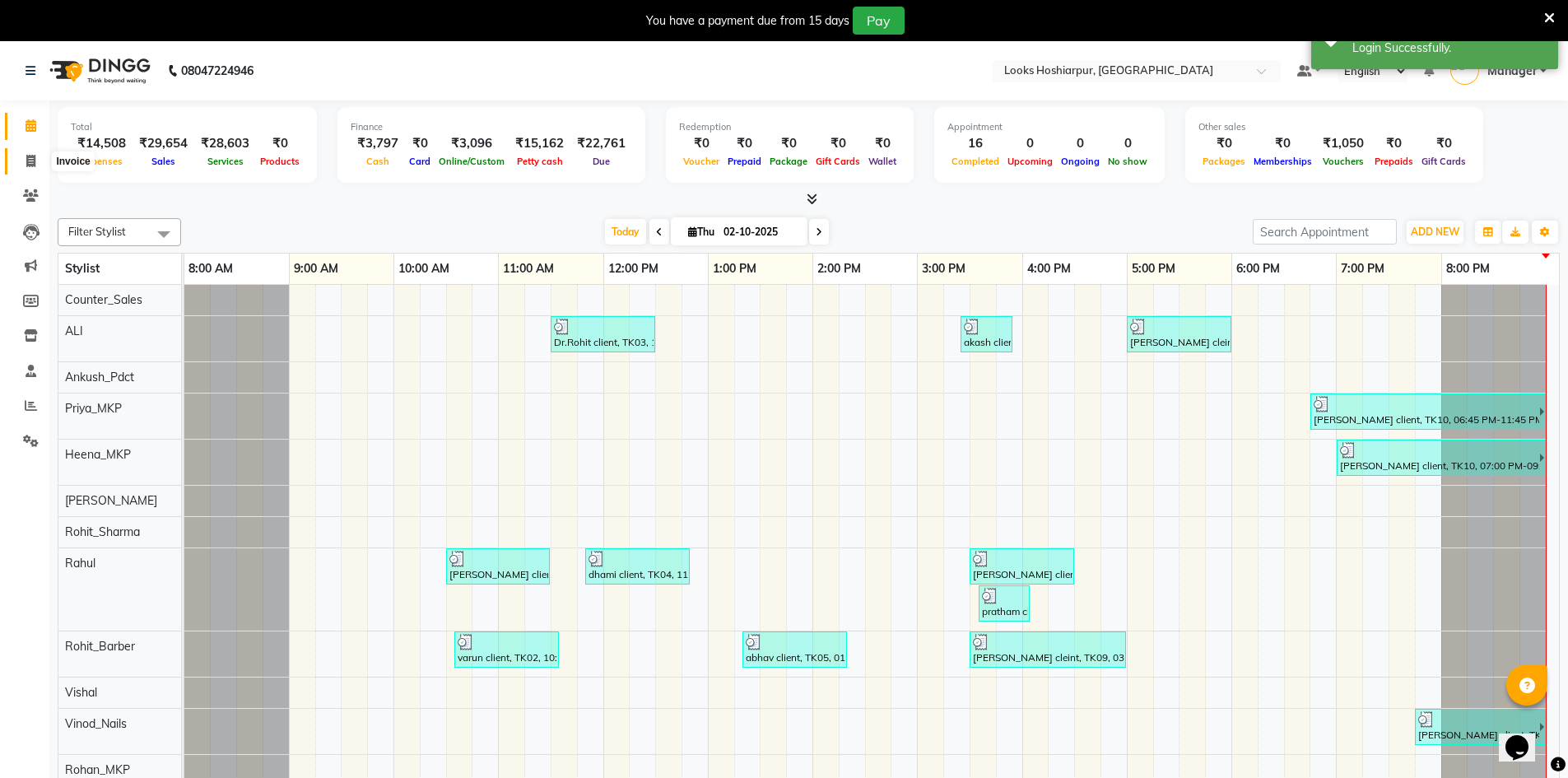
click at [29, 163] on icon at bounding box center [30, 161] width 9 height 13
select select "service"
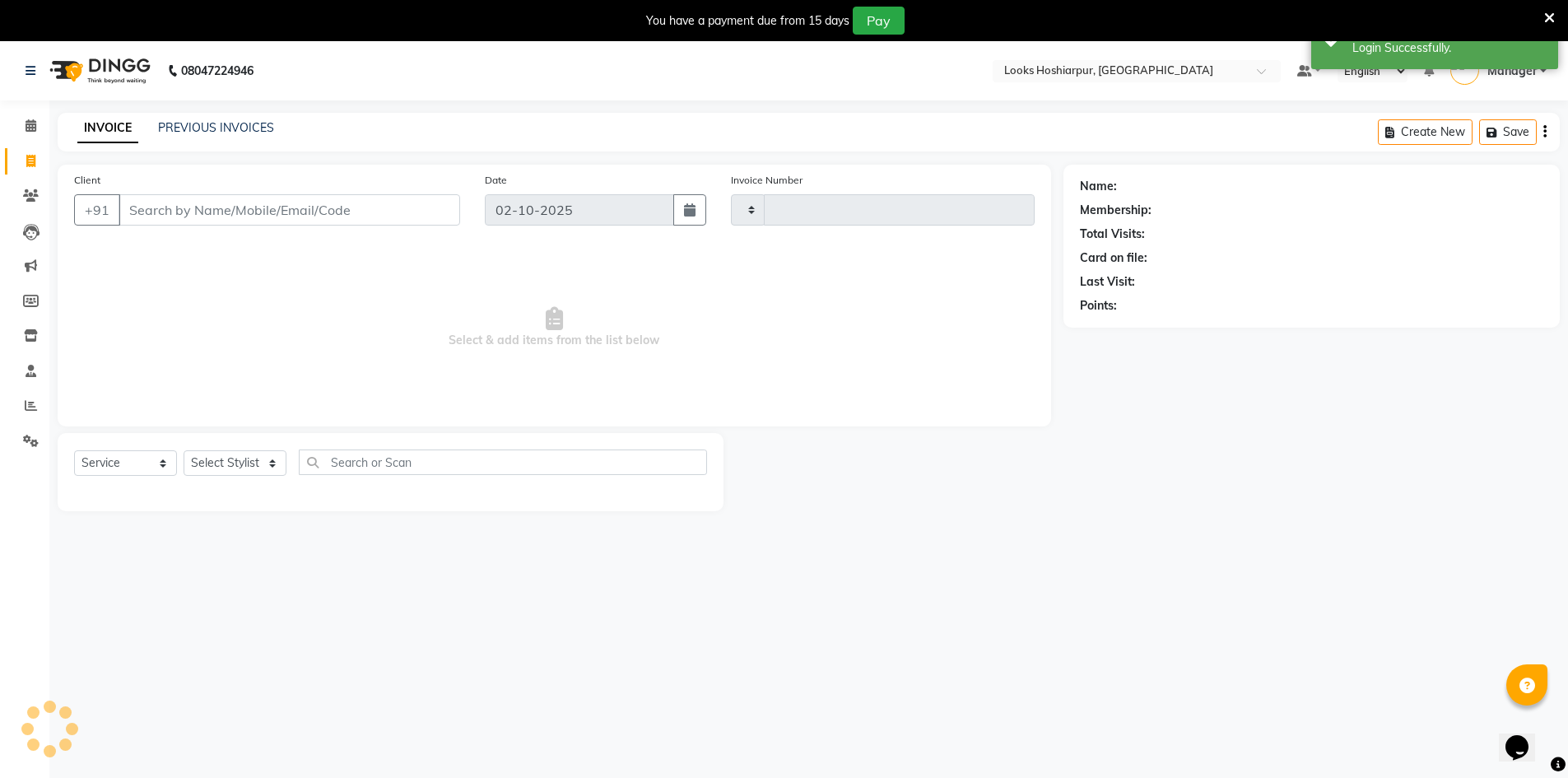
type input "0201"
select select "9034"
click at [248, 126] on link "PREVIOUS INVOICES" at bounding box center [217, 127] width 116 height 15
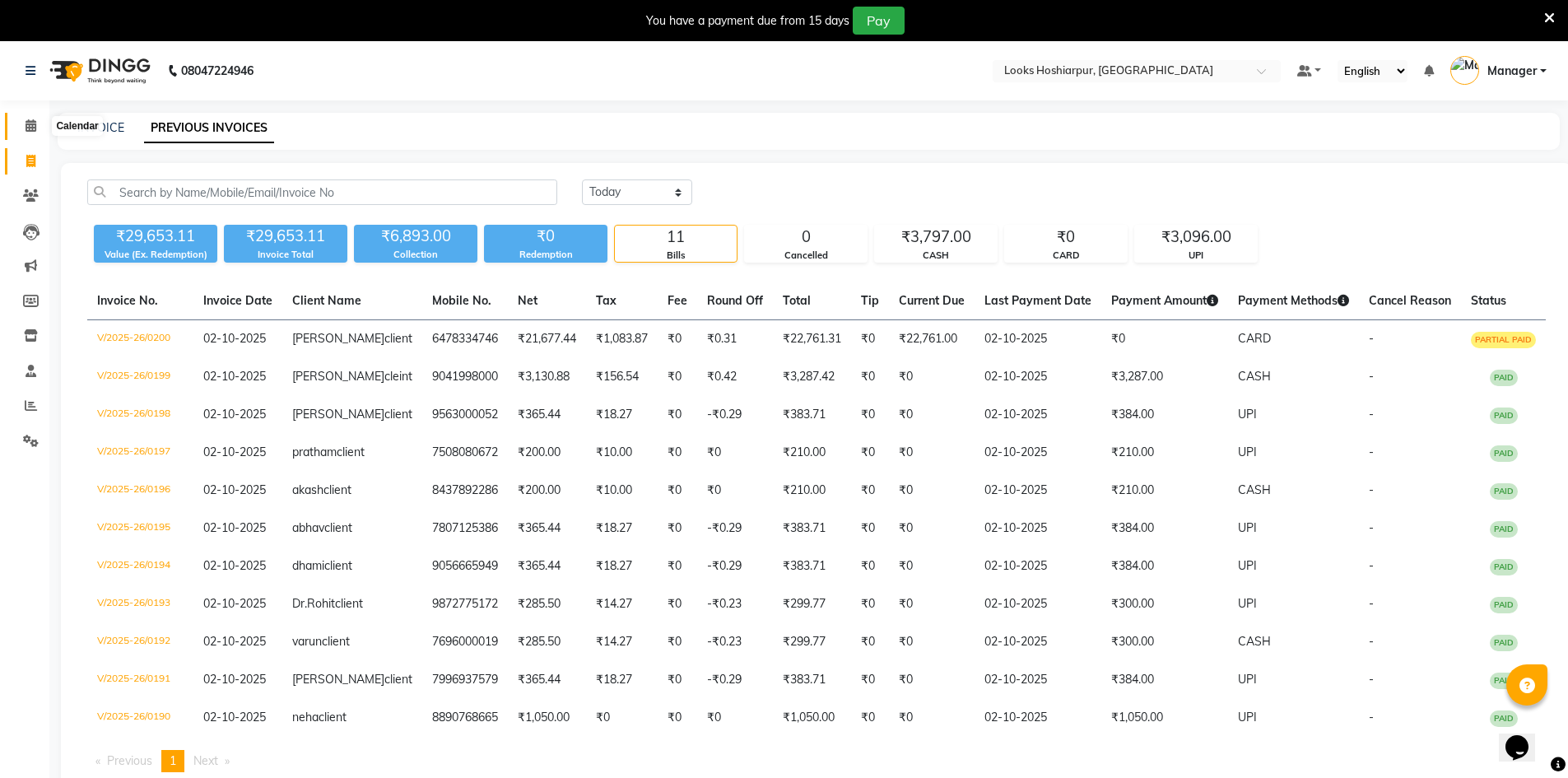
click at [32, 129] on icon at bounding box center [31, 125] width 11 height 13
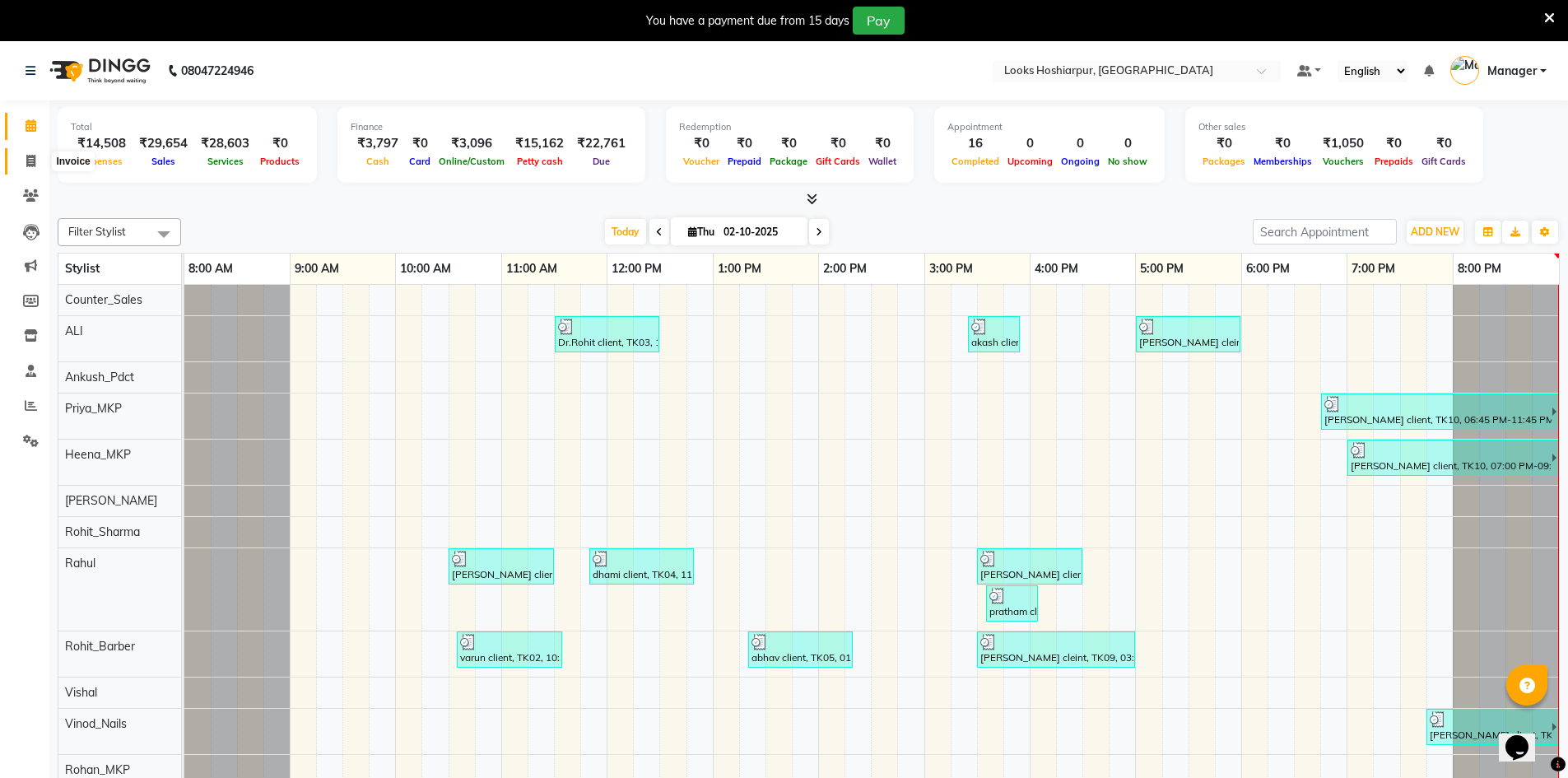
click at [36, 159] on icon at bounding box center [30, 161] width 9 height 13
select select "service"
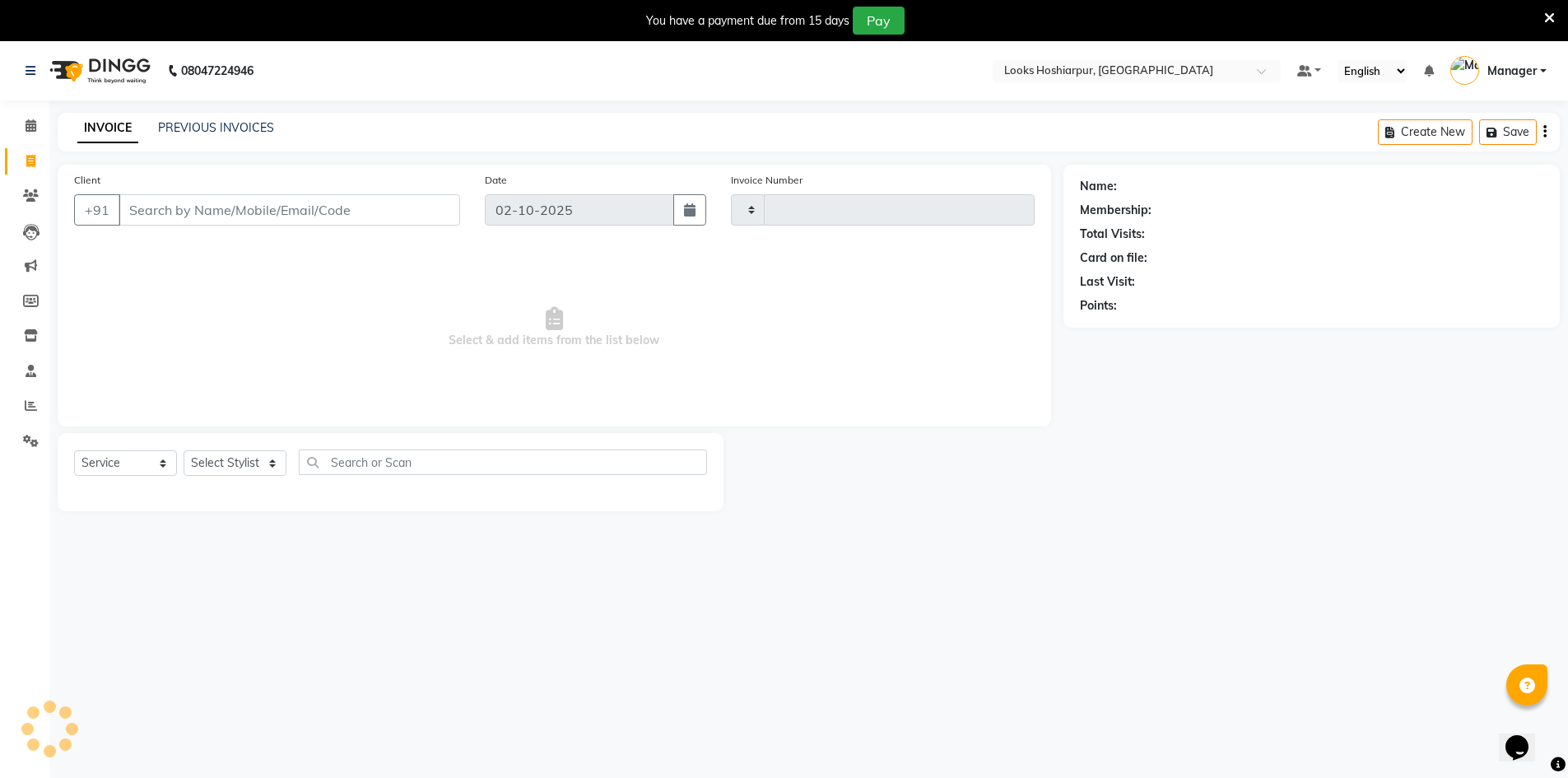
type input "0201"
select select "9034"
select select "92381"
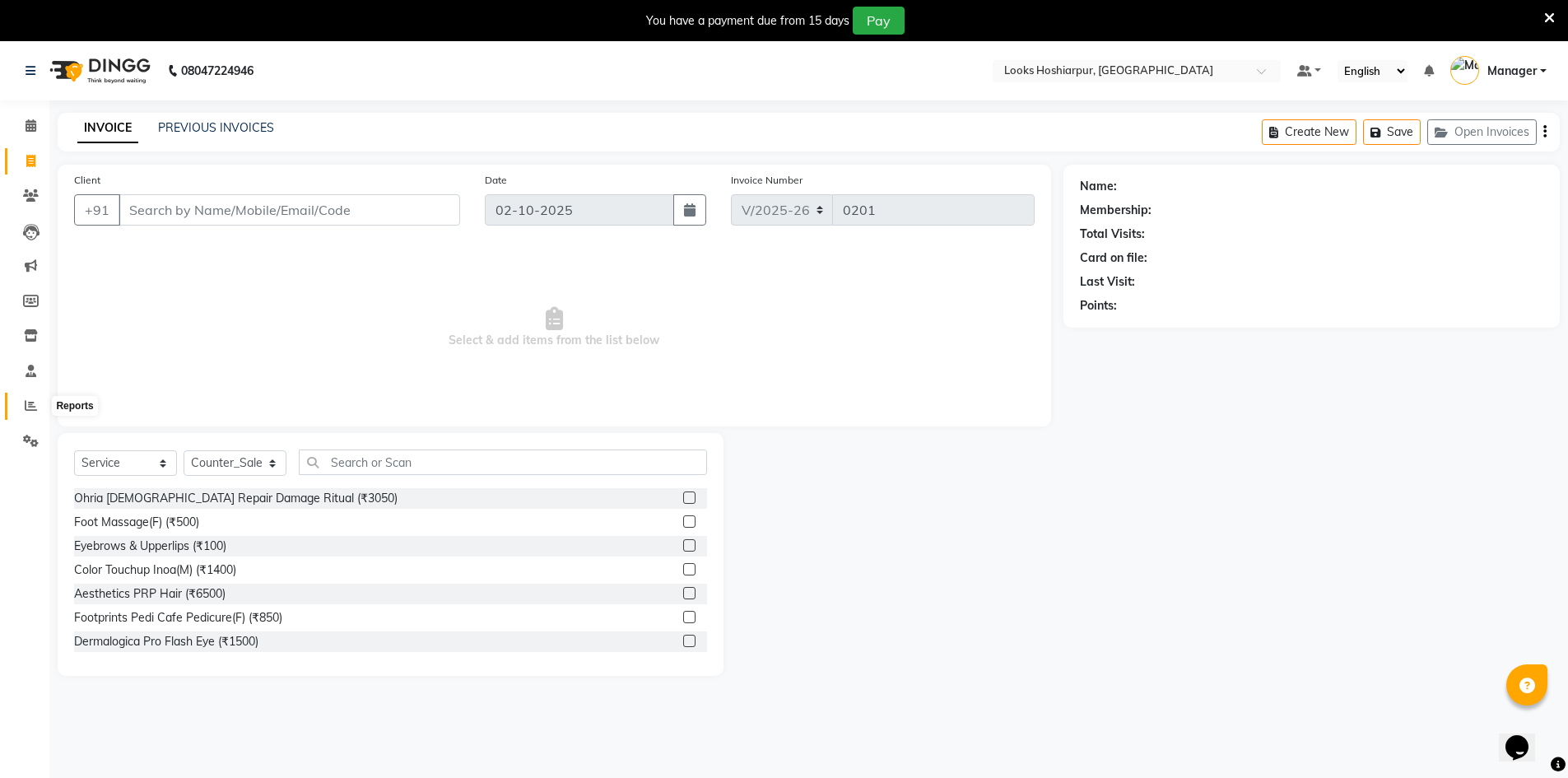
click at [31, 405] on icon at bounding box center [31, 406] width 13 height 13
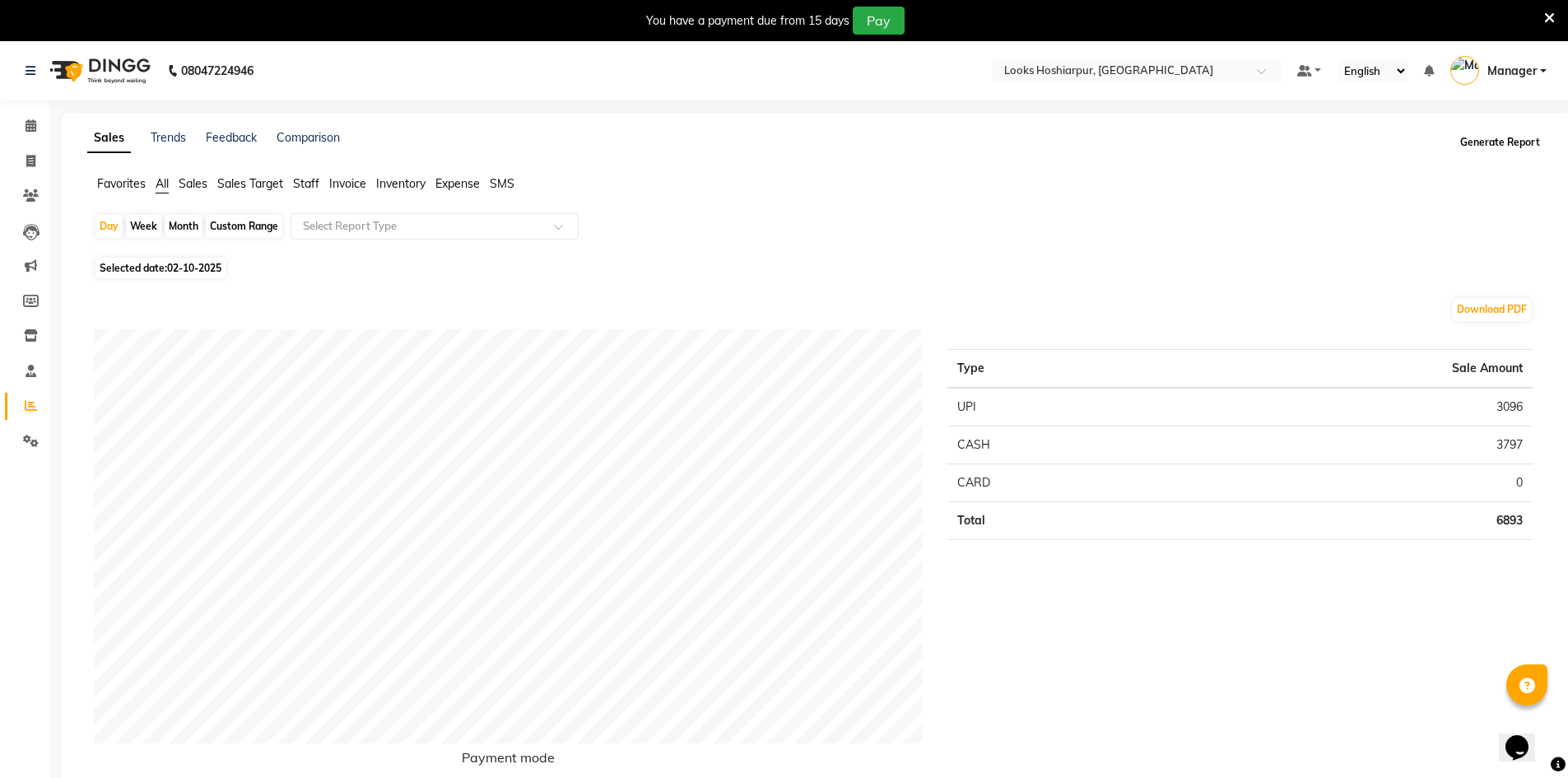
click at [1490, 145] on button "Generate Report" at bounding box center [1500, 142] width 88 height 23
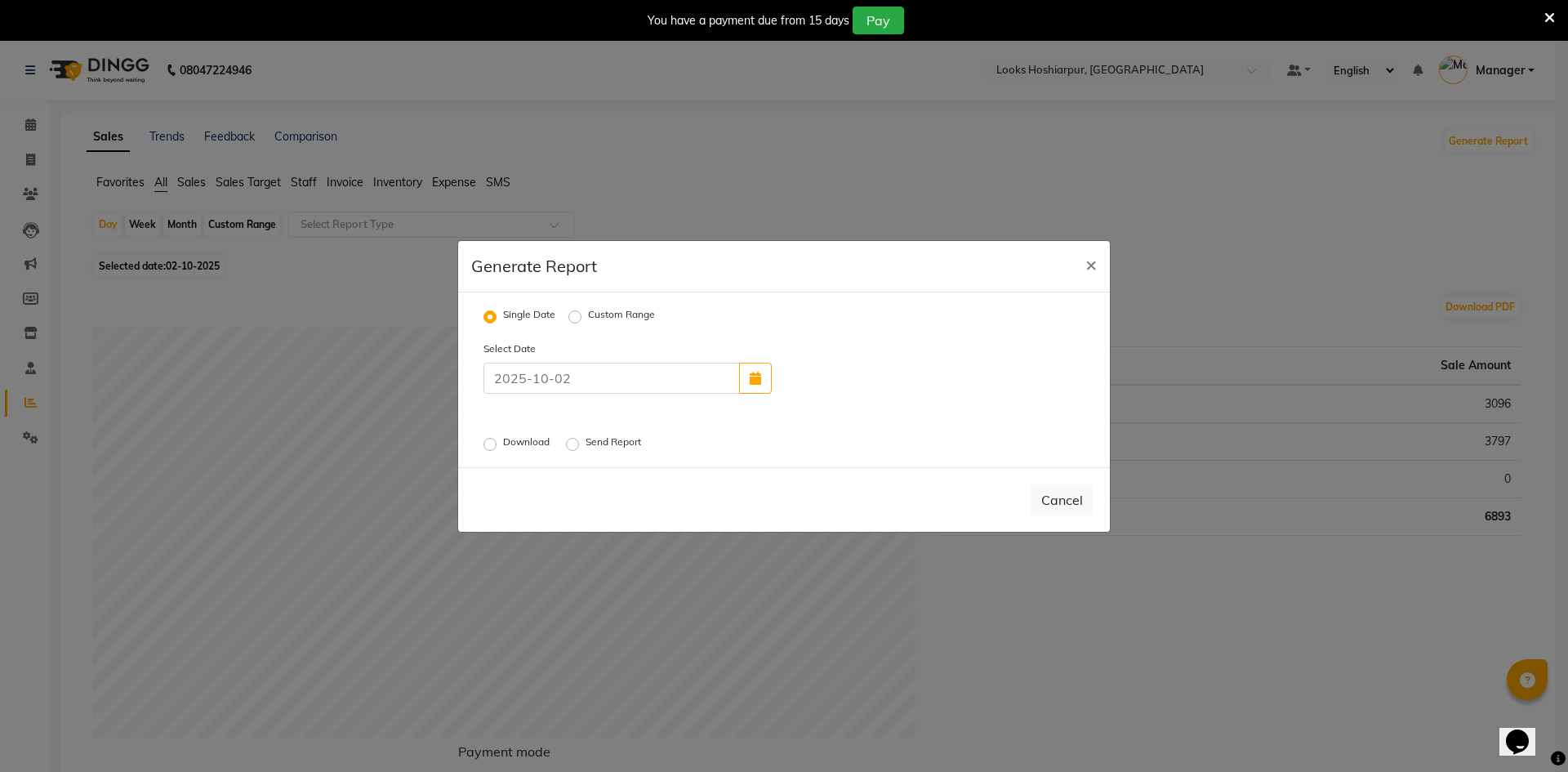
click at [503, 448] on label "Download" at bounding box center [527, 444] width 50 height 20
click at [488, 448] on input "Download" at bounding box center [492, 443] width 12 height 12
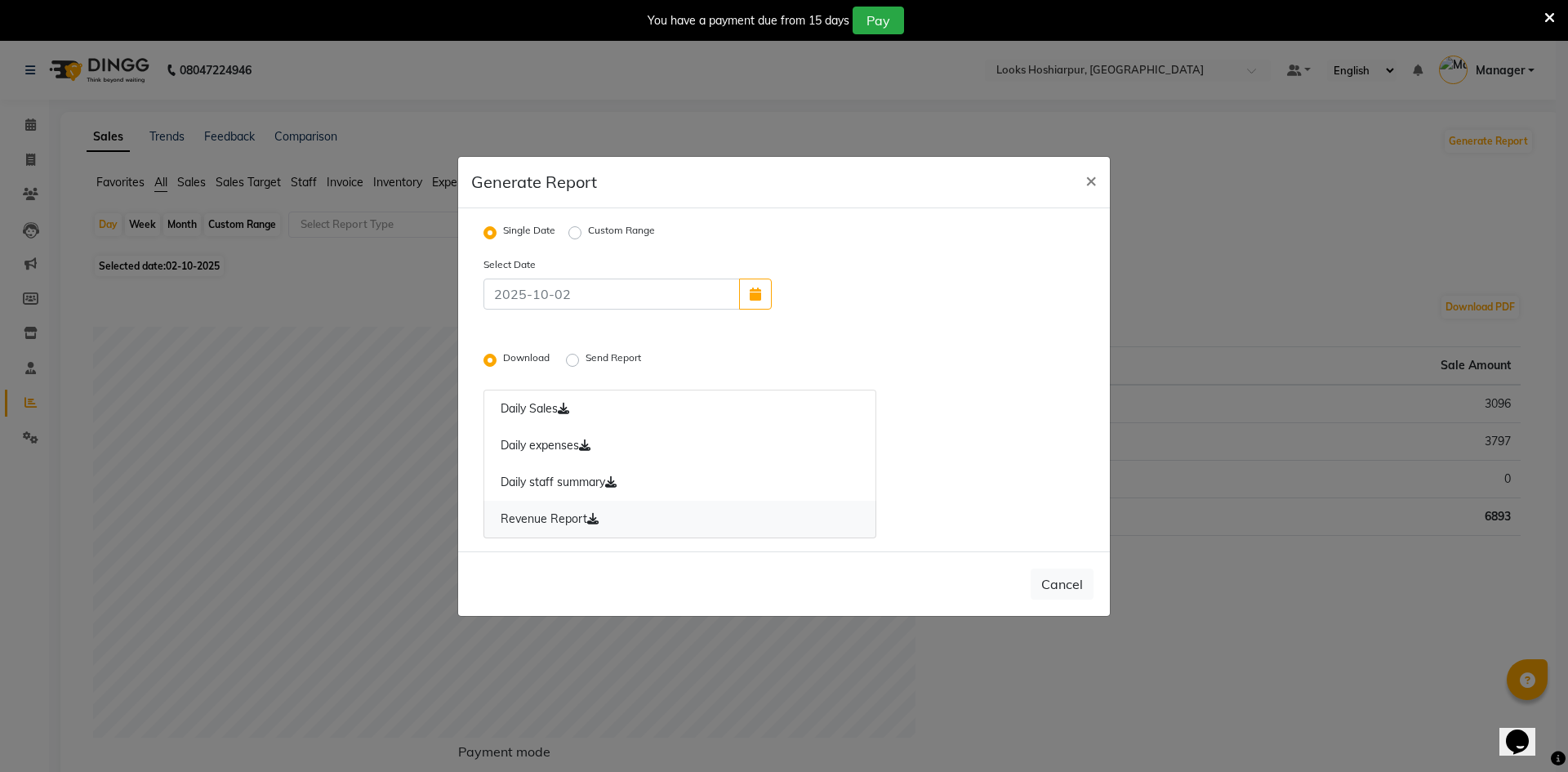
click at [637, 523] on link "Revenue Report" at bounding box center [679, 520] width 392 height 37
click at [638, 523] on link "Revenue Report" at bounding box center [679, 520] width 392 height 37
click at [1089, 178] on span "×" at bounding box center [1090, 180] width 12 height 25
radio input "false"
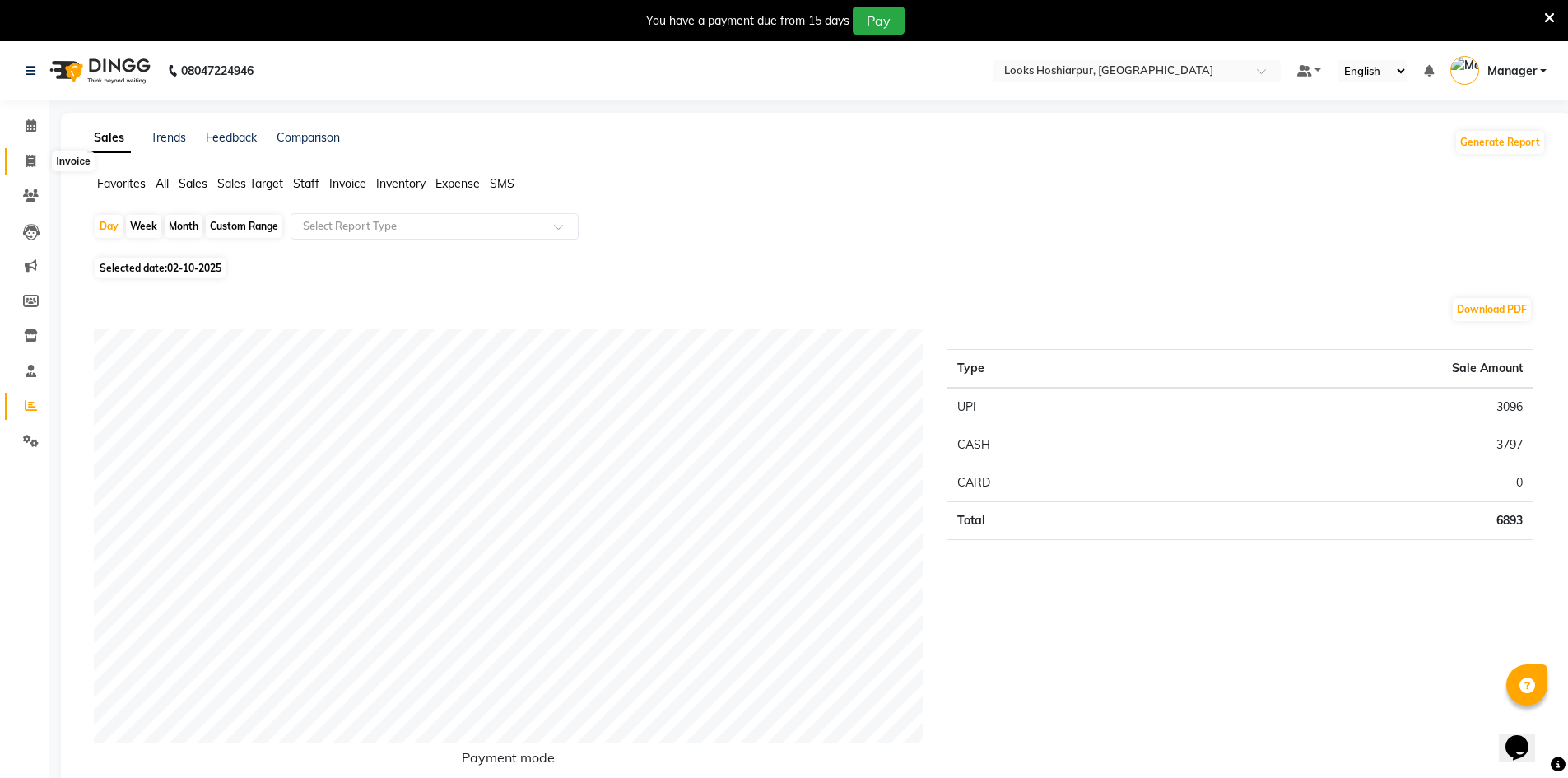
click at [38, 163] on span at bounding box center [30, 161] width 29 height 19
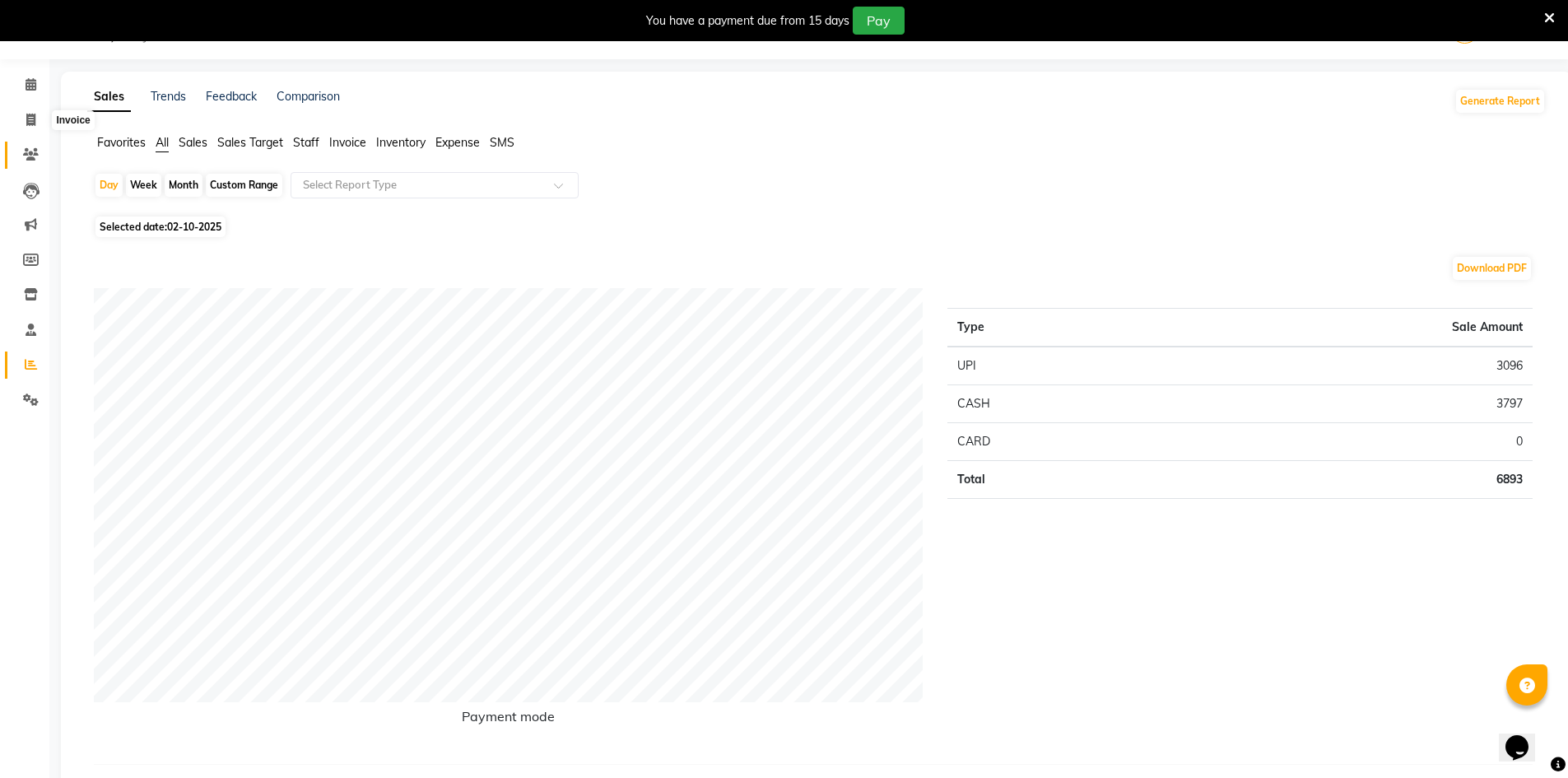
select select "9034"
select select "service"
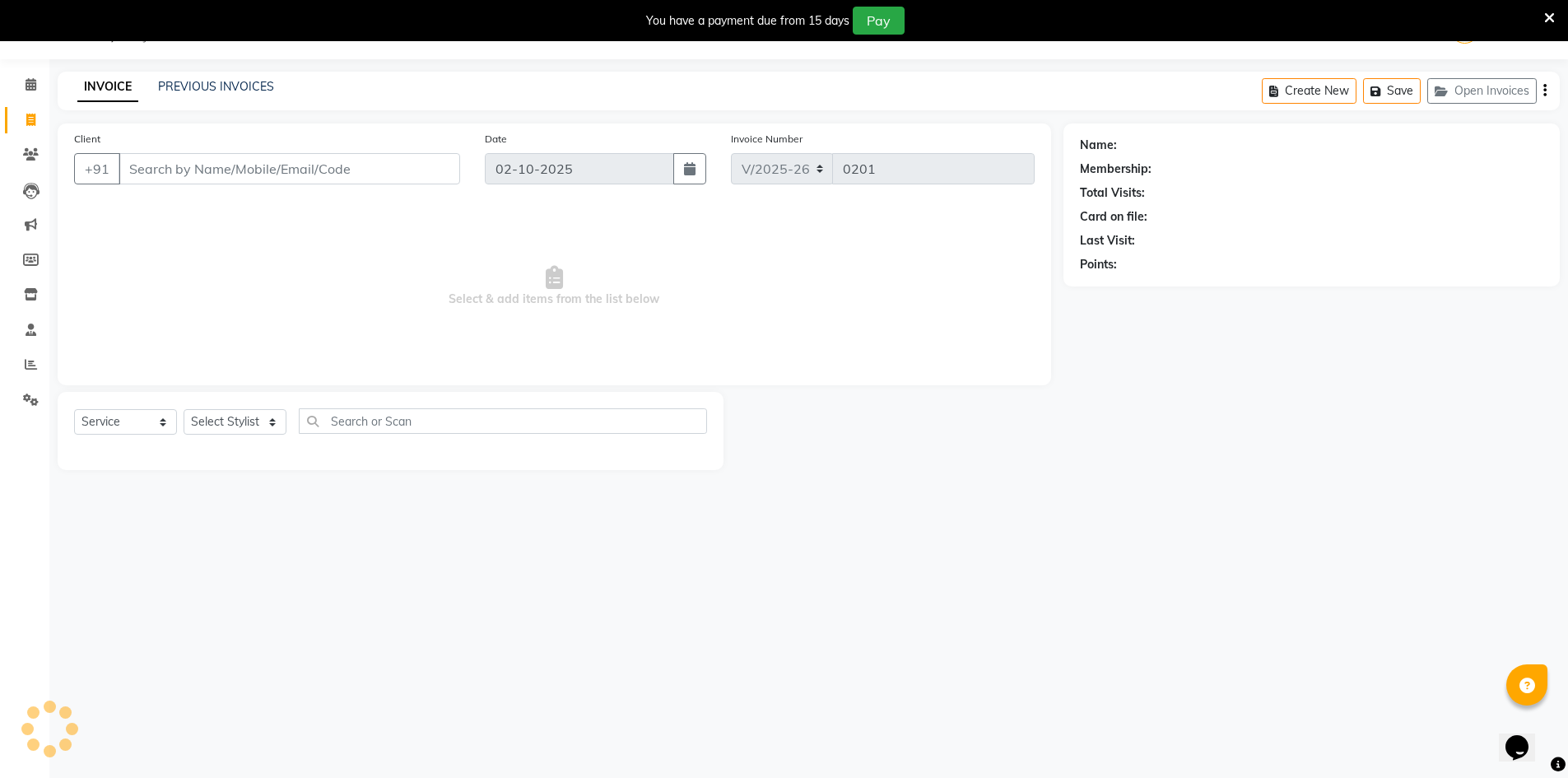
select select "92381"
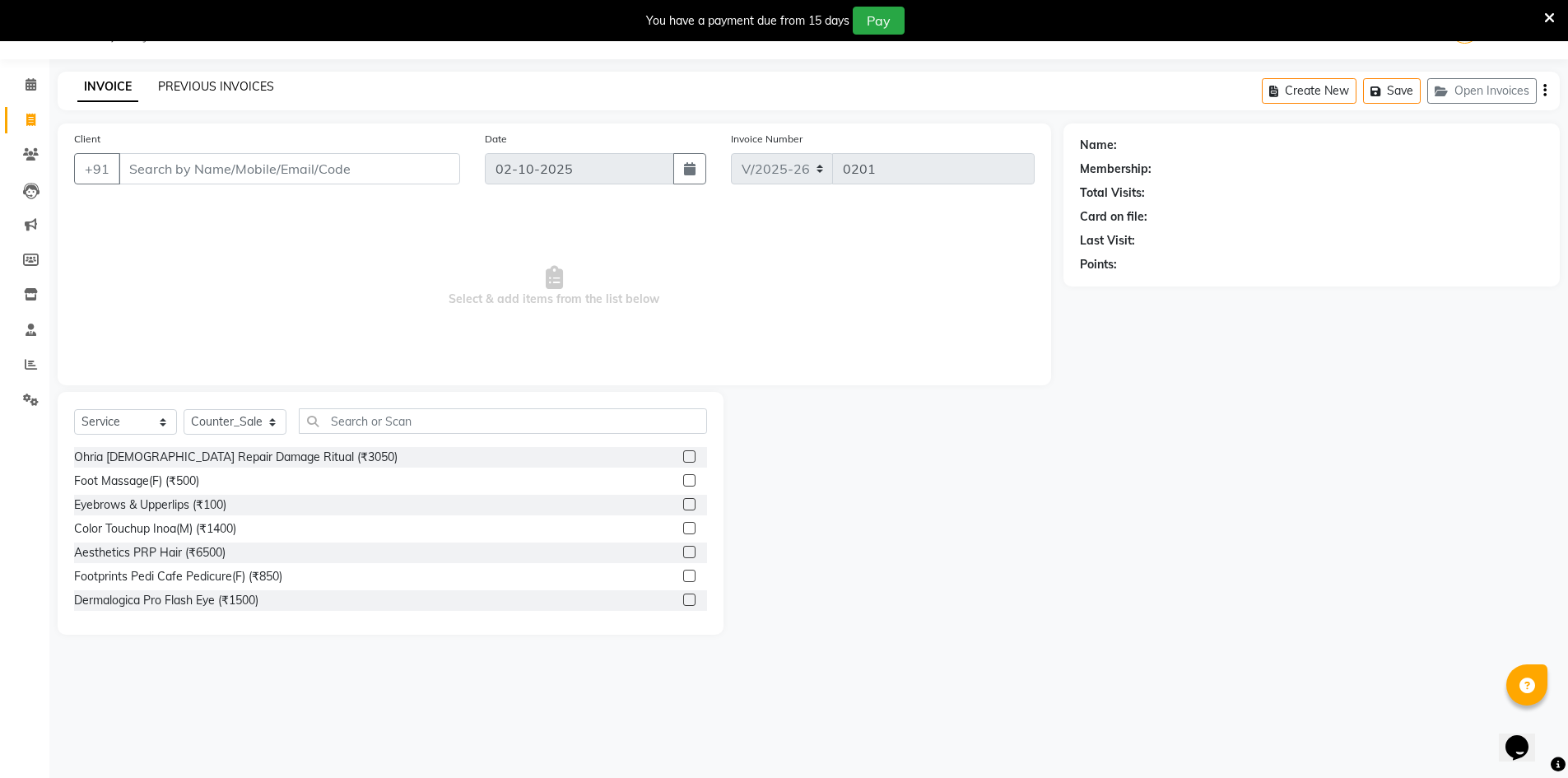
click at [232, 93] on link "PREVIOUS INVOICES" at bounding box center [217, 86] width 116 height 15
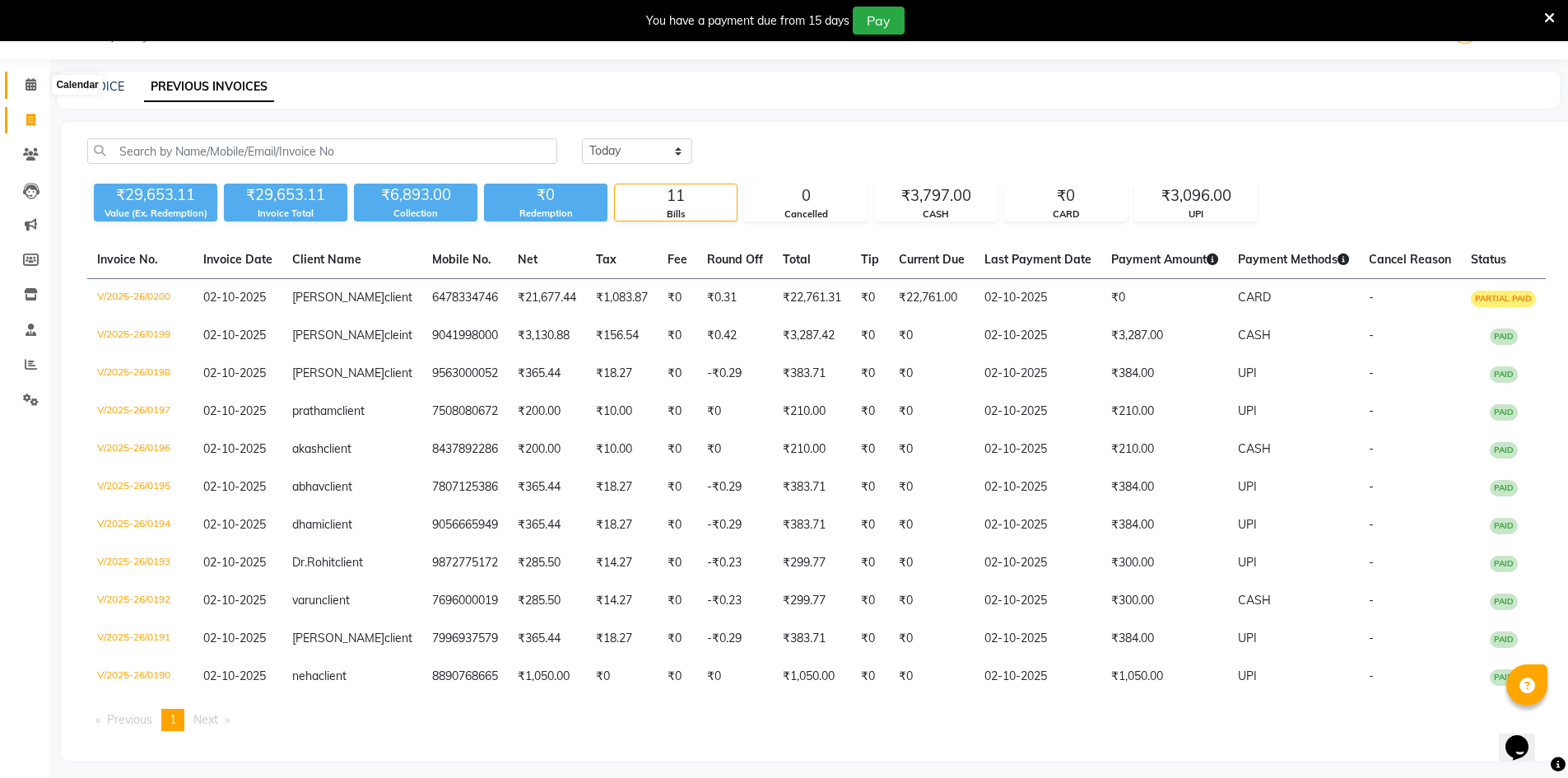
click at [39, 83] on span at bounding box center [30, 85] width 29 height 19
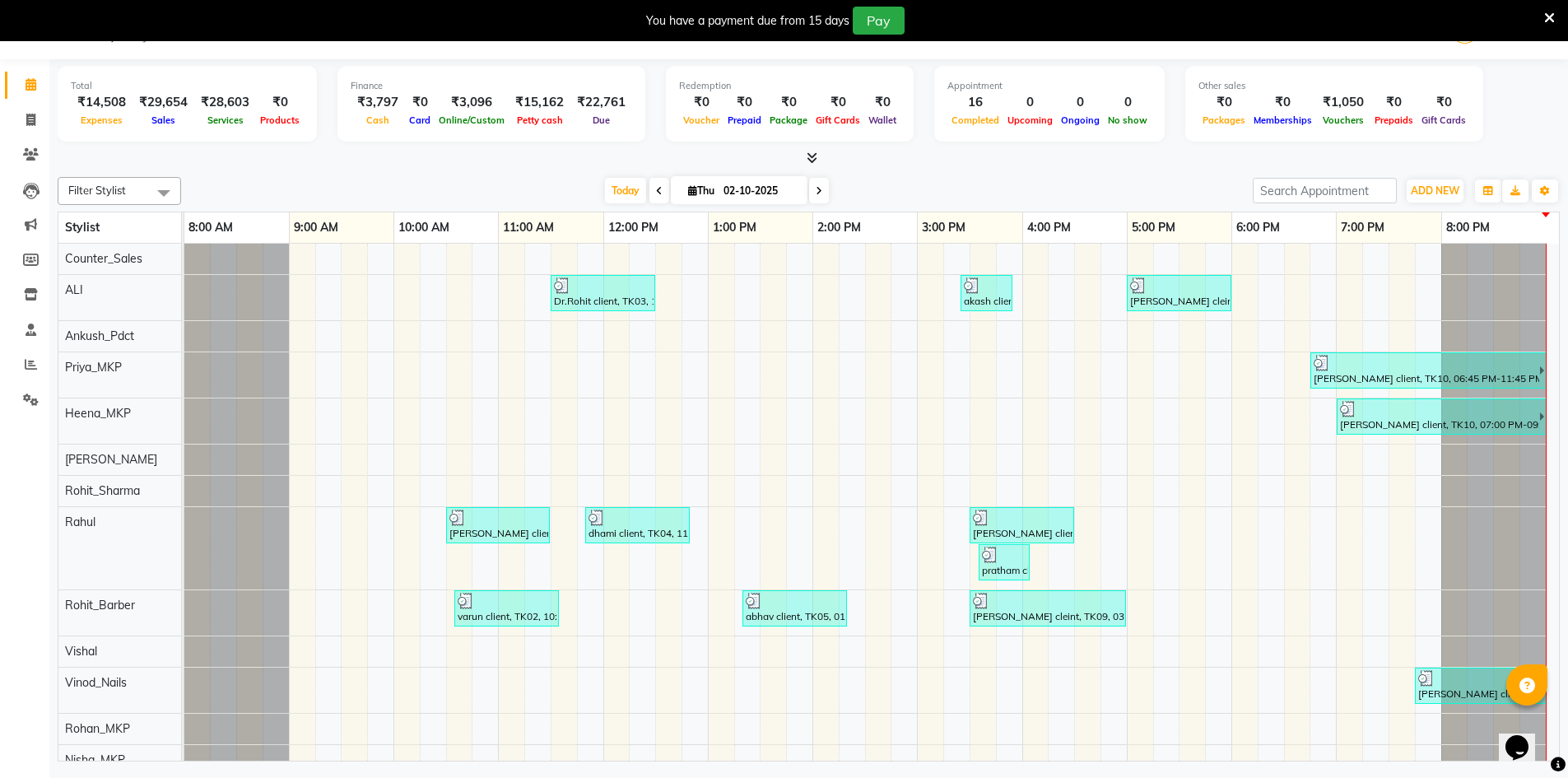
click at [259, 168] on div "Total ₹14,508 Expenses ₹29,654 Sales ₹28,603 Services ₹0 Products Finance ₹3,79…" at bounding box center [808, 412] width 1519 height 706
click at [30, 112] on span at bounding box center [30, 120] width 29 height 19
select select "9034"
select select "service"
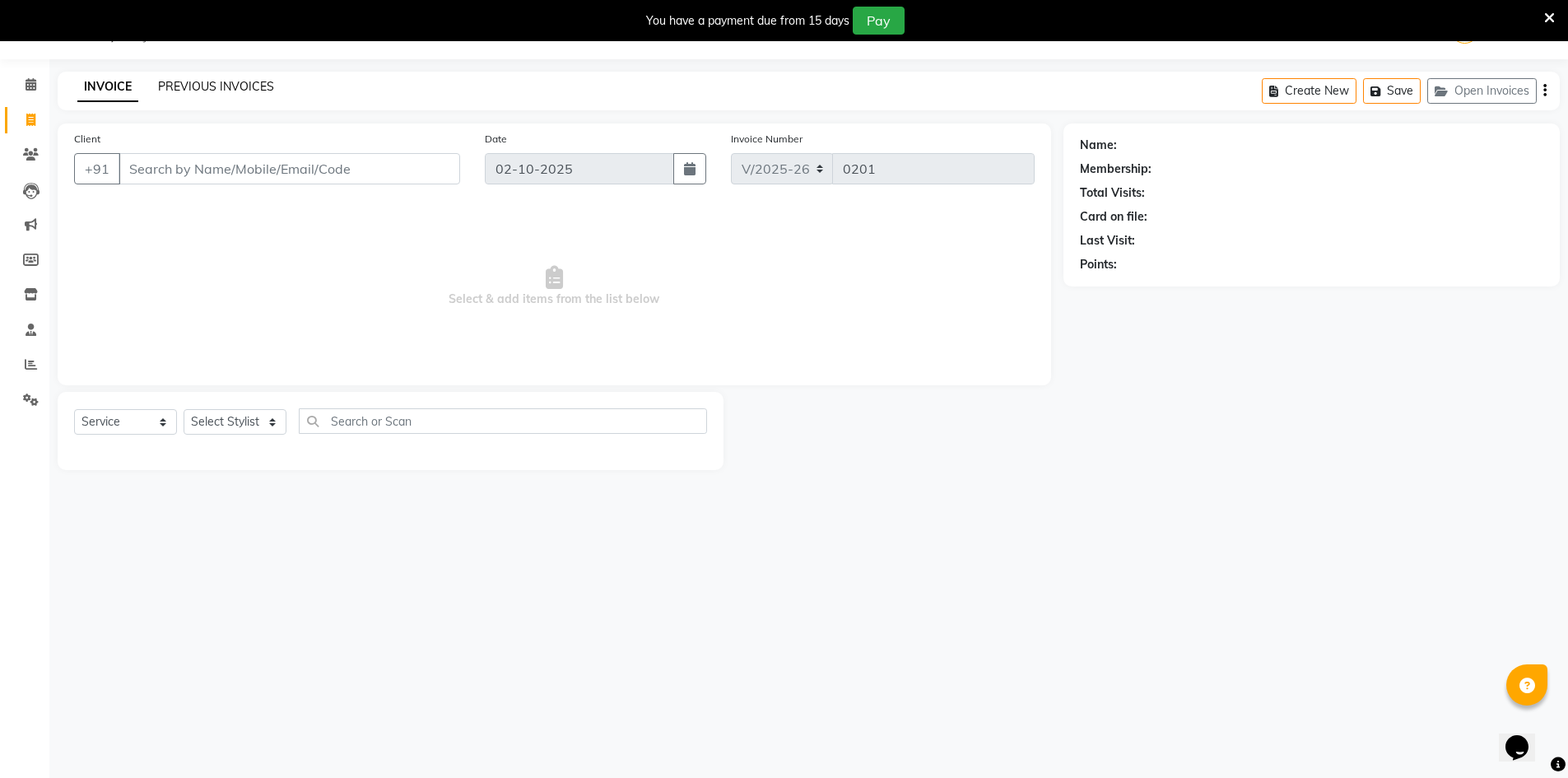
select select "92381"
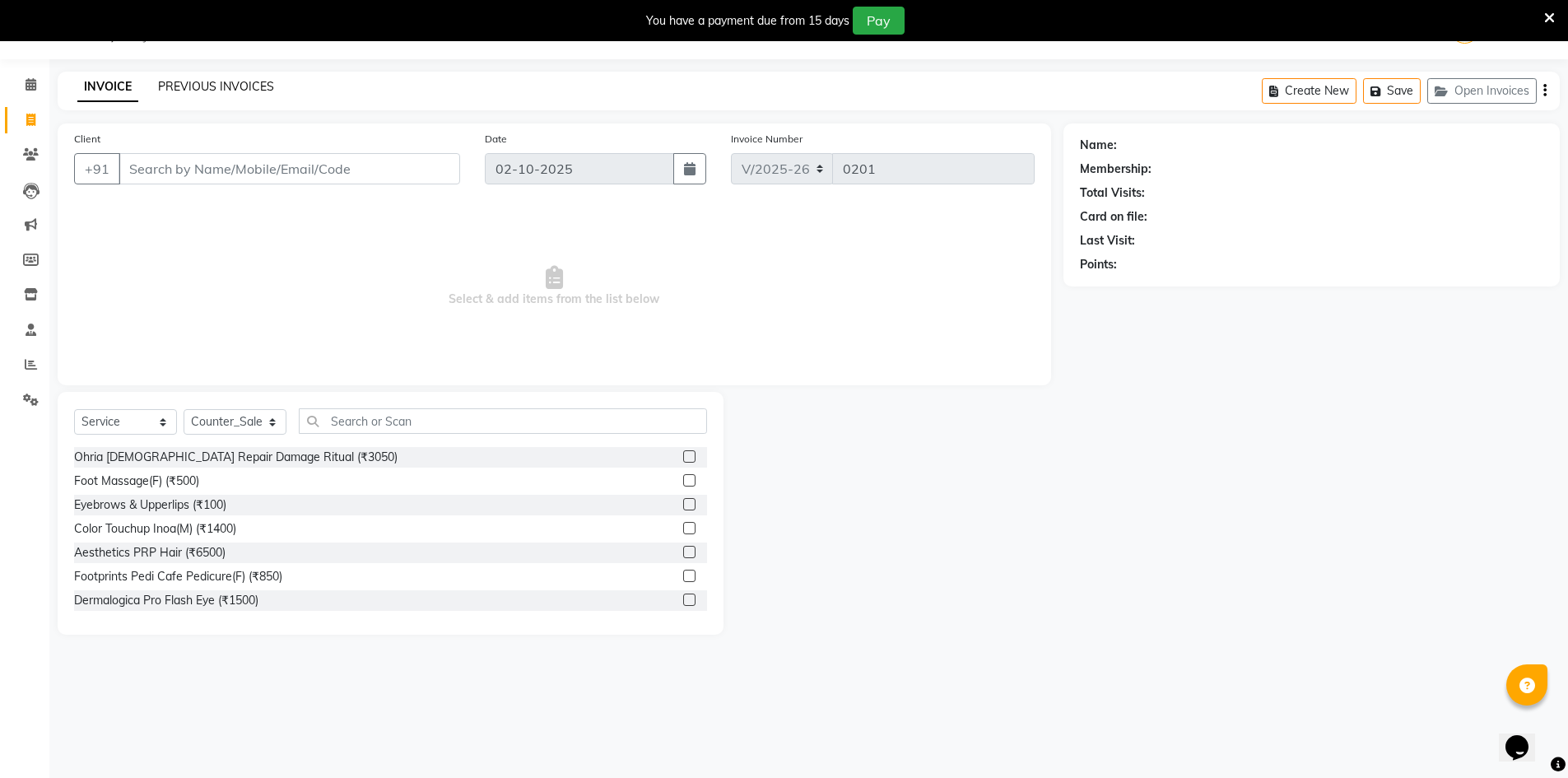
click at [245, 89] on link "PREVIOUS INVOICES" at bounding box center [217, 86] width 116 height 15
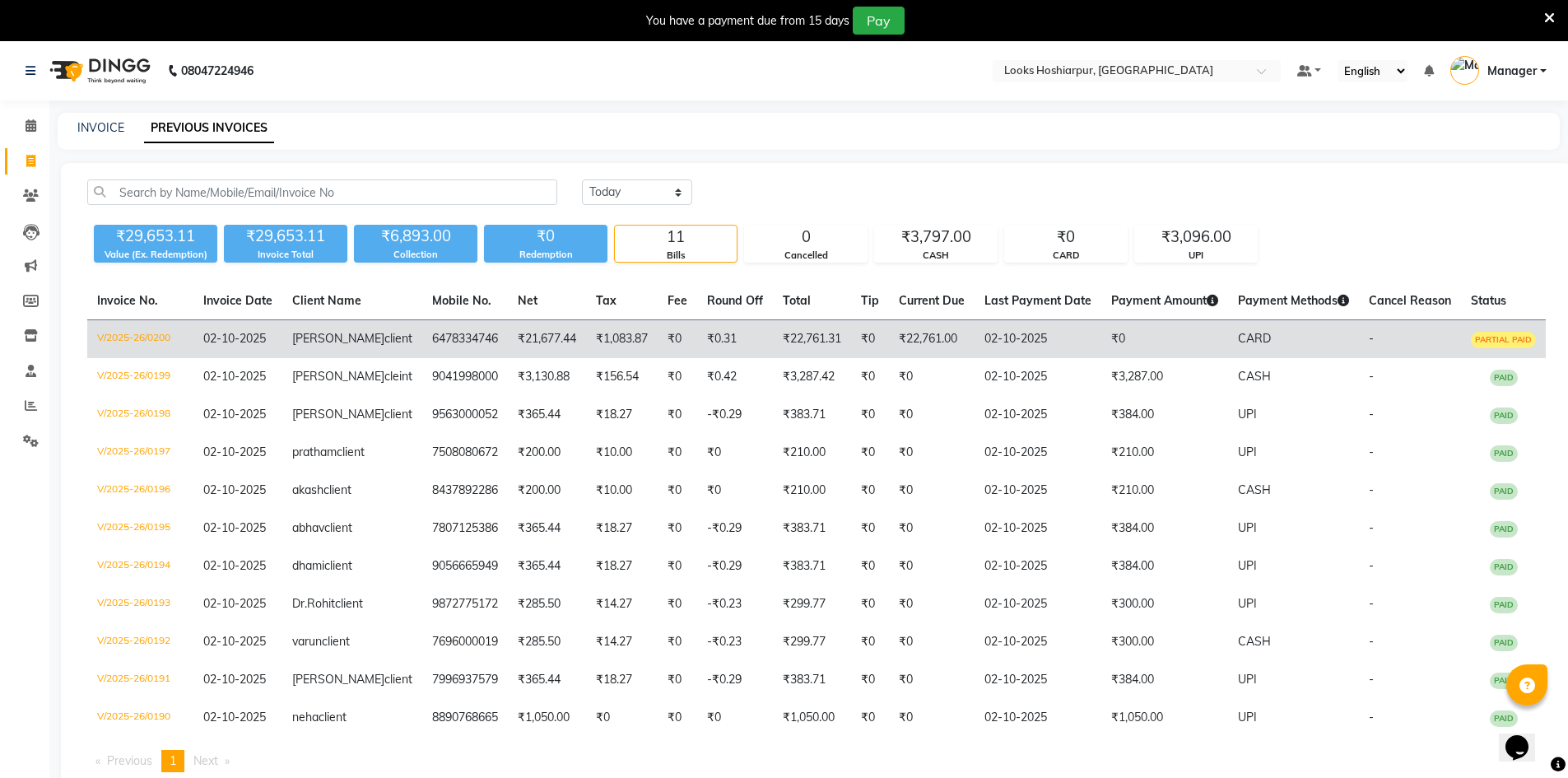
click at [1514, 339] on span "PARTIAL PAID" at bounding box center [1503, 340] width 65 height 16
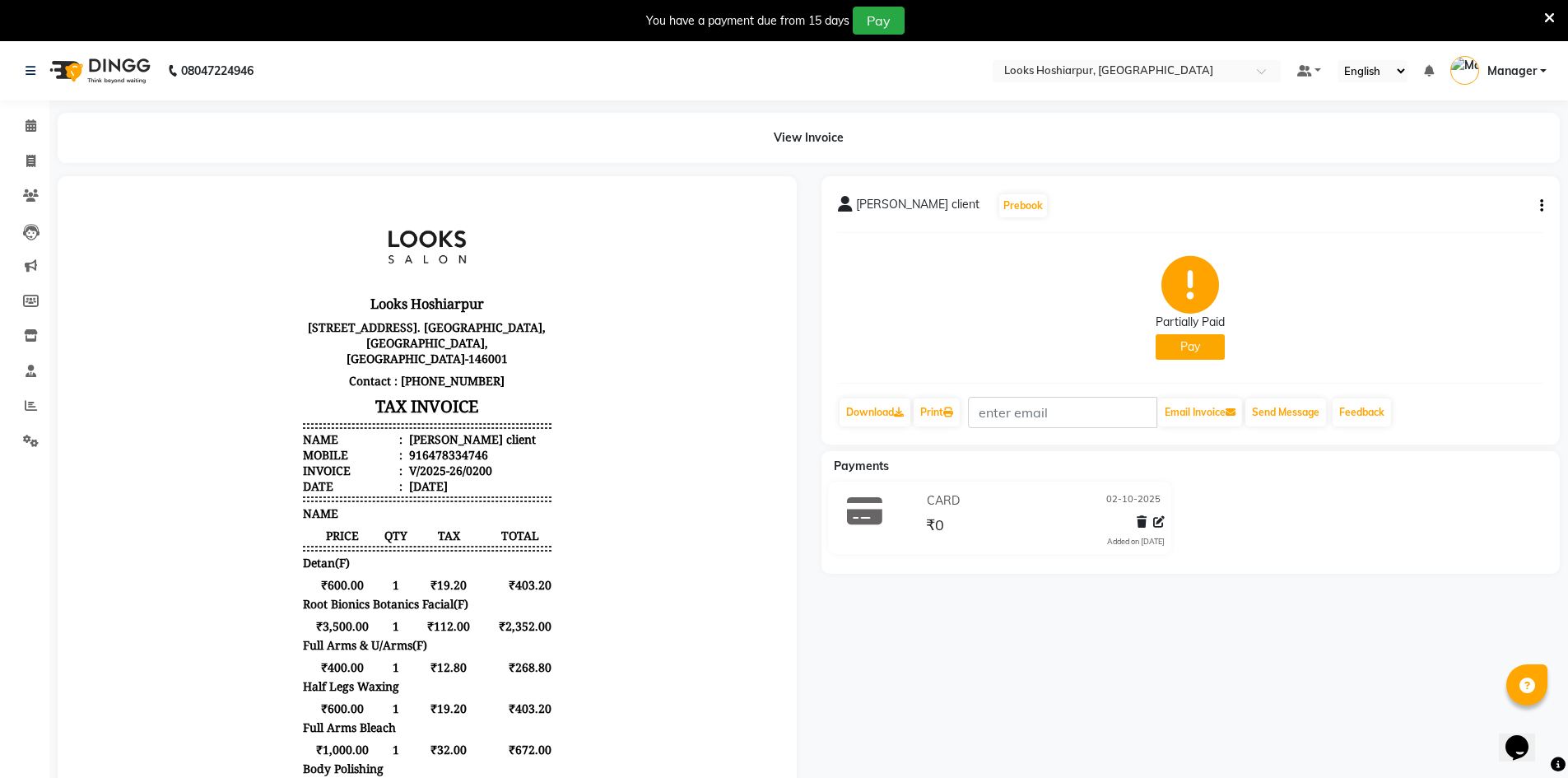
click at [1187, 351] on button "Pay" at bounding box center [1189, 346] width 69 height 26
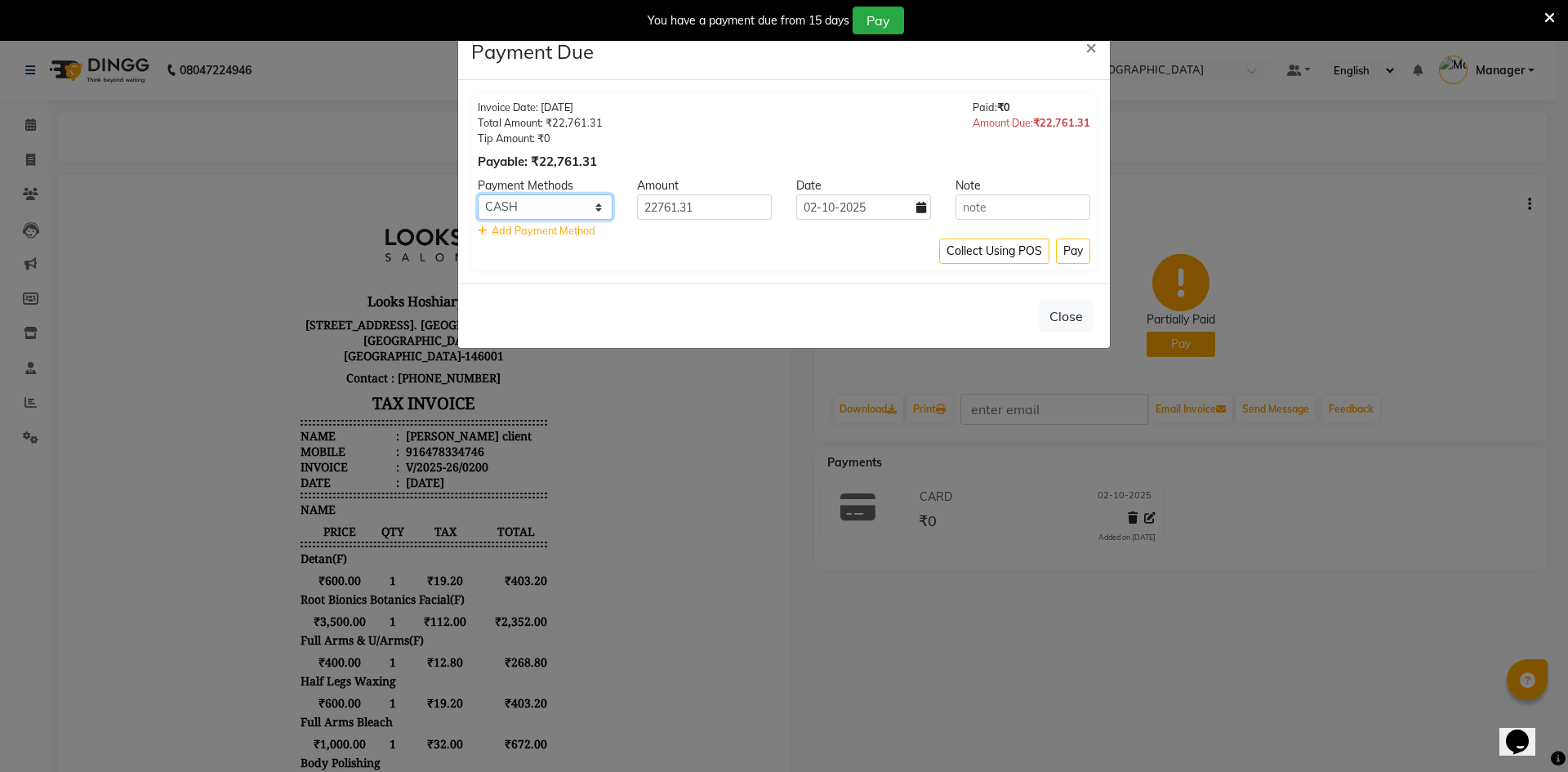
click at [606, 203] on select "UPI CASH CARD" at bounding box center [545, 207] width 135 height 26
select select "2"
click at [478, 195] on select "UPI CASH CARD" at bounding box center [545, 207] width 135 height 26
click at [1074, 254] on button "Pay" at bounding box center [1073, 251] width 35 height 26
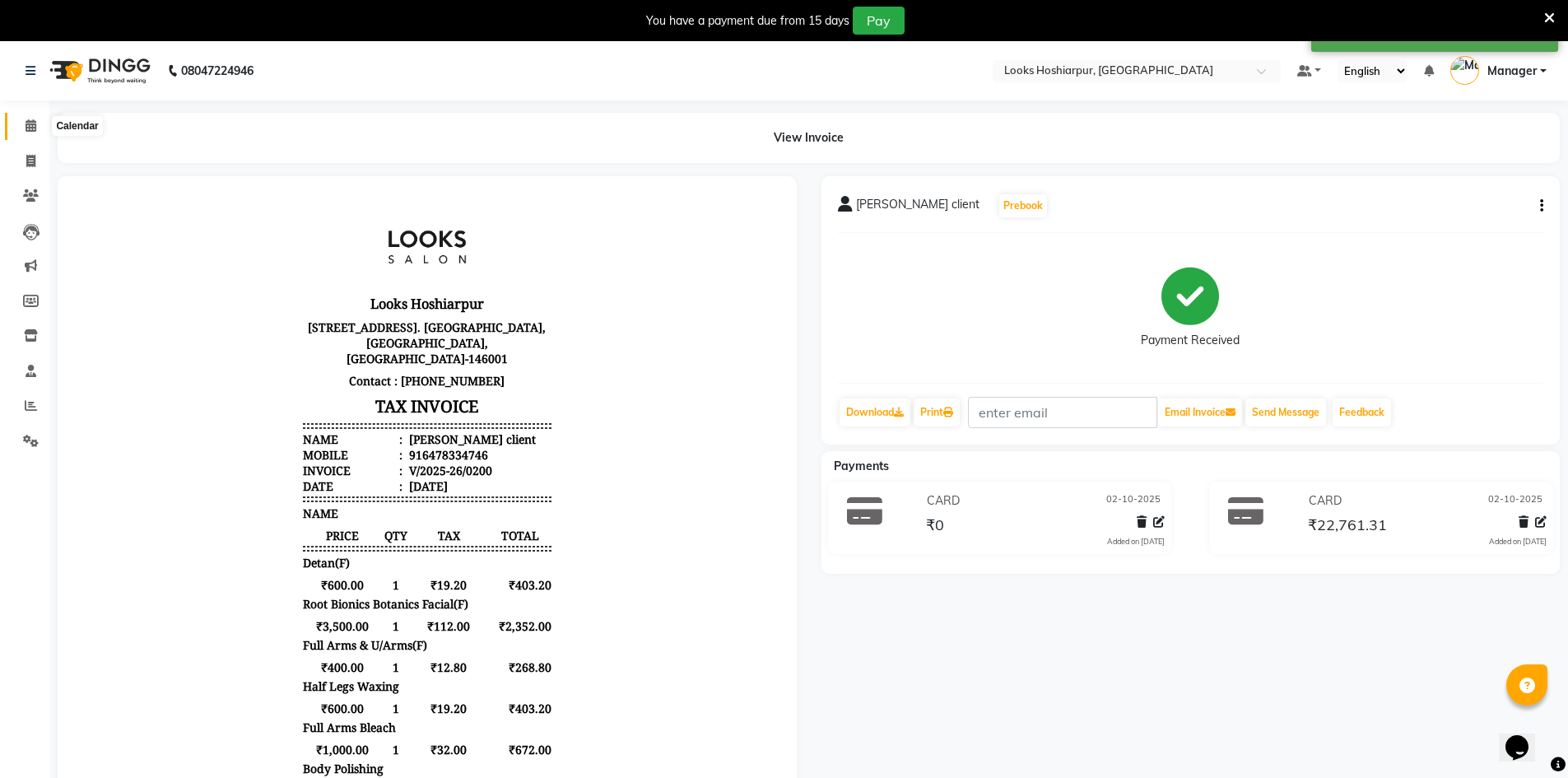
click at [33, 128] on icon at bounding box center [31, 125] width 11 height 13
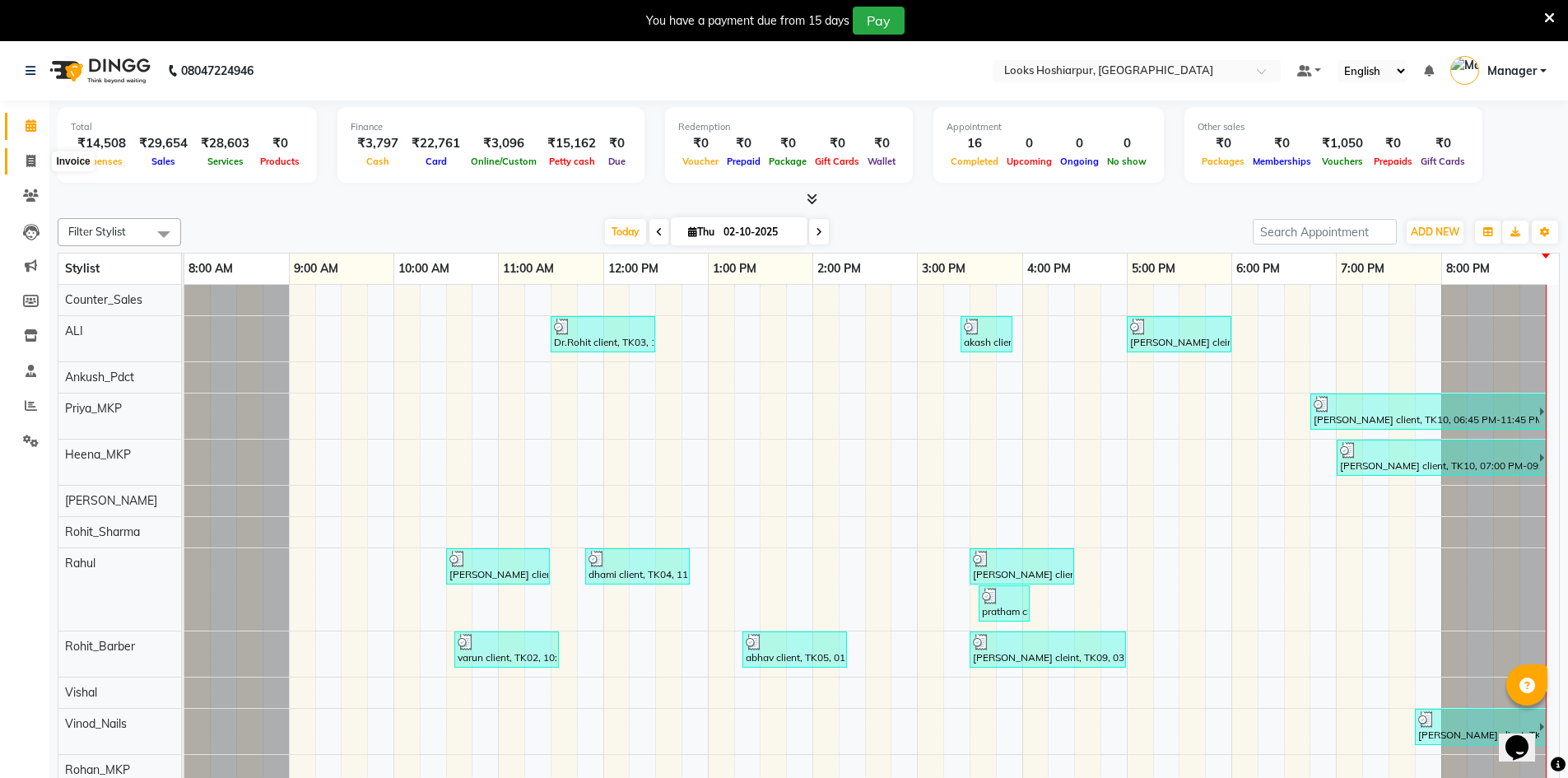
click at [33, 157] on icon at bounding box center [30, 161] width 9 height 13
select select "9034"
select select "service"
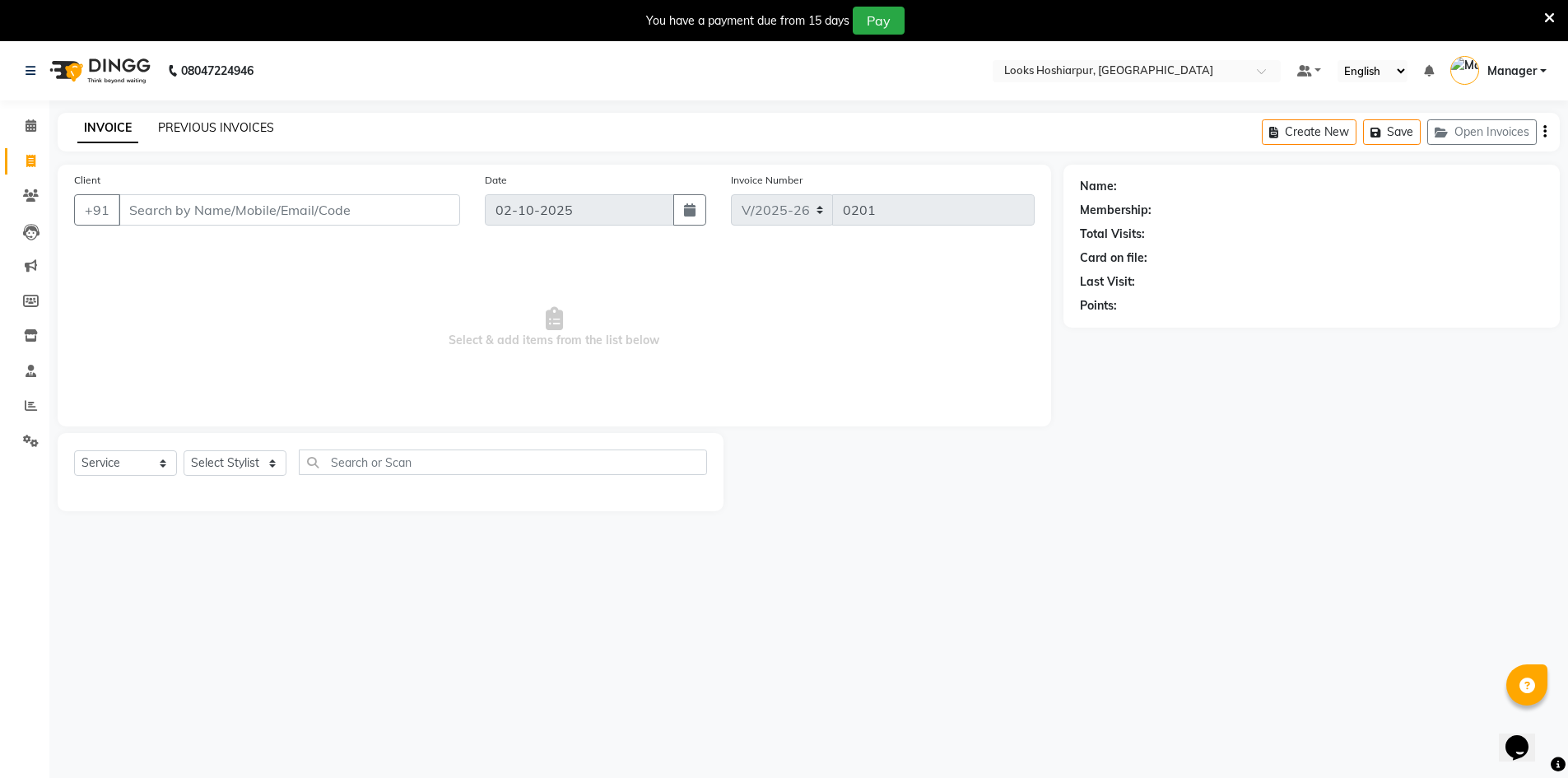
click at [200, 121] on link "PREVIOUS INVOICES" at bounding box center [217, 127] width 116 height 15
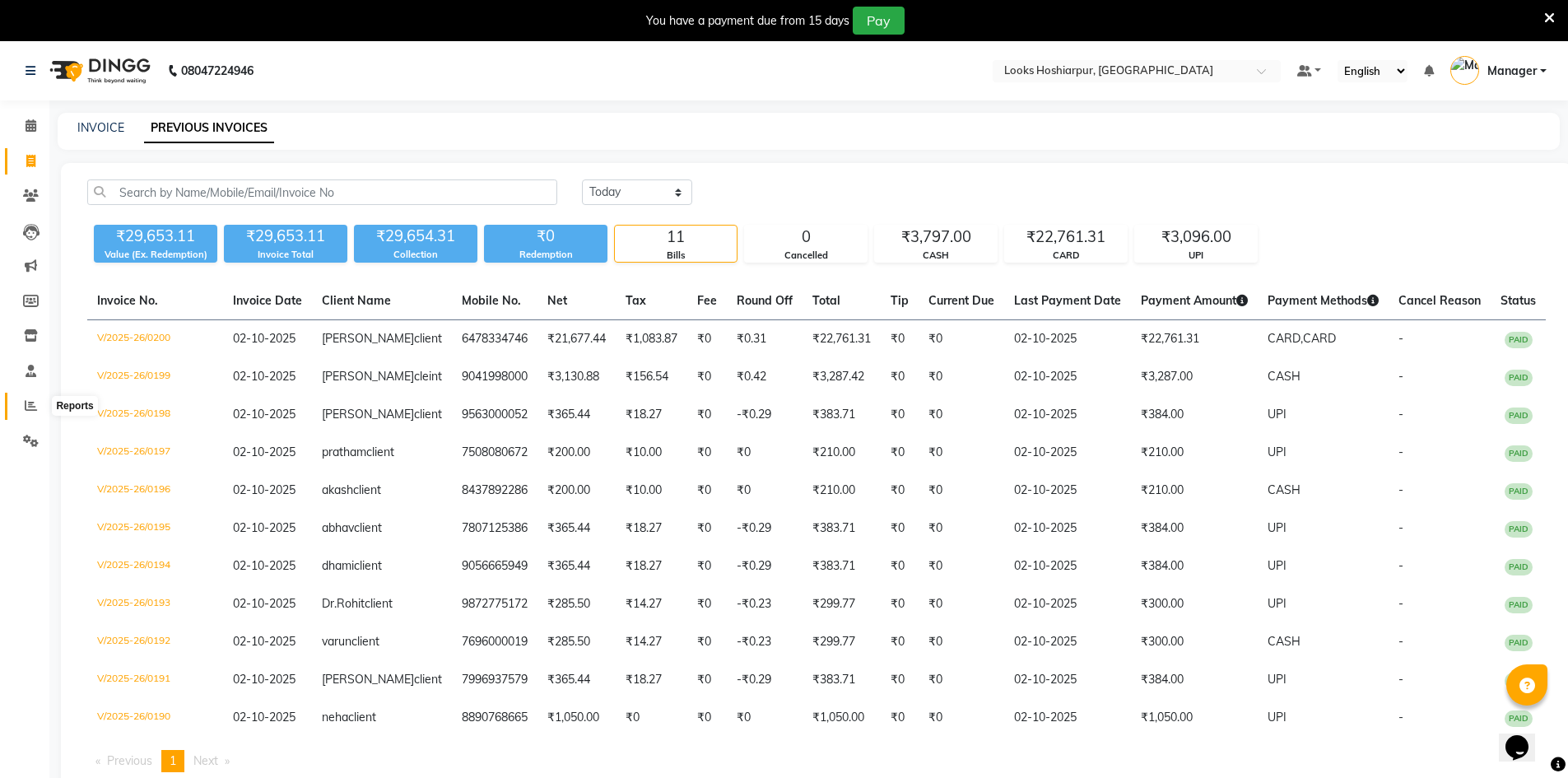
click at [29, 401] on icon at bounding box center [31, 406] width 13 height 13
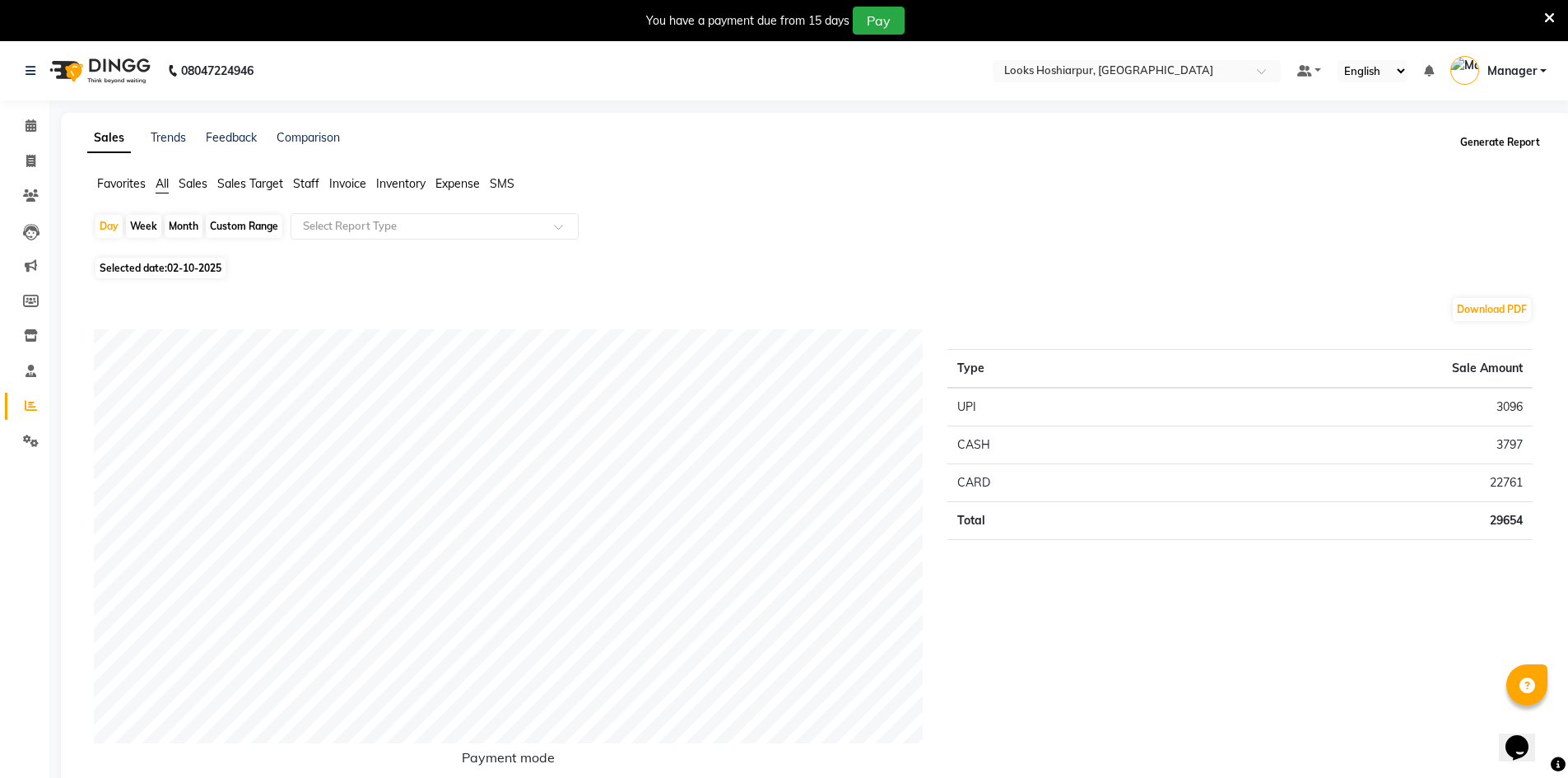
click at [1510, 143] on button "Generate Report" at bounding box center [1500, 142] width 88 height 23
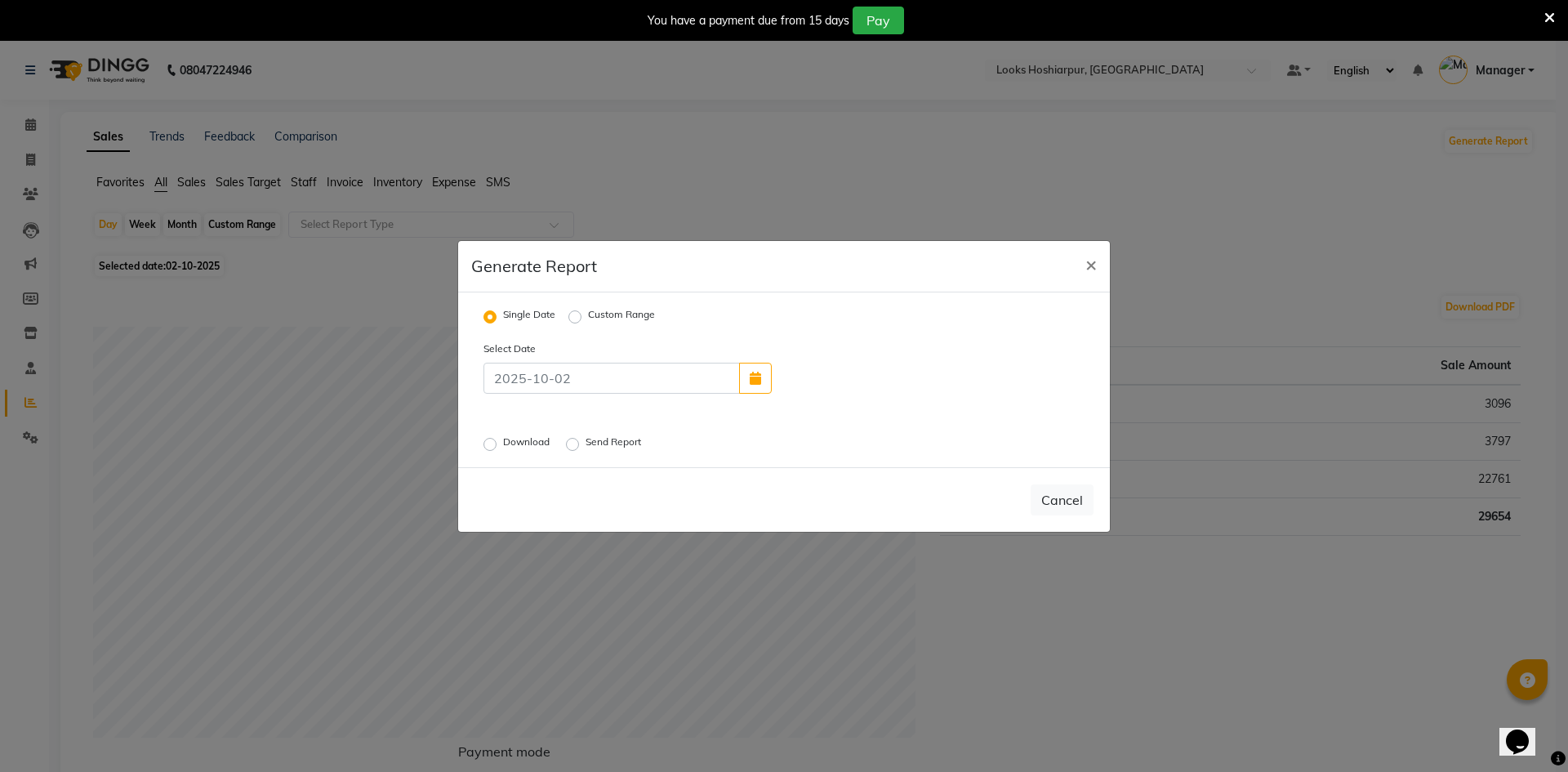
click at [503, 438] on label "Download" at bounding box center [527, 444] width 50 height 20
click at [488, 438] on input "Download" at bounding box center [492, 443] width 12 height 12
radio input "true"
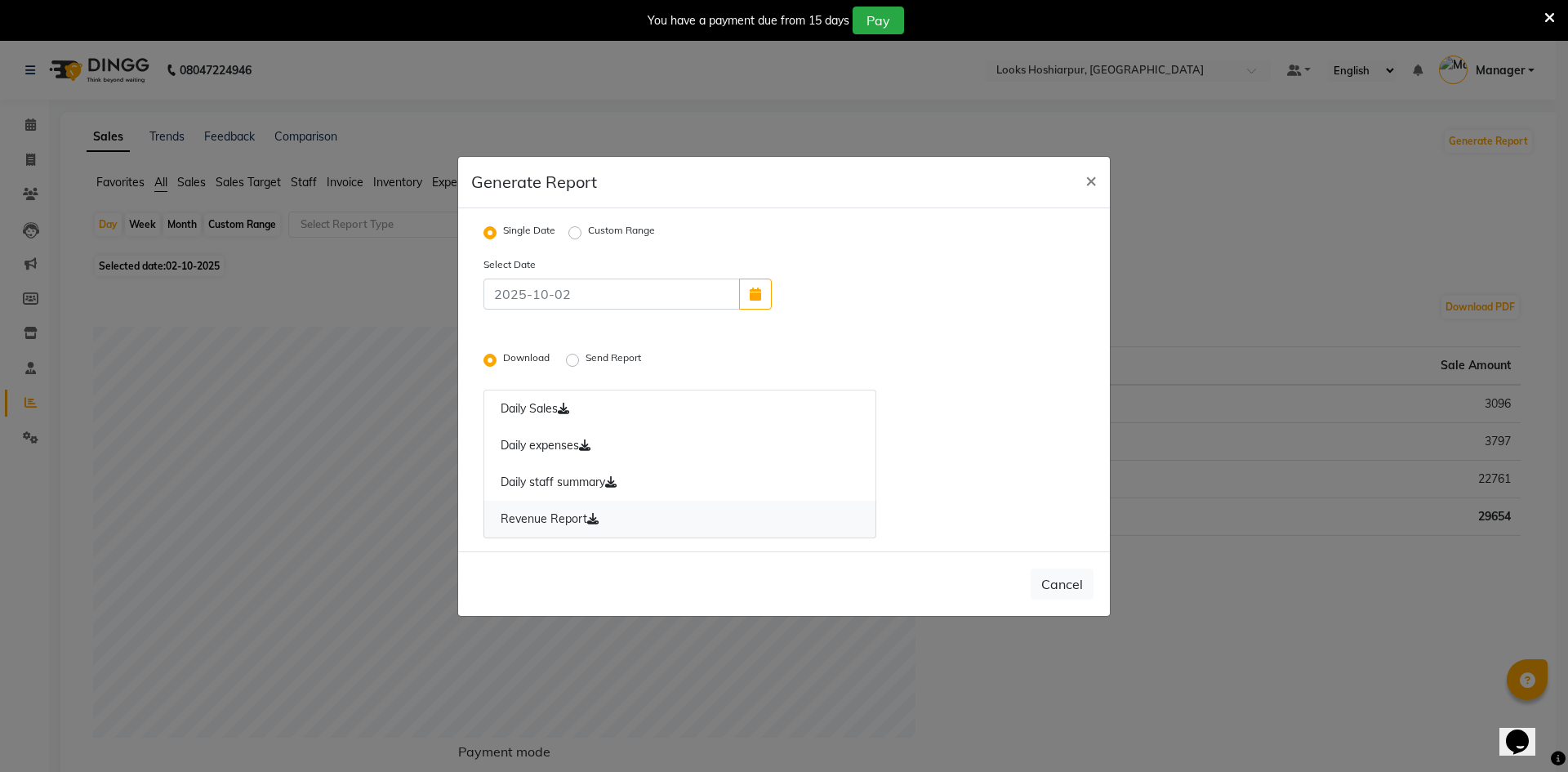
click at [656, 519] on link "Revenue Report" at bounding box center [679, 520] width 392 height 37
click at [585, 362] on label "Send Report" at bounding box center [614, 361] width 59 height 20
click at [570, 362] on input "Send Report" at bounding box center [574, 359] width 12 height 12
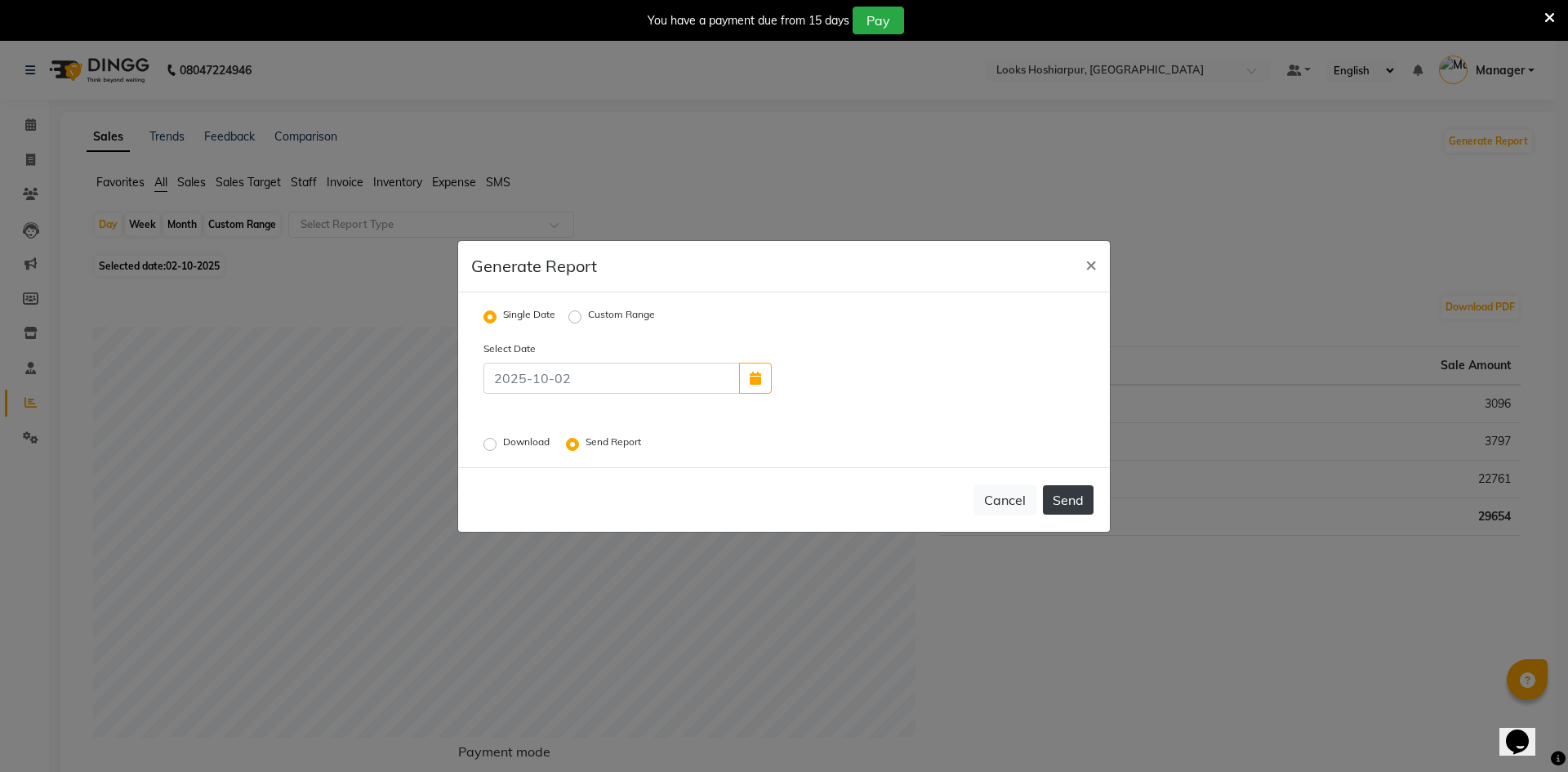
click at [1066, 501] on button "Send" at bounding box center [1067, 499] width 51 height 29
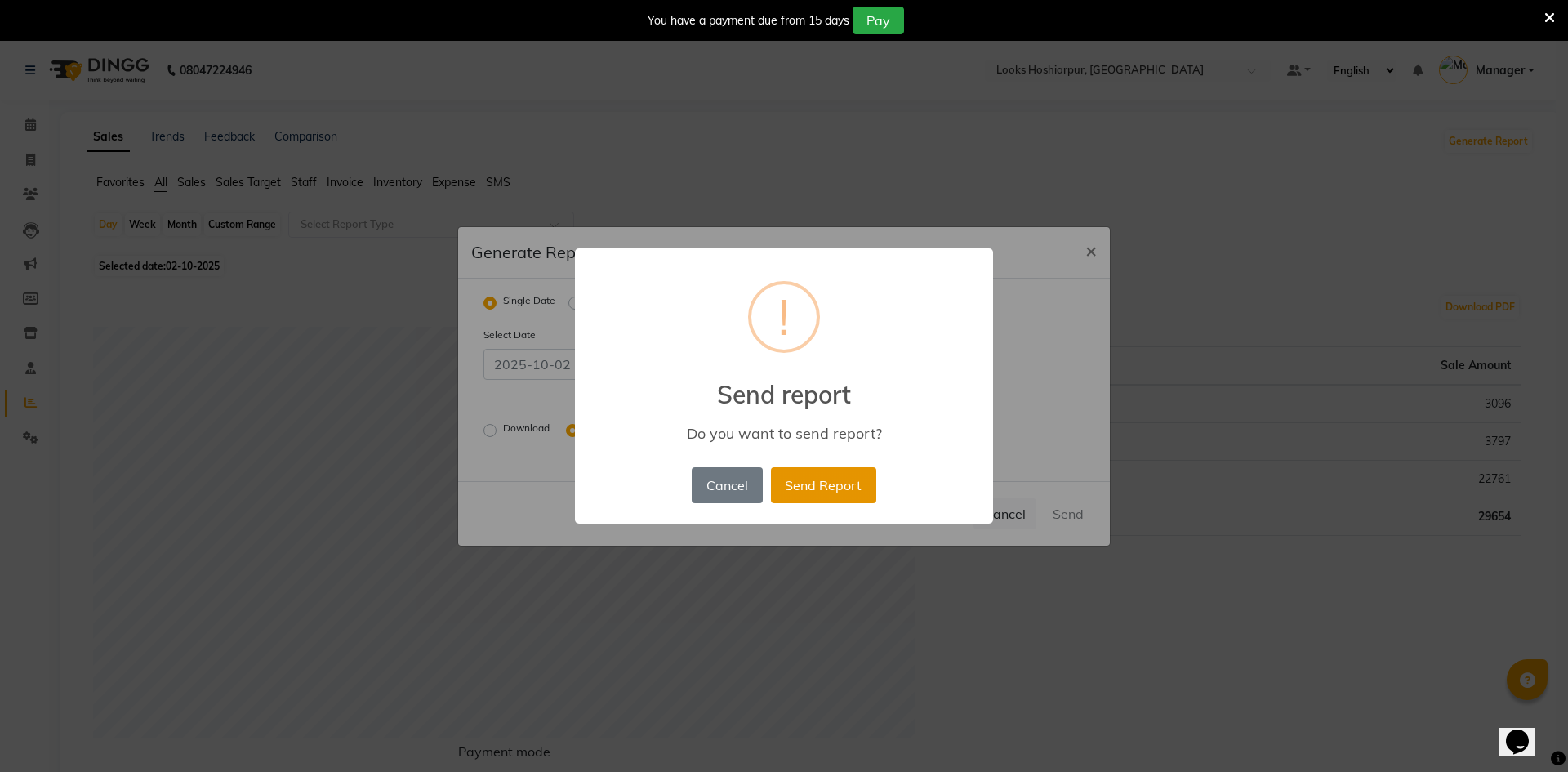
click at [834, 480] on button "Send Report" at bounding box center [823, 485] width 106 height 36
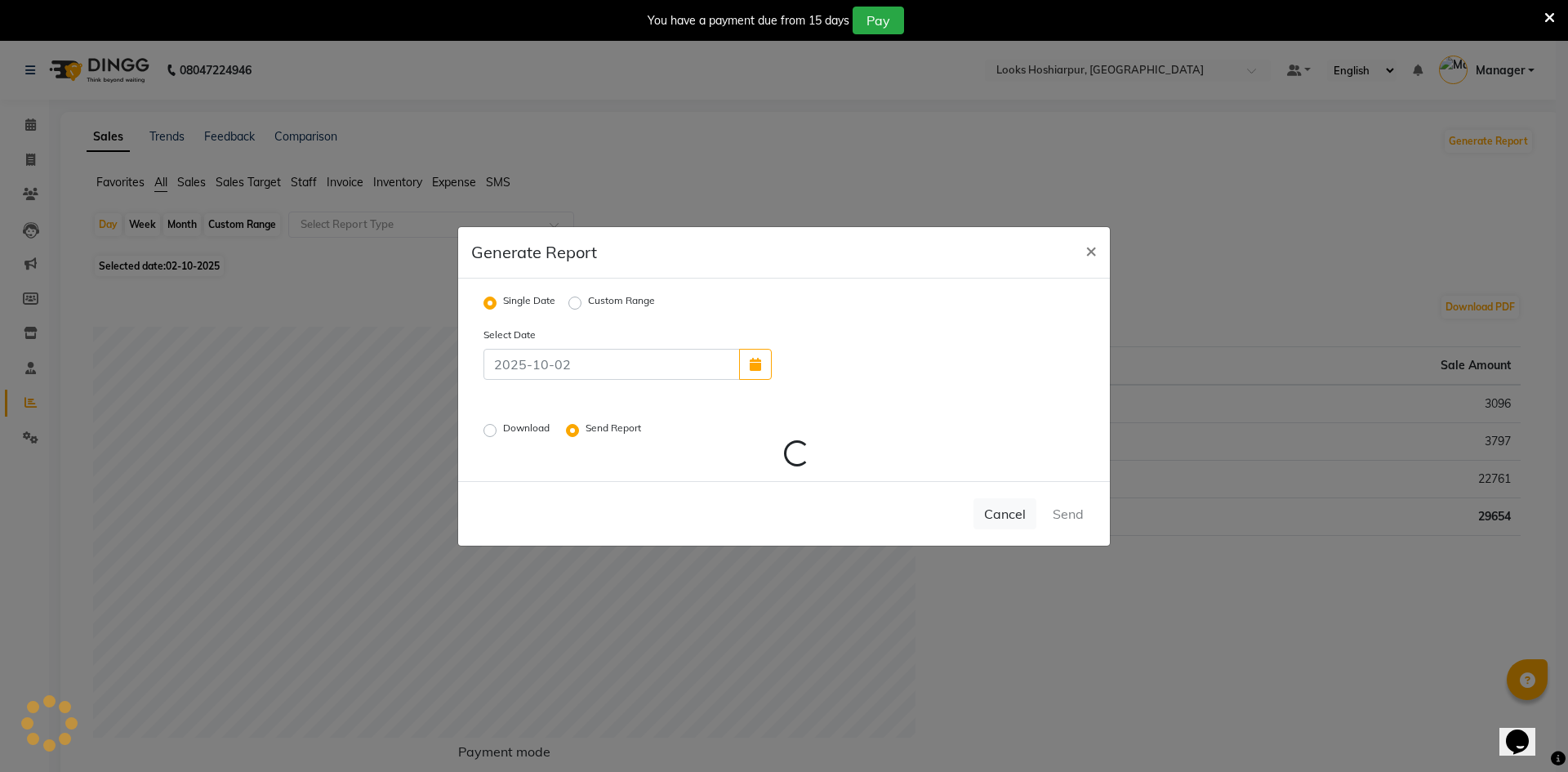
radio input "false"
